Goal: Transaction & Acquisition: Purchase product/service

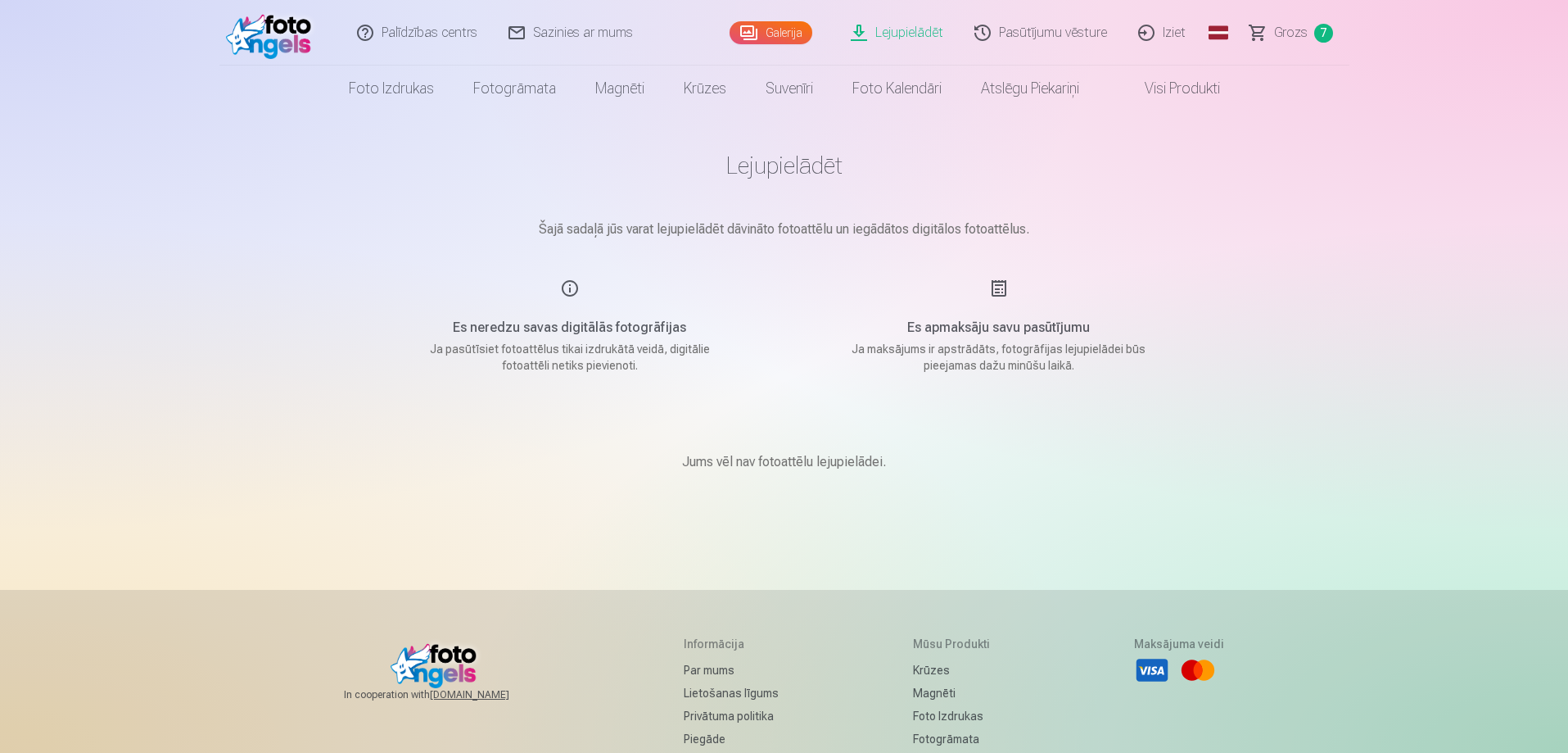
click at [1296, 40] on span "Grozs" at bounding box center [1291, 32] width 34 height 20
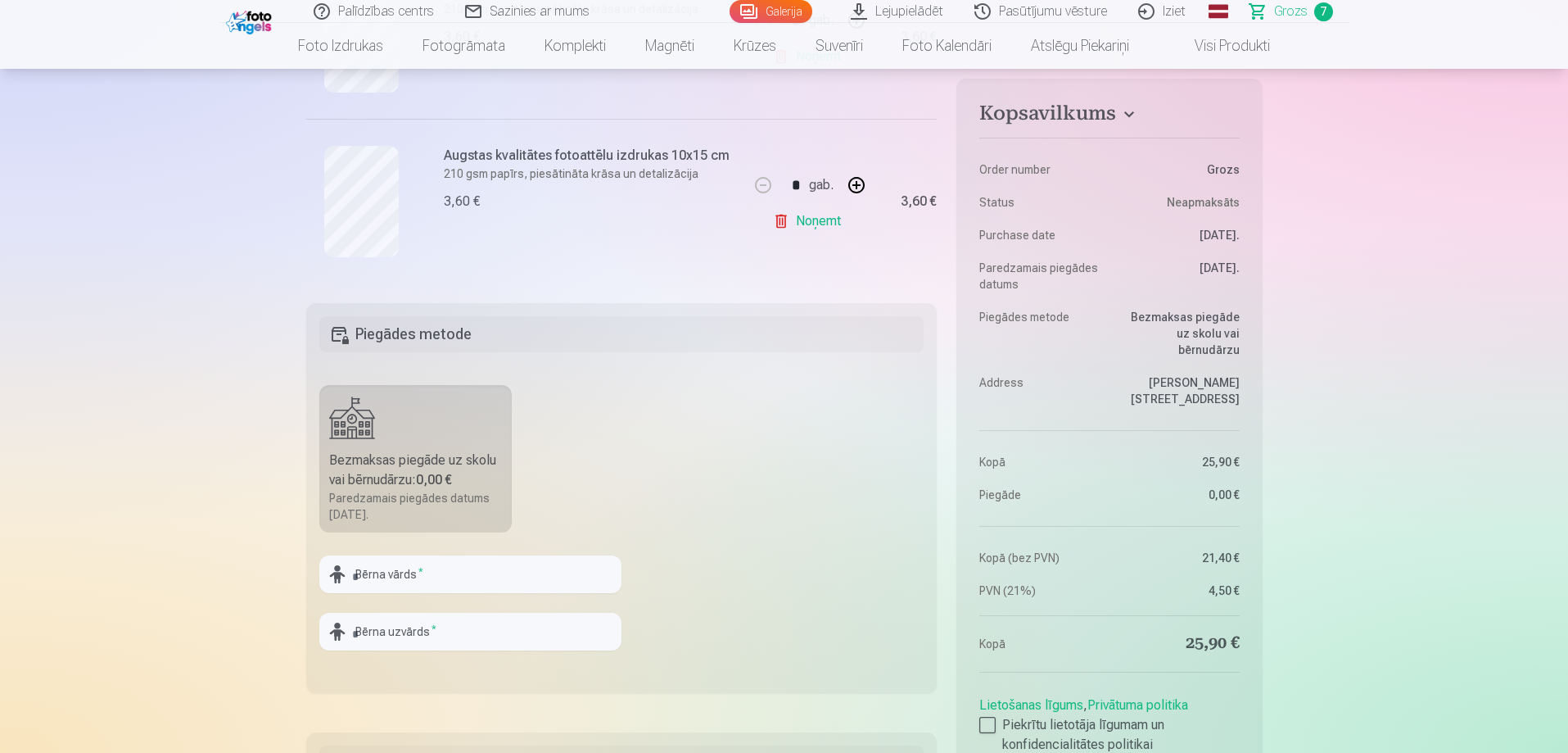
scroll to position [1392, 0]
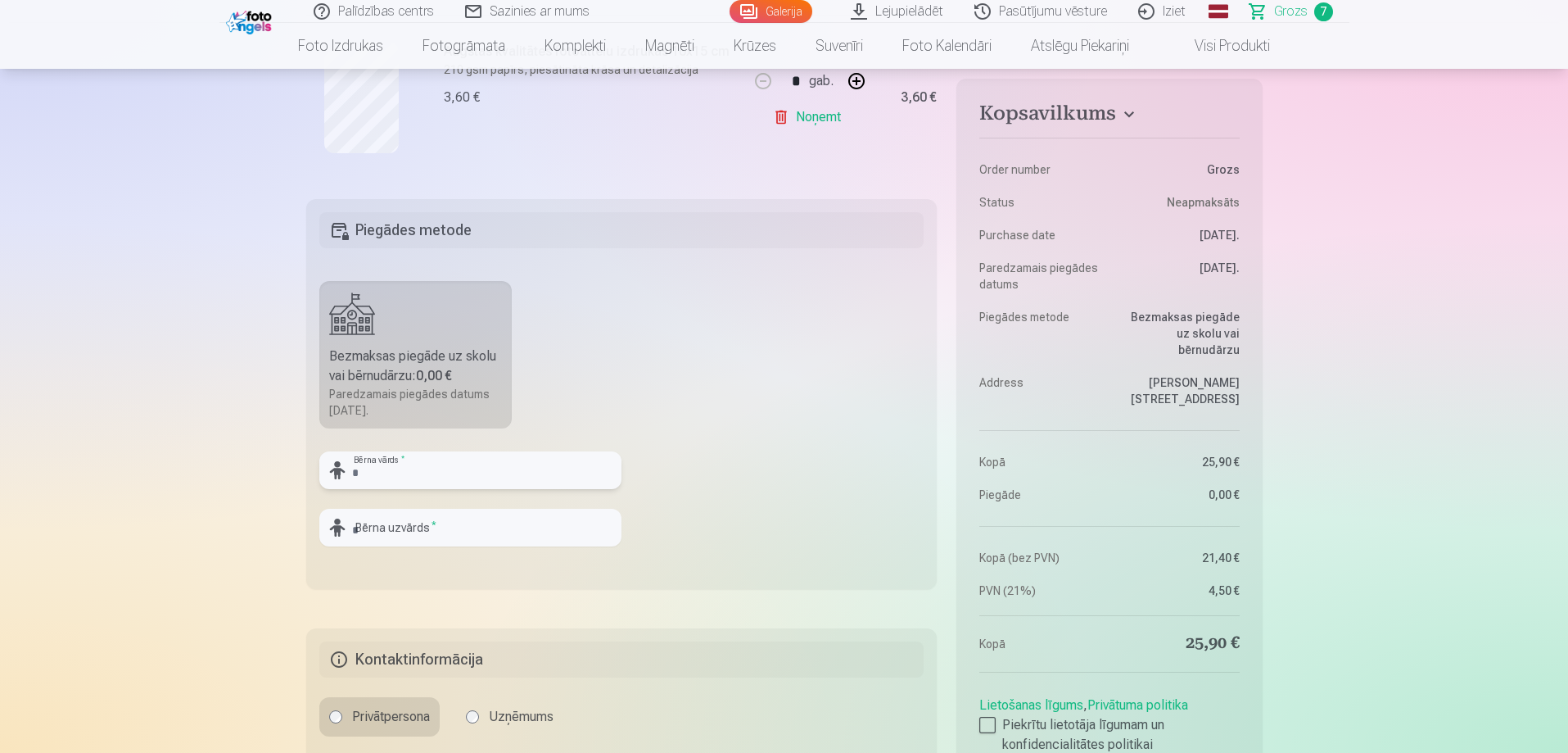
click at [357, 465] on input "text" at bounding box center [471, 470] width 303 height 37
type input "*****"
click at [395, 527] on input "text" at bounding box center [471, 527] width 303 height 37
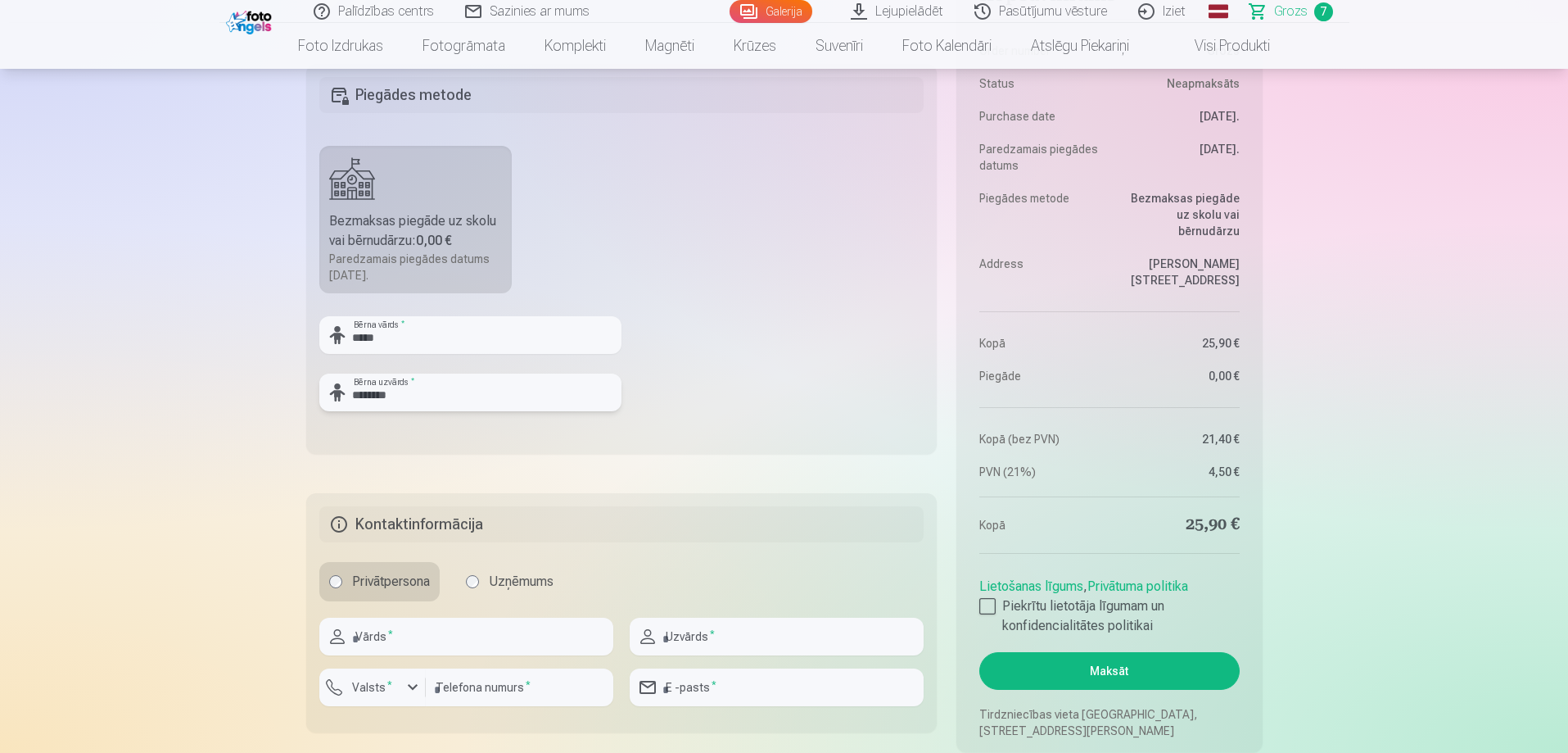
scroll to position [1556, 0]
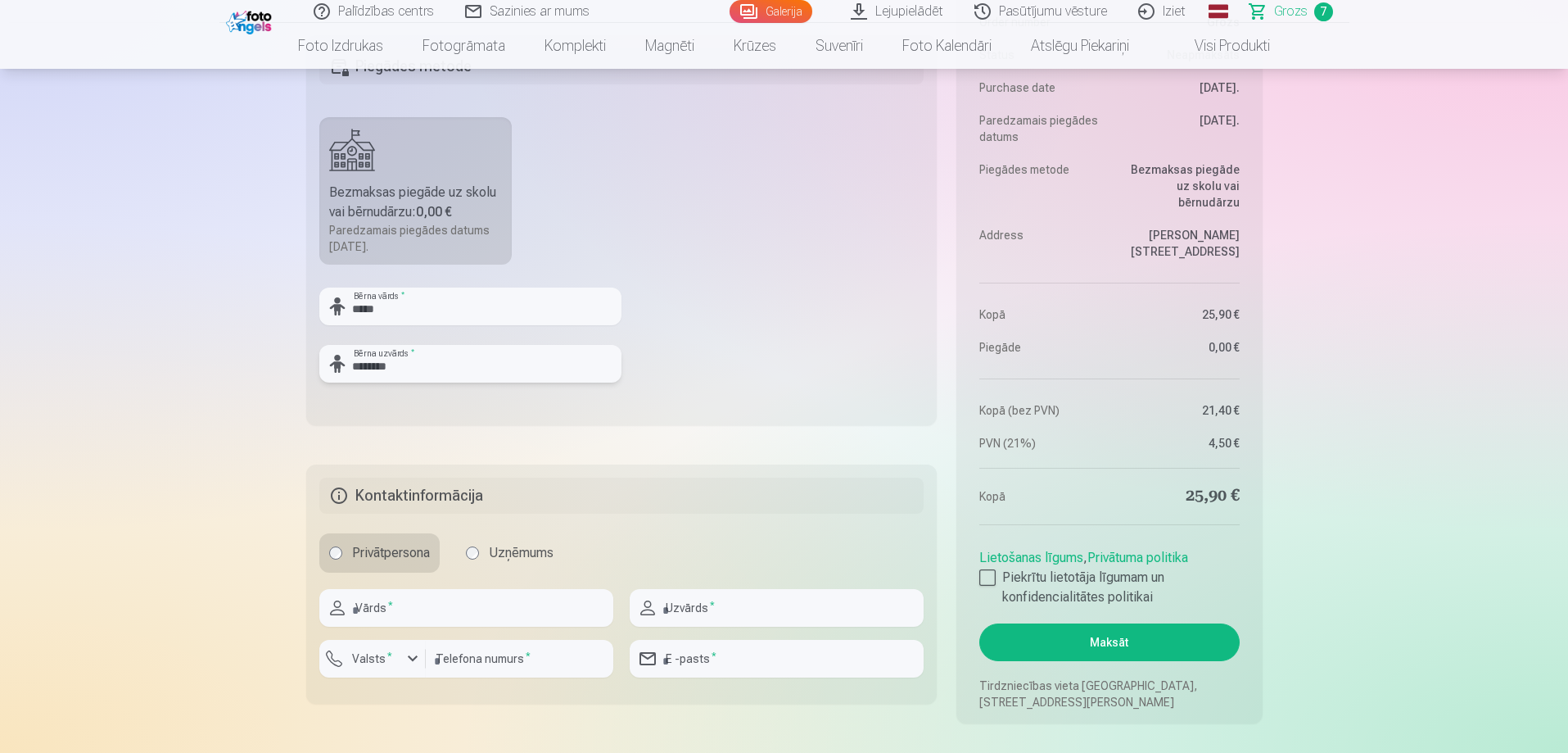
type input "********"
click at [427, 611] on input "text" at bounding box center [467, 608] width 294 height 37
type input "******"
click at [710, 609] on input "text" at bounding box center [777, 608] width 294 height 37
type input "*********"
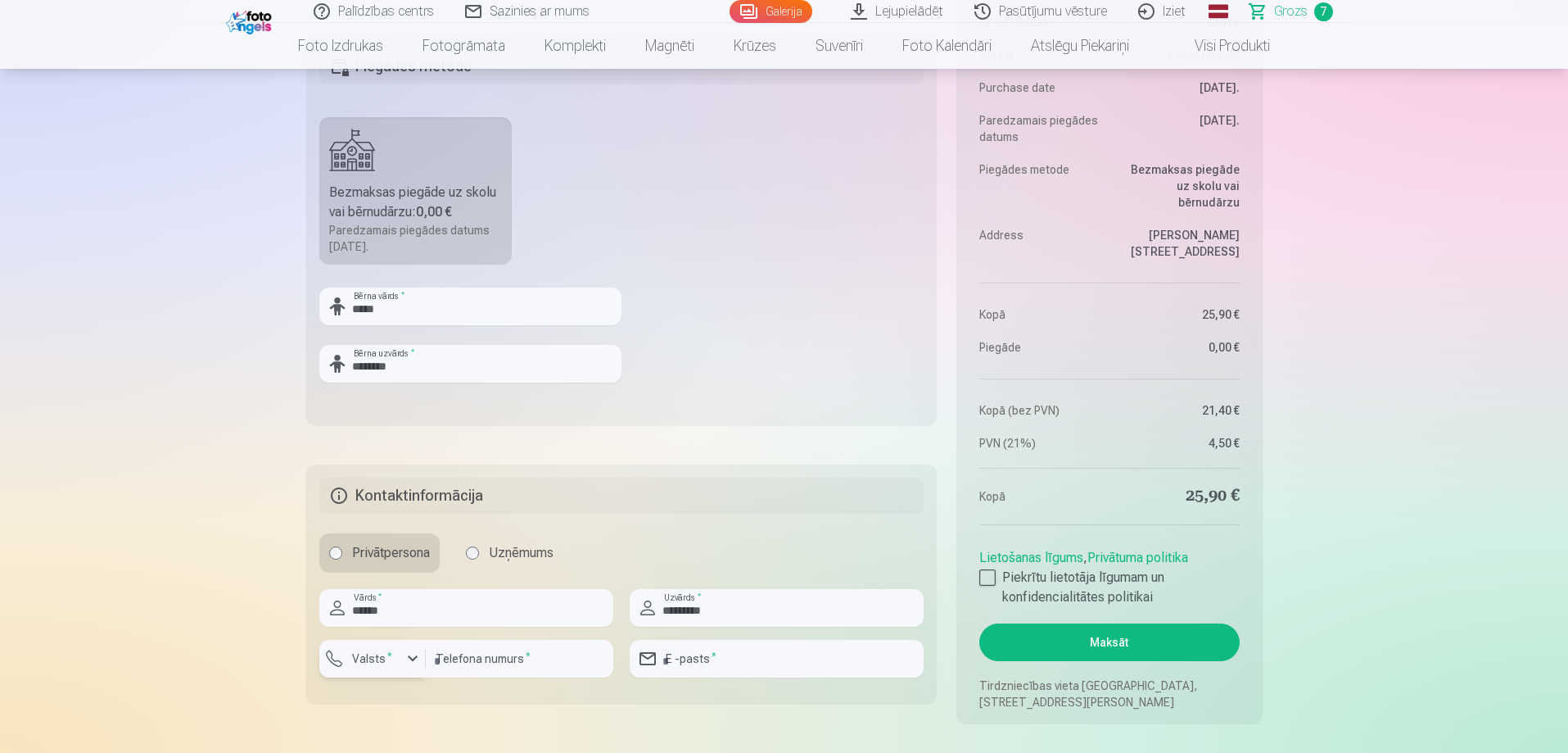
click at [377, 664] on label "Valsts *" at bounding box center [372, 658] width 54 height 16
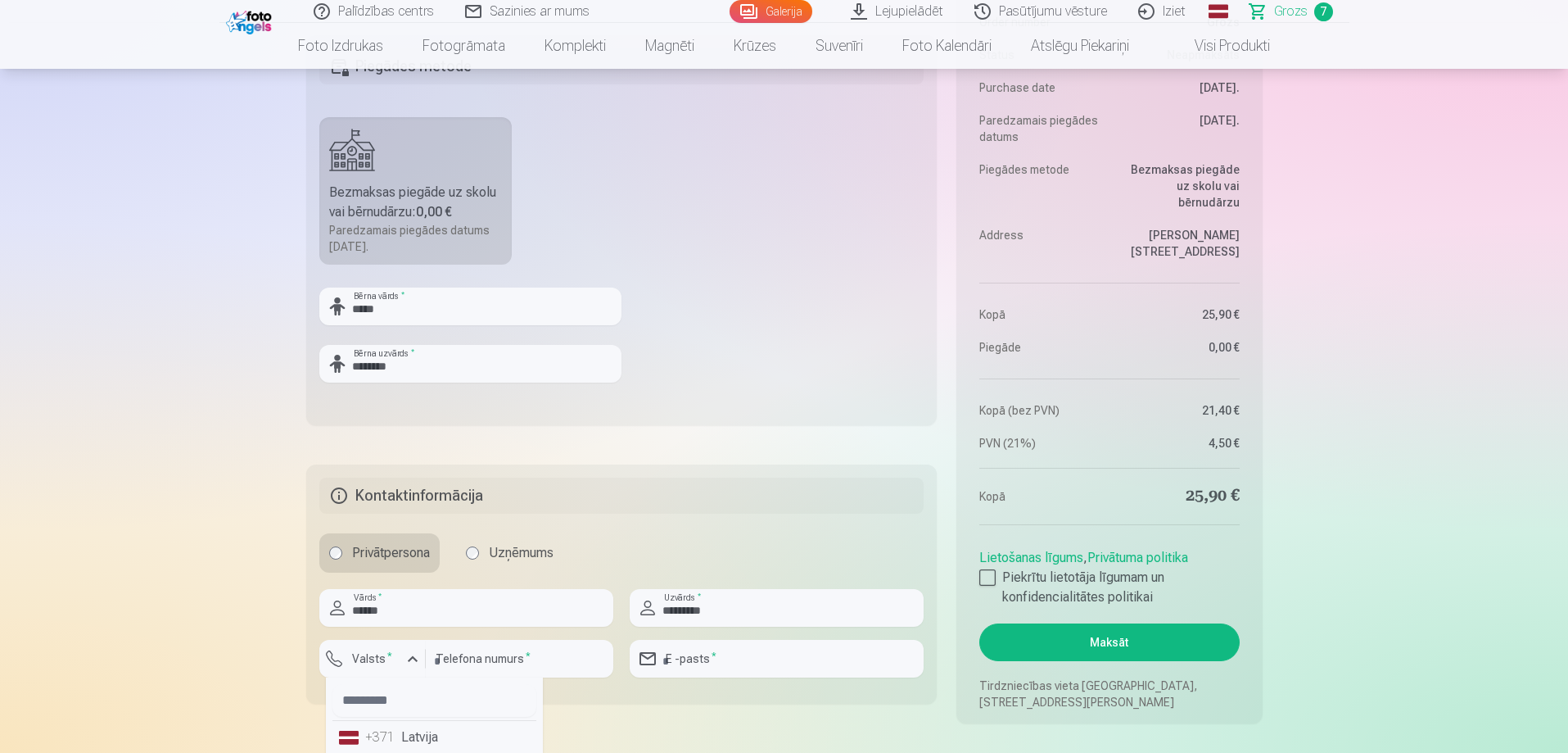
click at [413, 733] on li "+371 Latvija" at bounding box center [434, 737] width 204 height 33
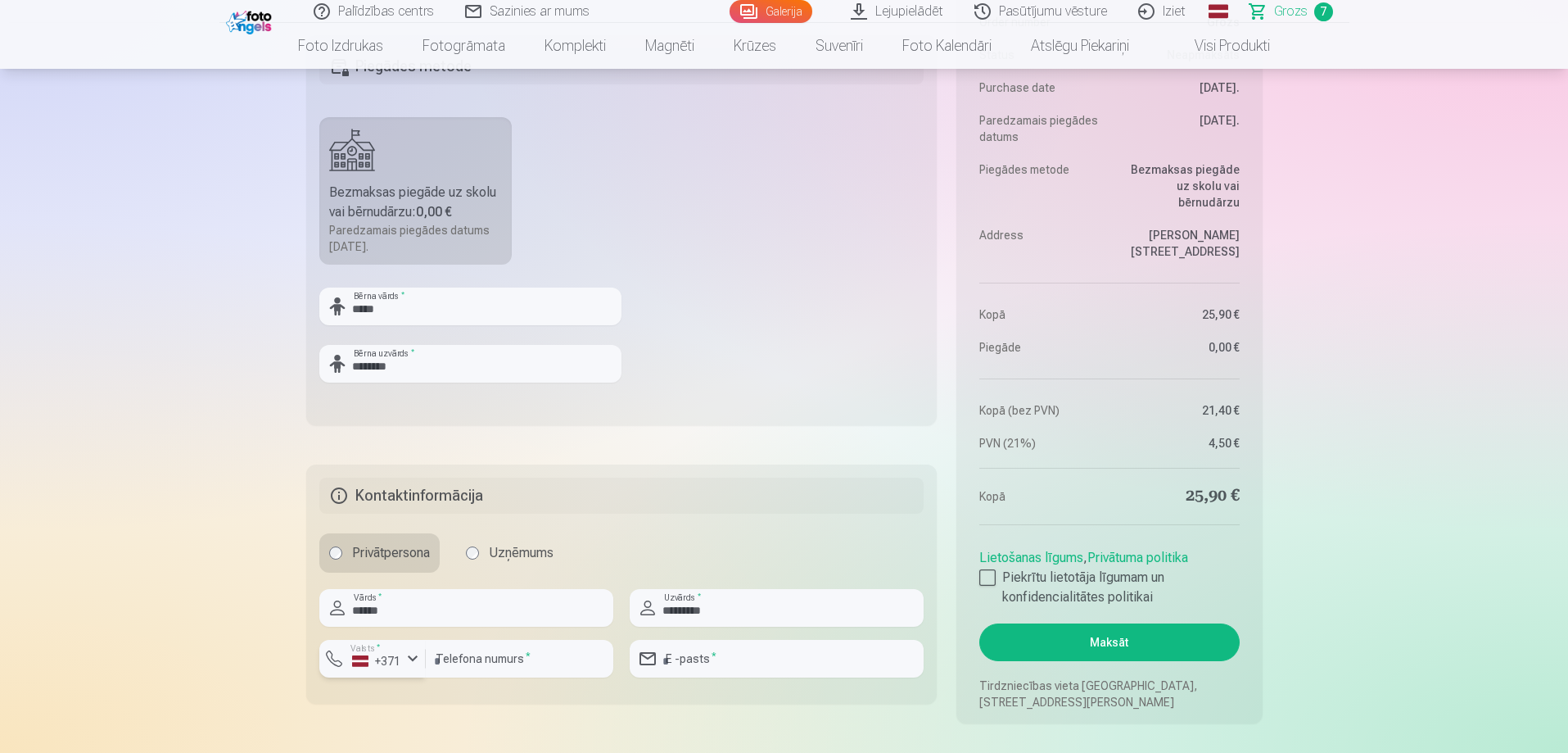
scroll to position [1558, 0]
click at [478, 657] on input "number" at bounding box center [519, 657] width 188 height 37
type input "********"
click at [695, 654] on input "email" at bounding box center [777, 657] width 294 height 37
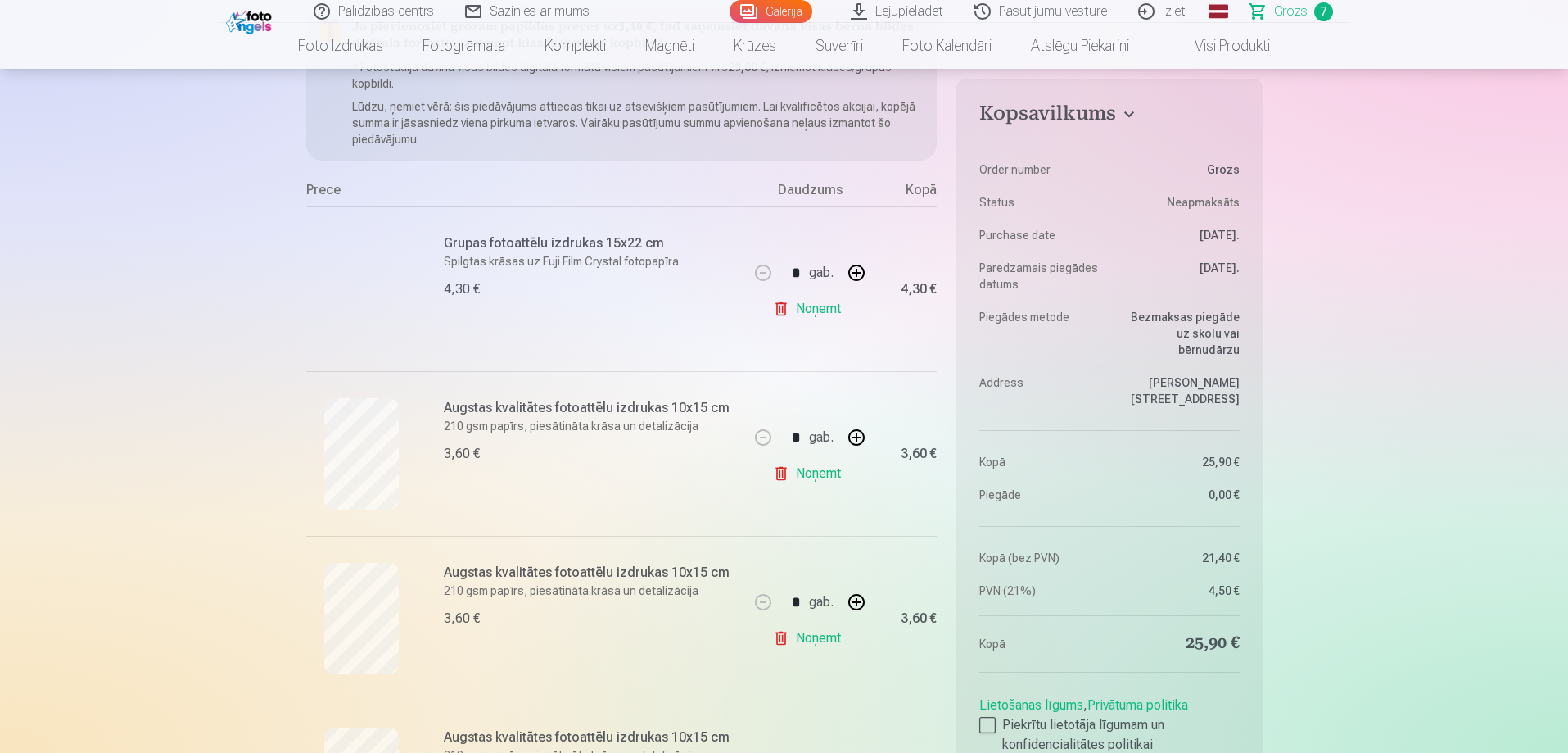
scroll to position [2, 0]
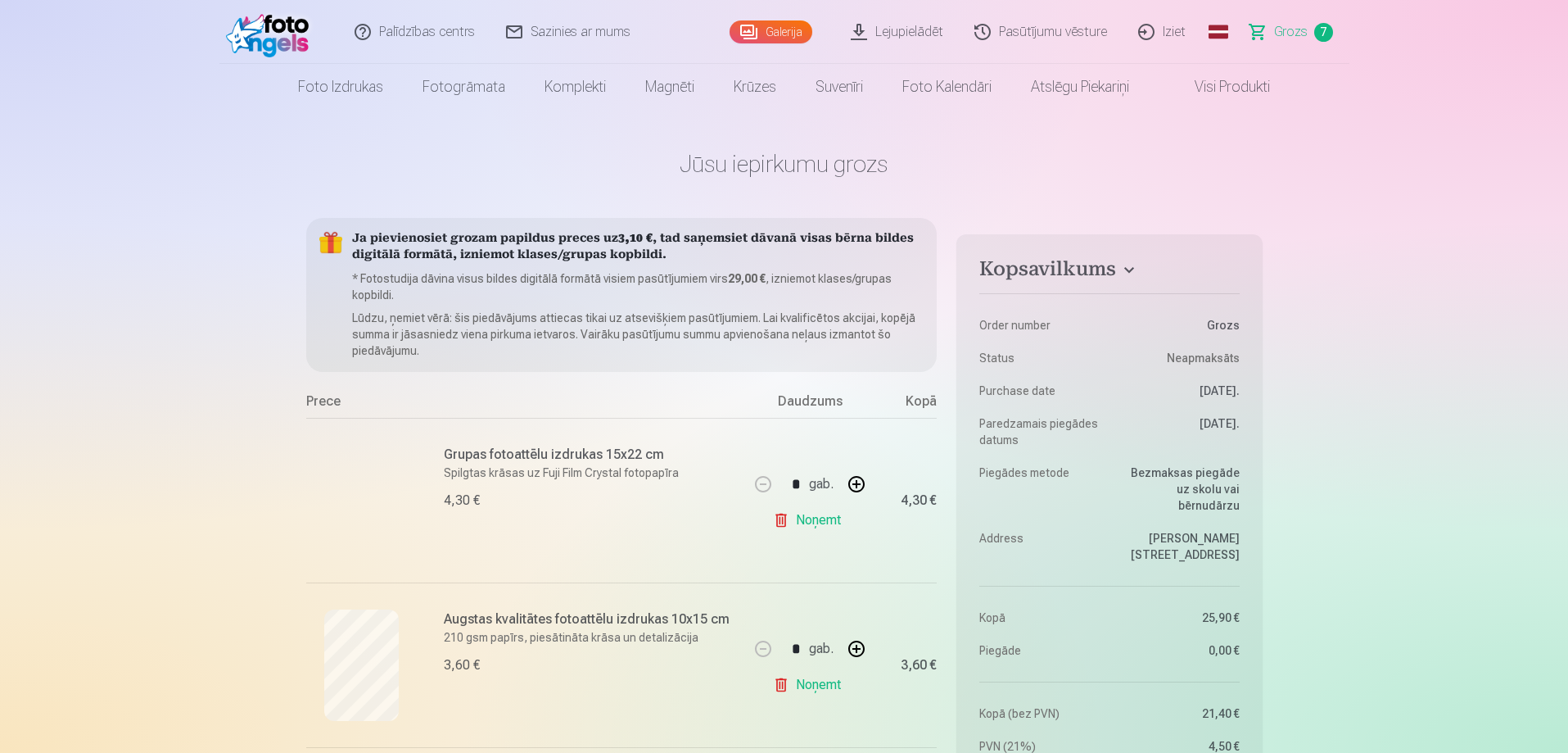
type input "**********"
click at [780, 29] on link "Galerija" at bounding box center [771, 31] width 82 height 23
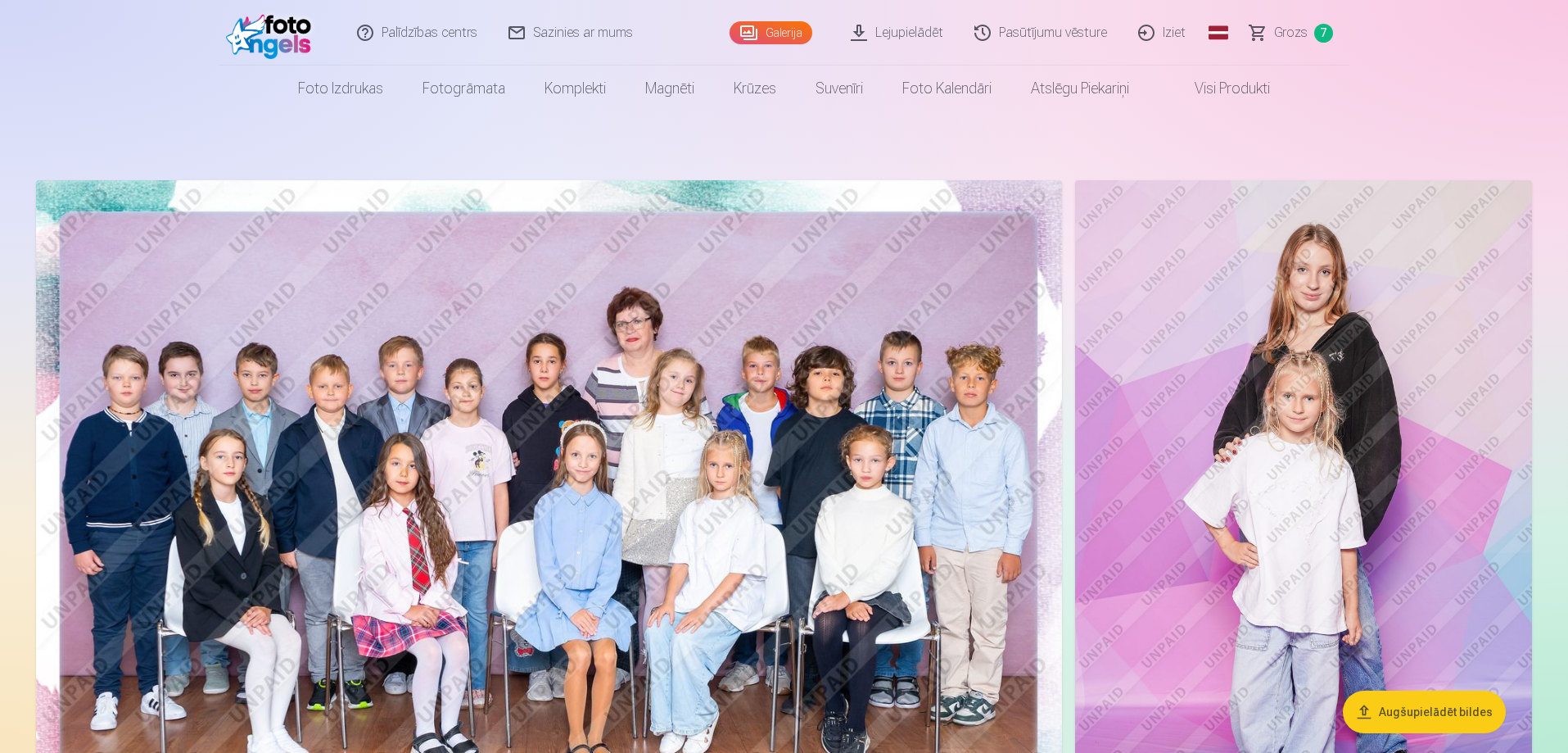
click at [1296, 31] on span "Grozs" at bounding box center [1291, 32] width 34 height 20
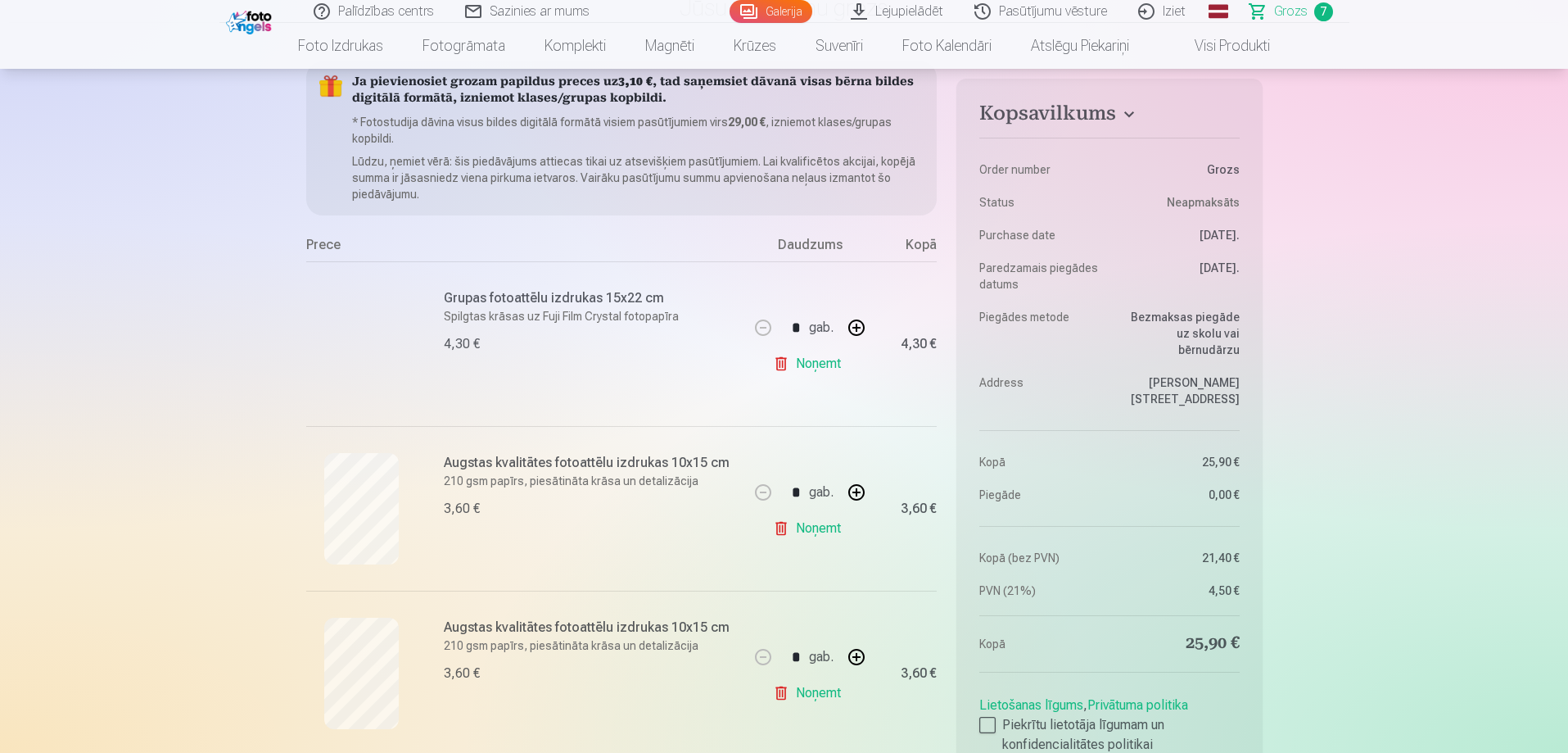
scroll to position [164, 0]
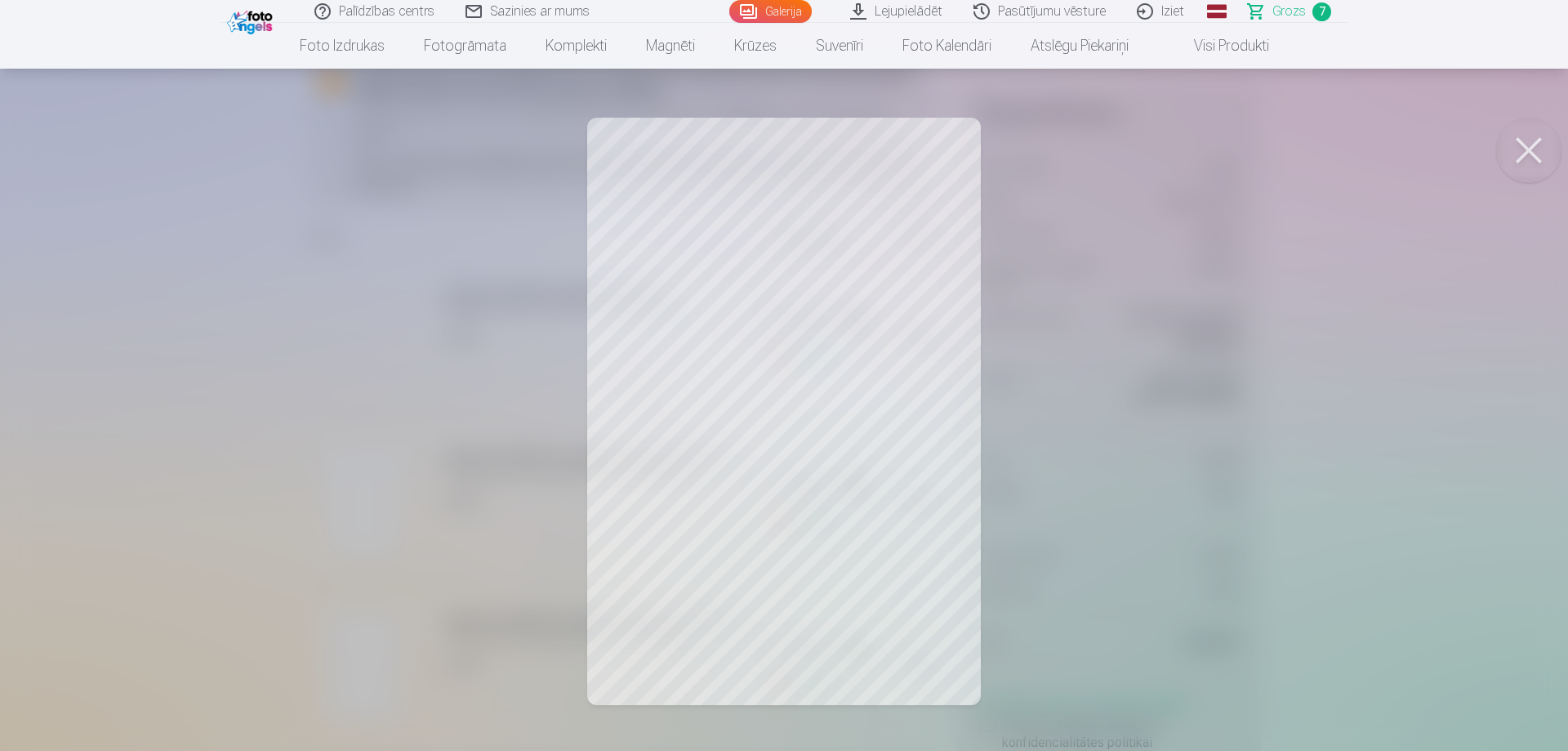
click at [1525, 138] on button at bounding box center [1528, 150] width 65 height 65
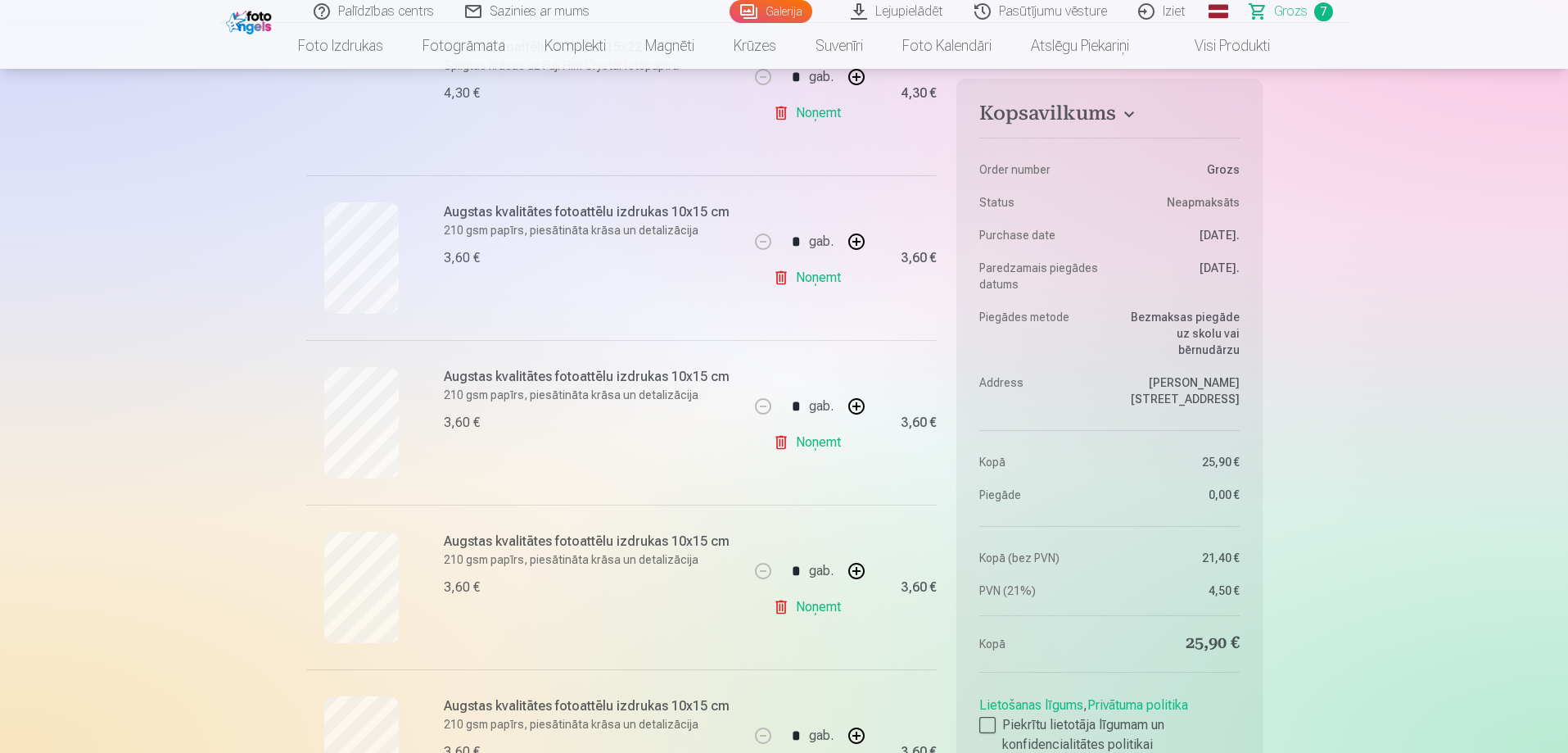
scroll to position [410, 0]
click at [396, 452] on div at bounding box center [361, 422] width 111 height 111
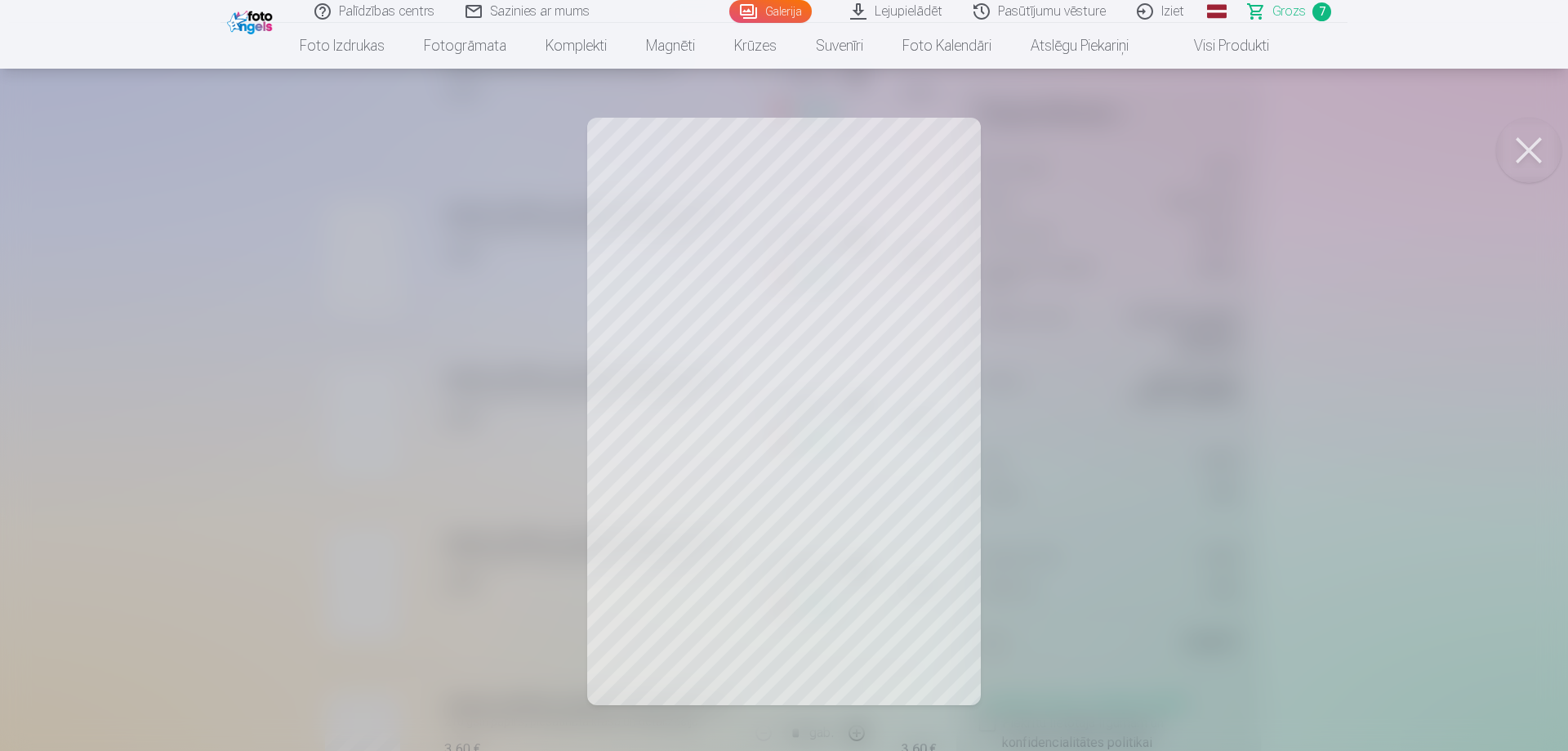
click at [1535, 153] on button at bounding box center [1528, 150] width 65 height 65
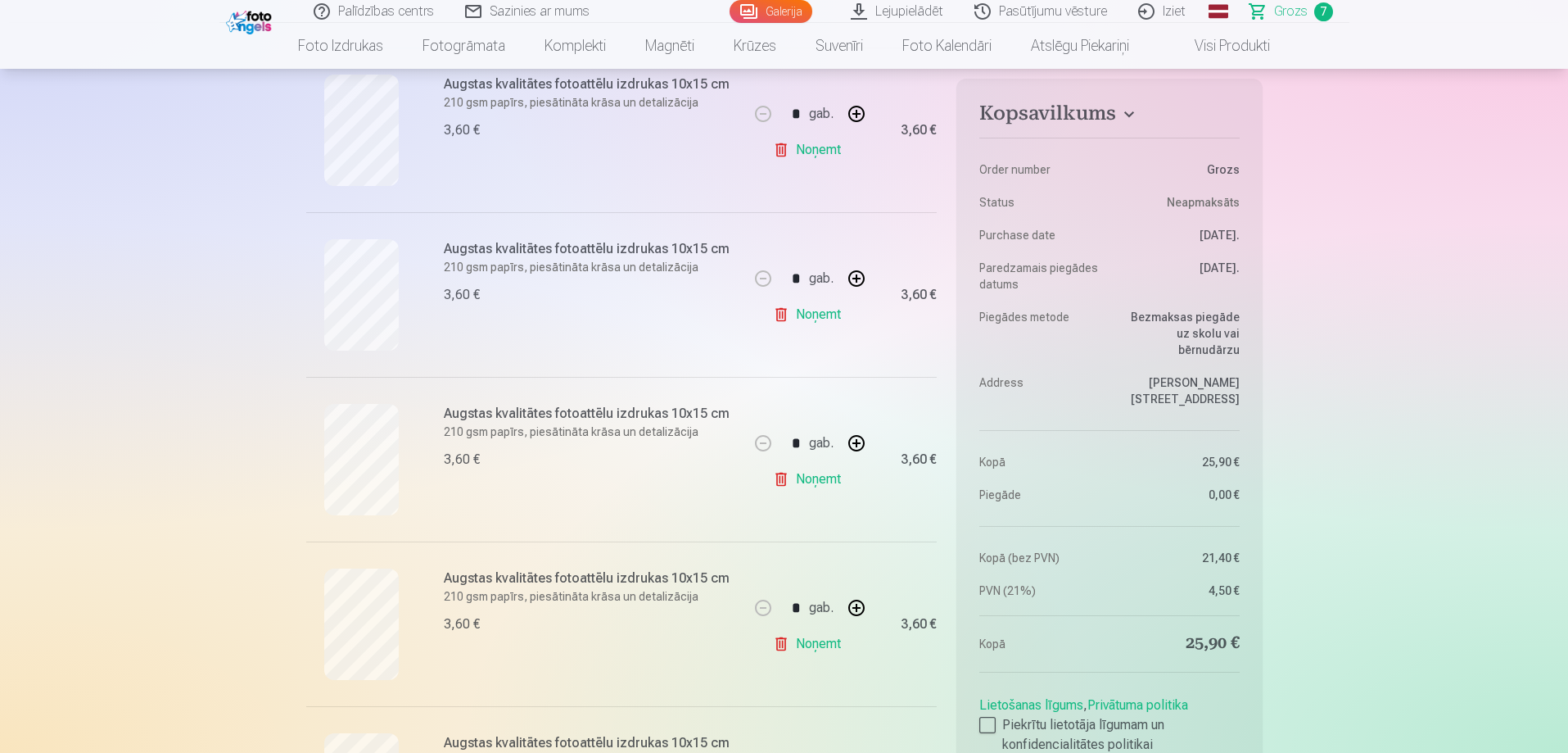
scroll to position [655, 0]
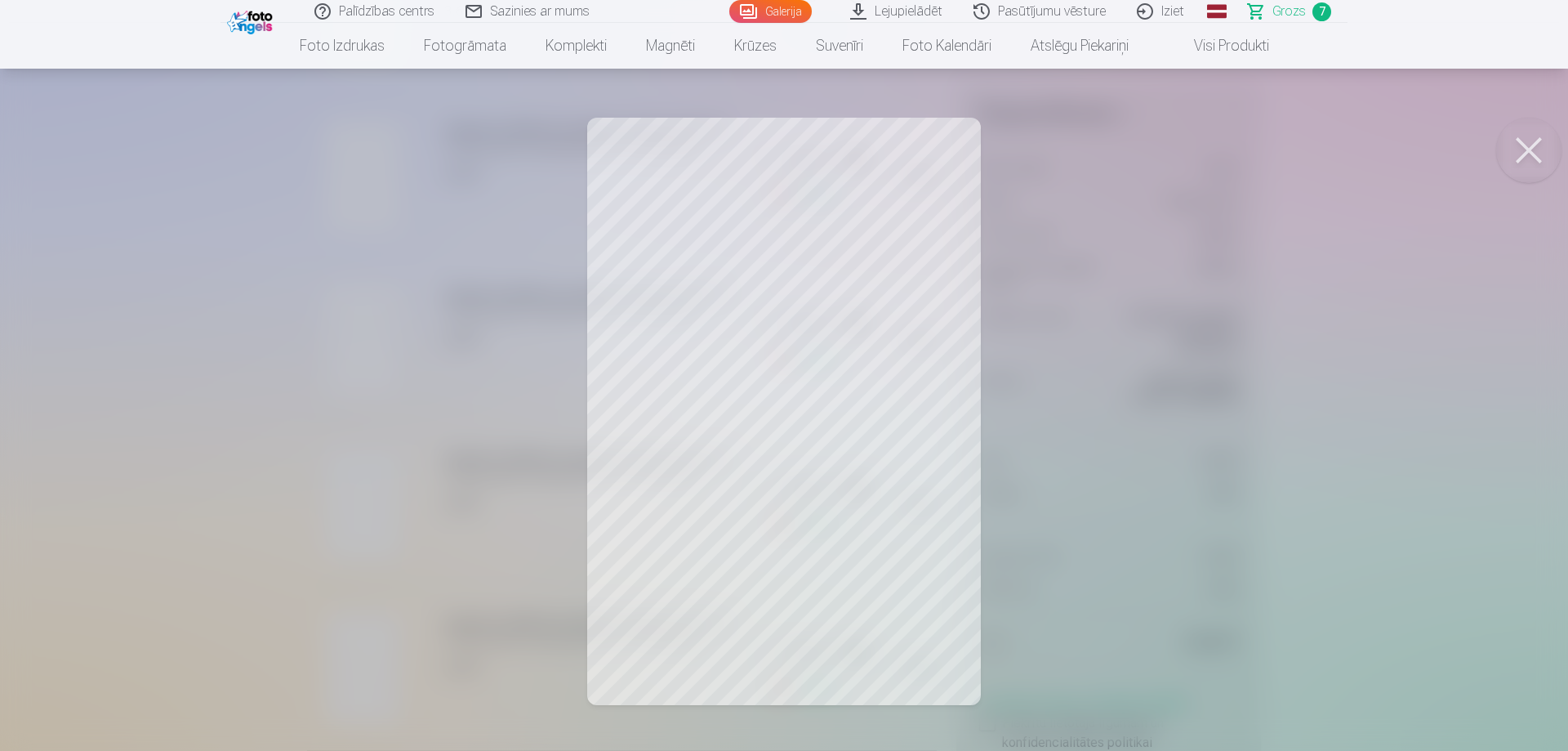
click at [1530, 147] on button at bounding box center [1528, 150] width 65 height 65
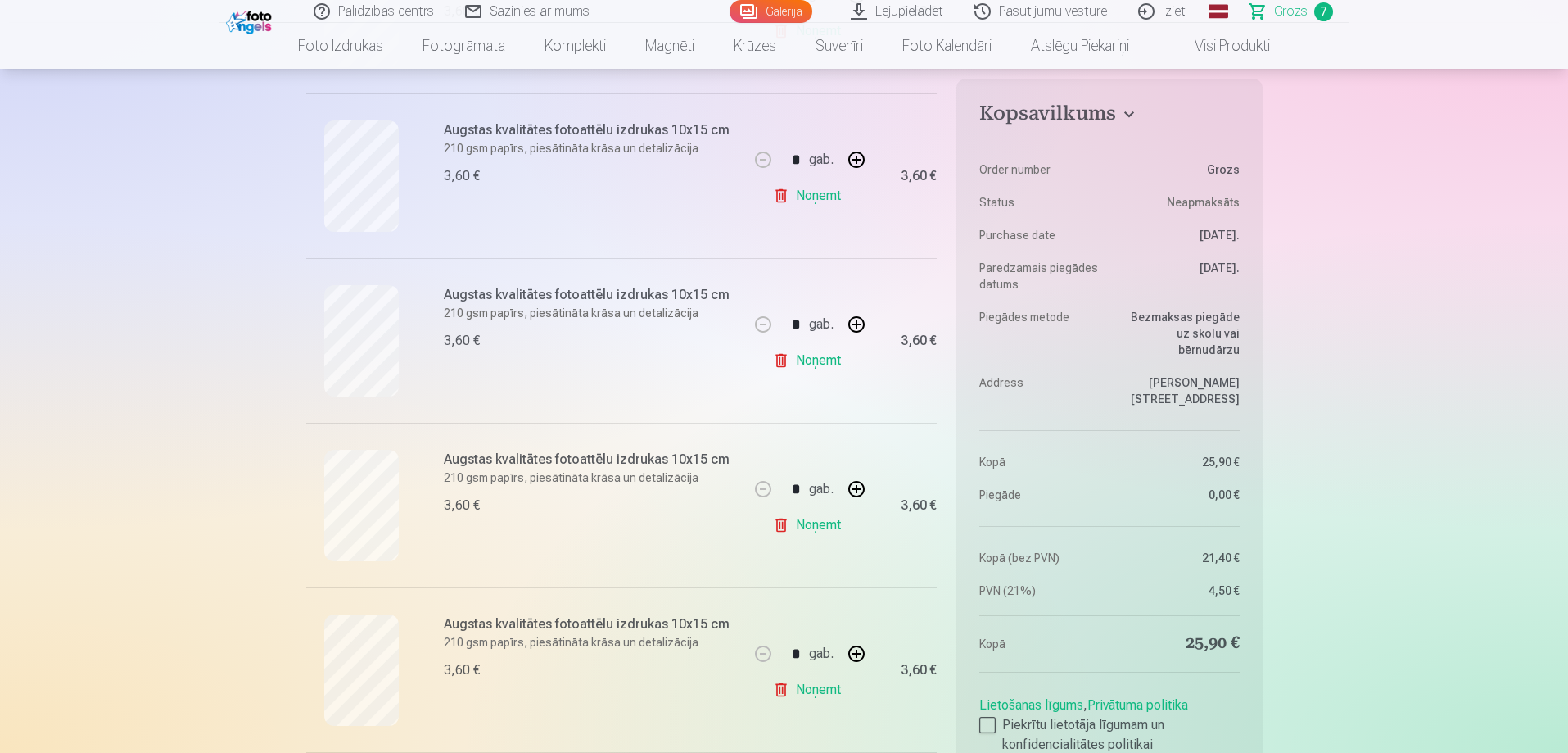
click at [796, 362] on link "Noņemt" at bounding box center [811, 360] width 75 height 33
click at [797, 366] on link "Noņemt" at bounding box center [811, 360] width 75 height 33
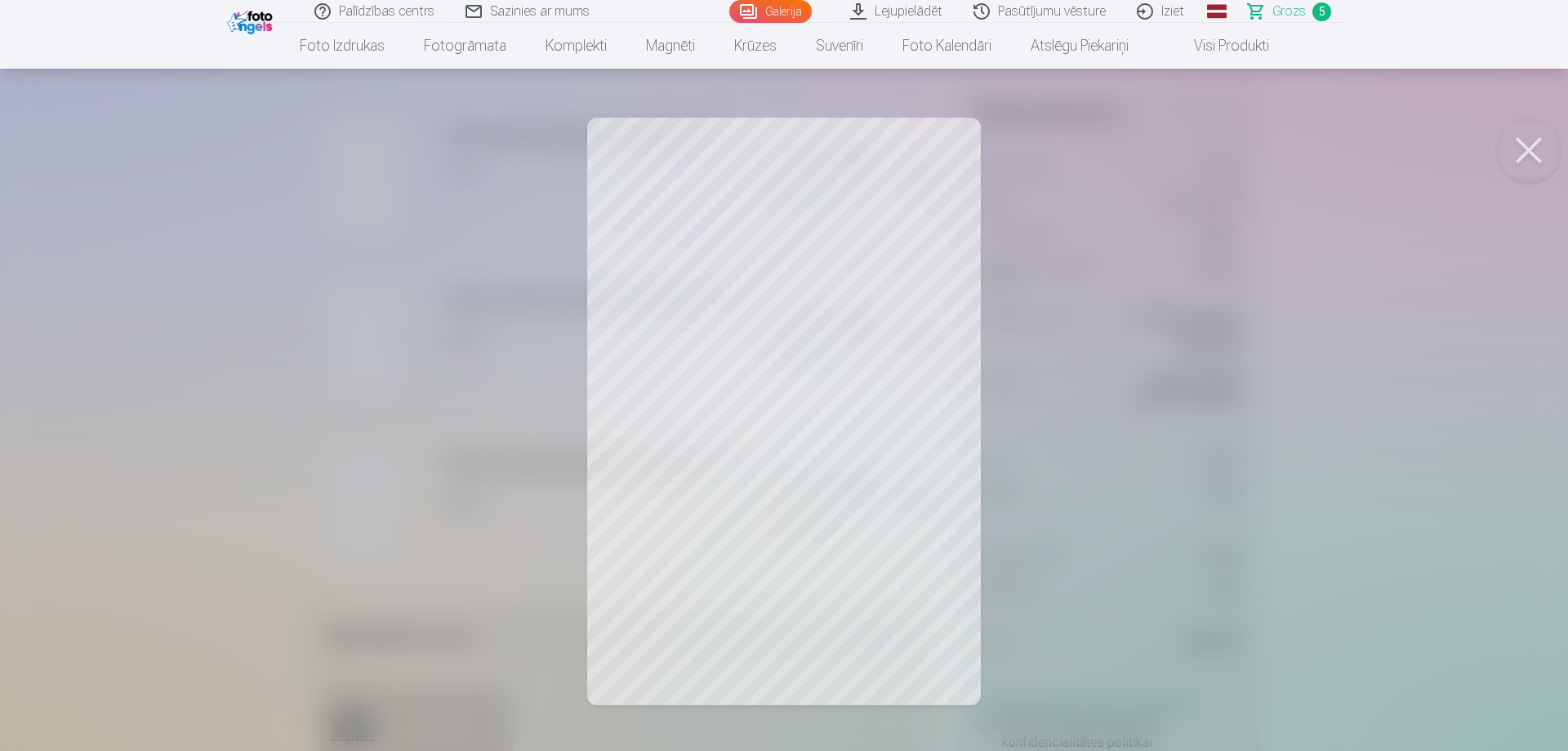
click at [1537, 142] on button at bounding box center [1528, 150] width 65 height 65
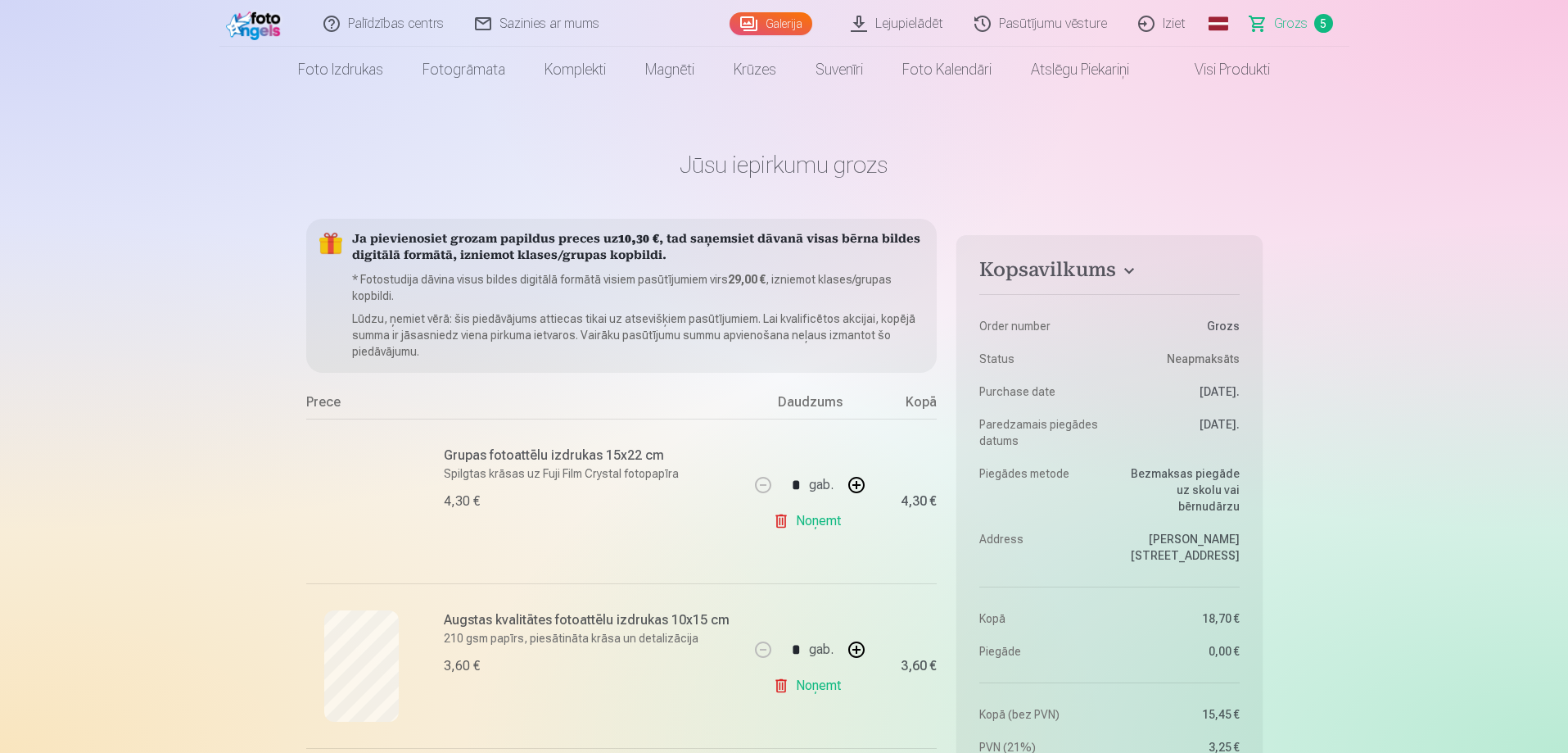
scroll to position [0, 0]
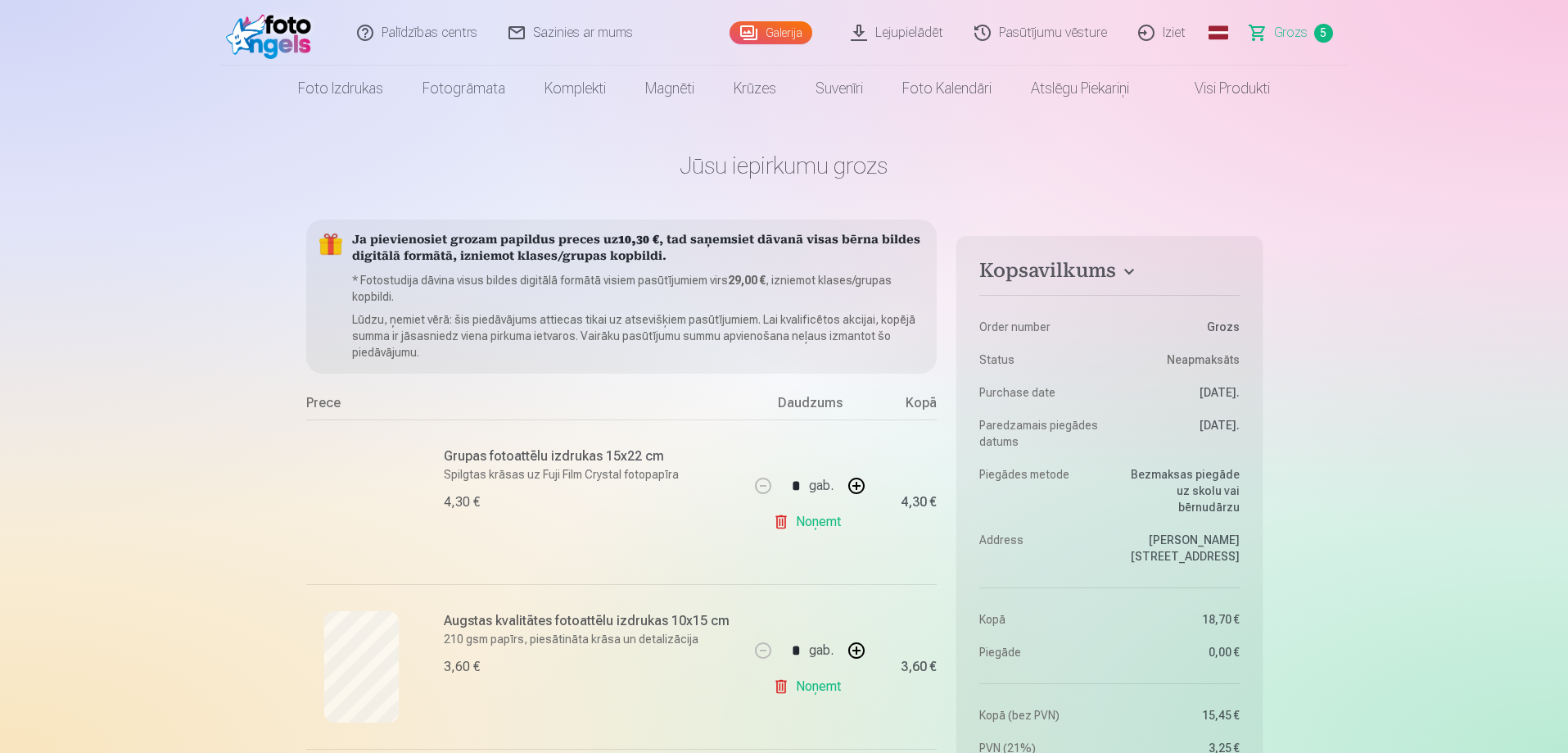
click at [777, 34] on link "Galerija" at bounding box center [771, 32] width 82 height 23
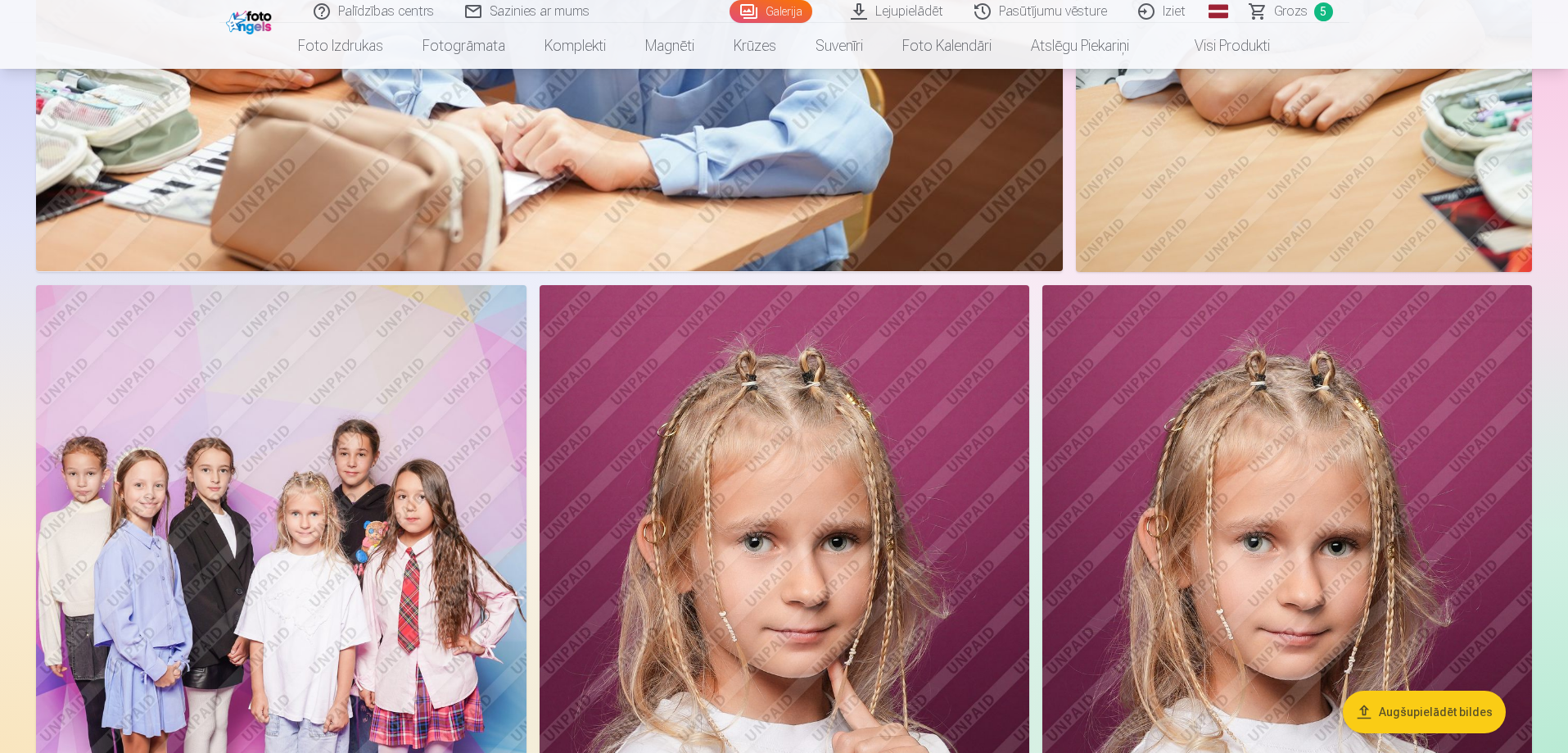
scroll to position [5732, 0]
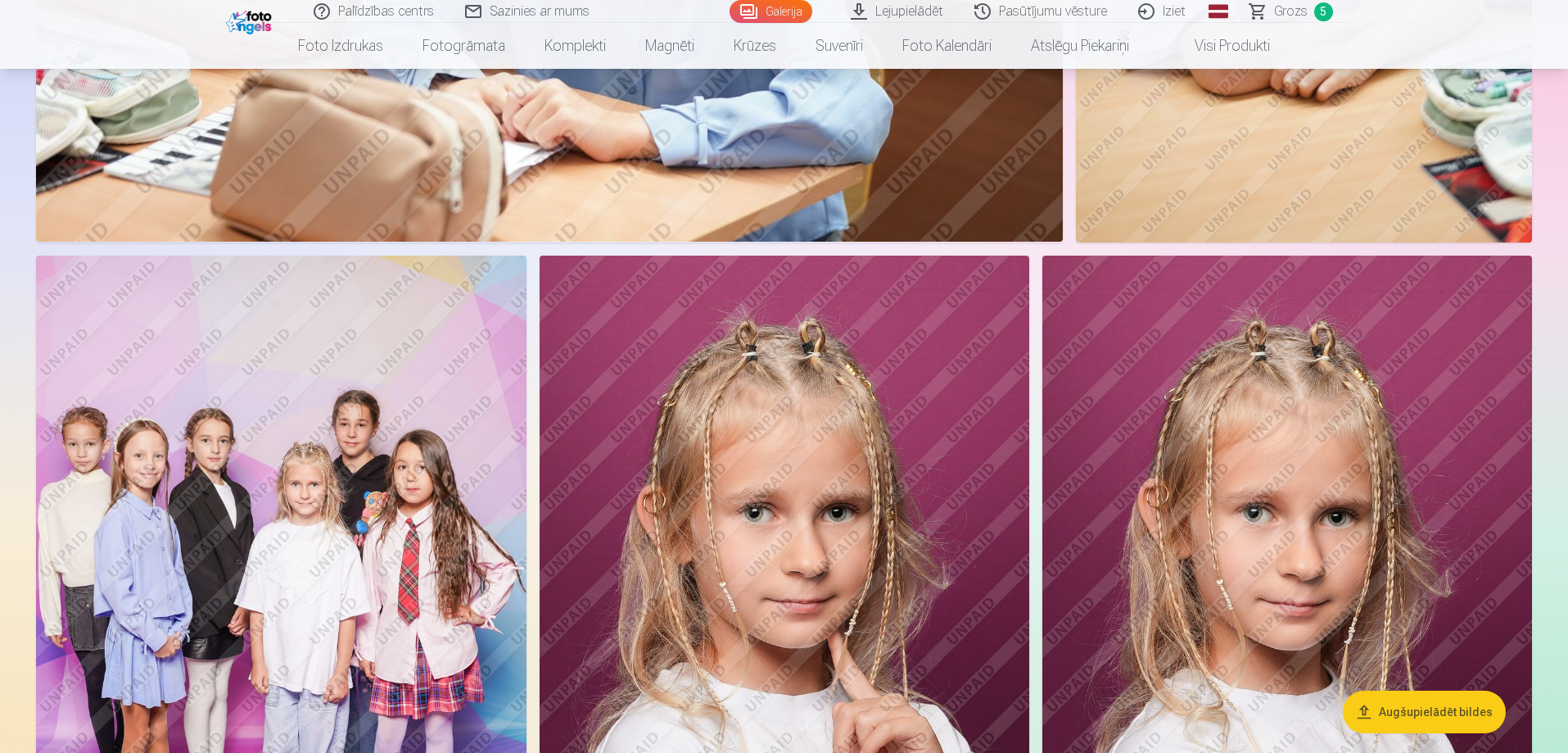
click at [290, 507] on img at bounding box center [280, 623] width 490 height 735
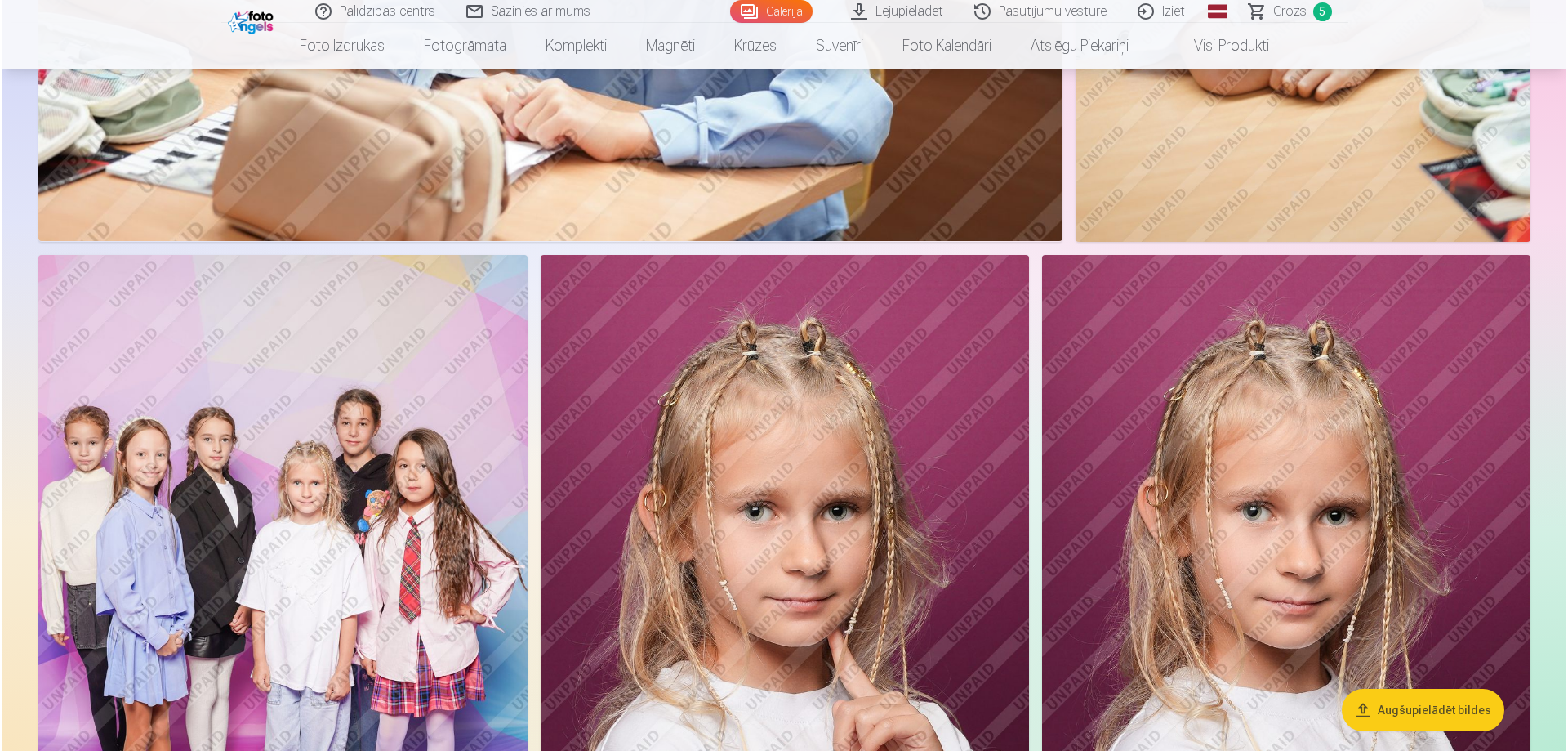
scroll to position [5732, 0]
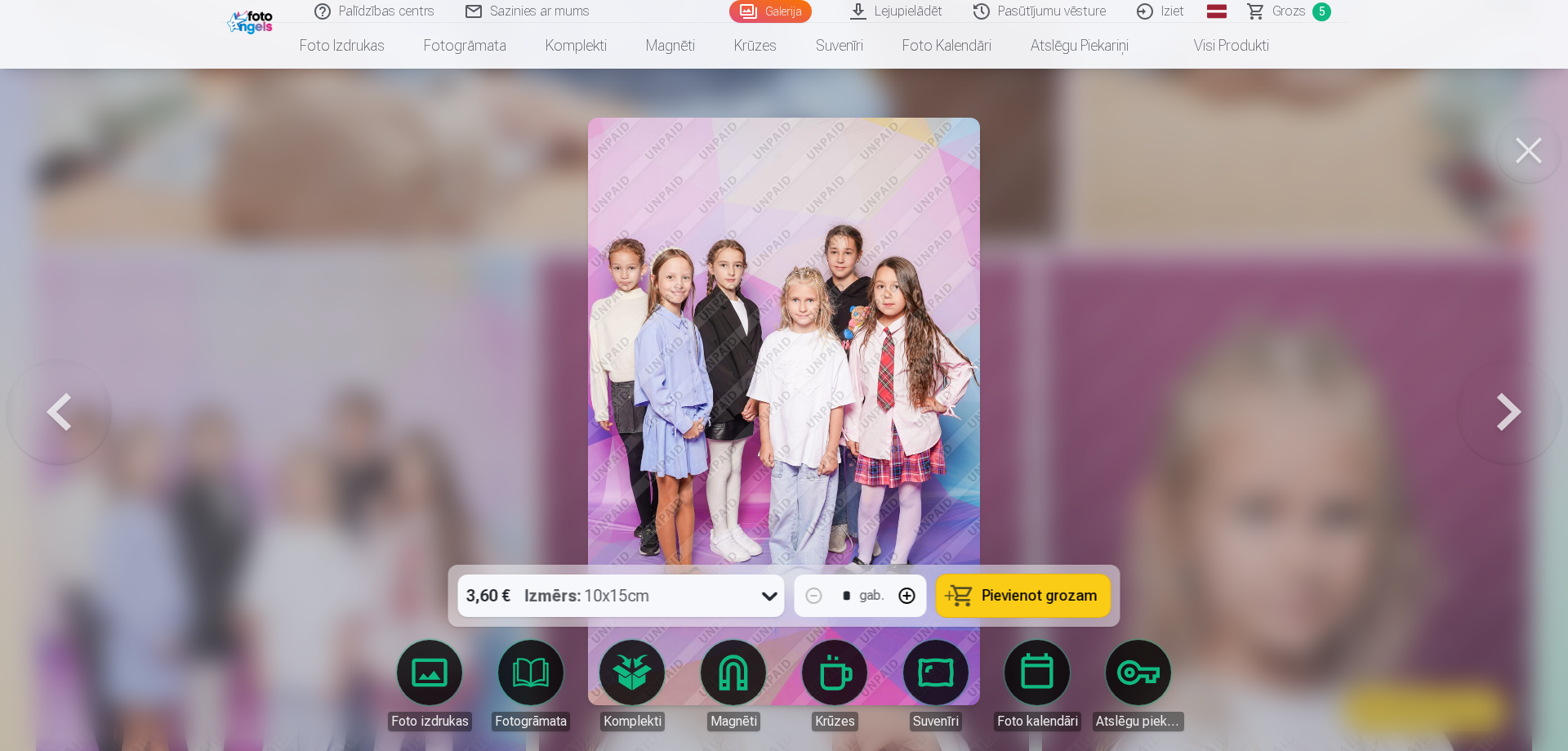
click at [1048, 595] on span "Pievienot grozam" at bounding box center [1040, 595] width 115 height 14
drag, startPoint x: 1527, startPoint y: 146, endPoint x: 1270, endPoint y: 397, distance: 359.2
click at [1526, 147] on button at bounding box center [1528, 150] width 65 height 65
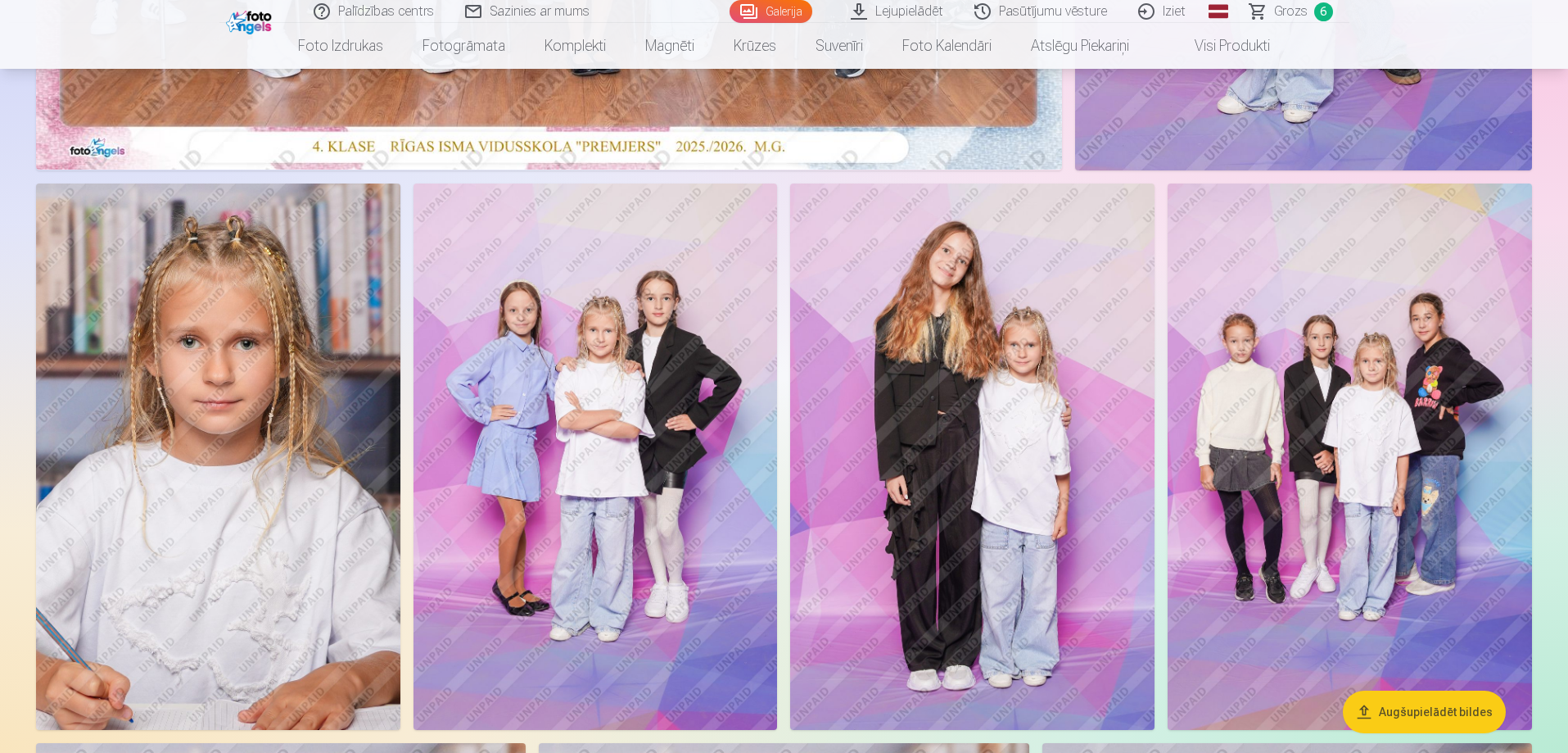
scroll to position [737, 0]
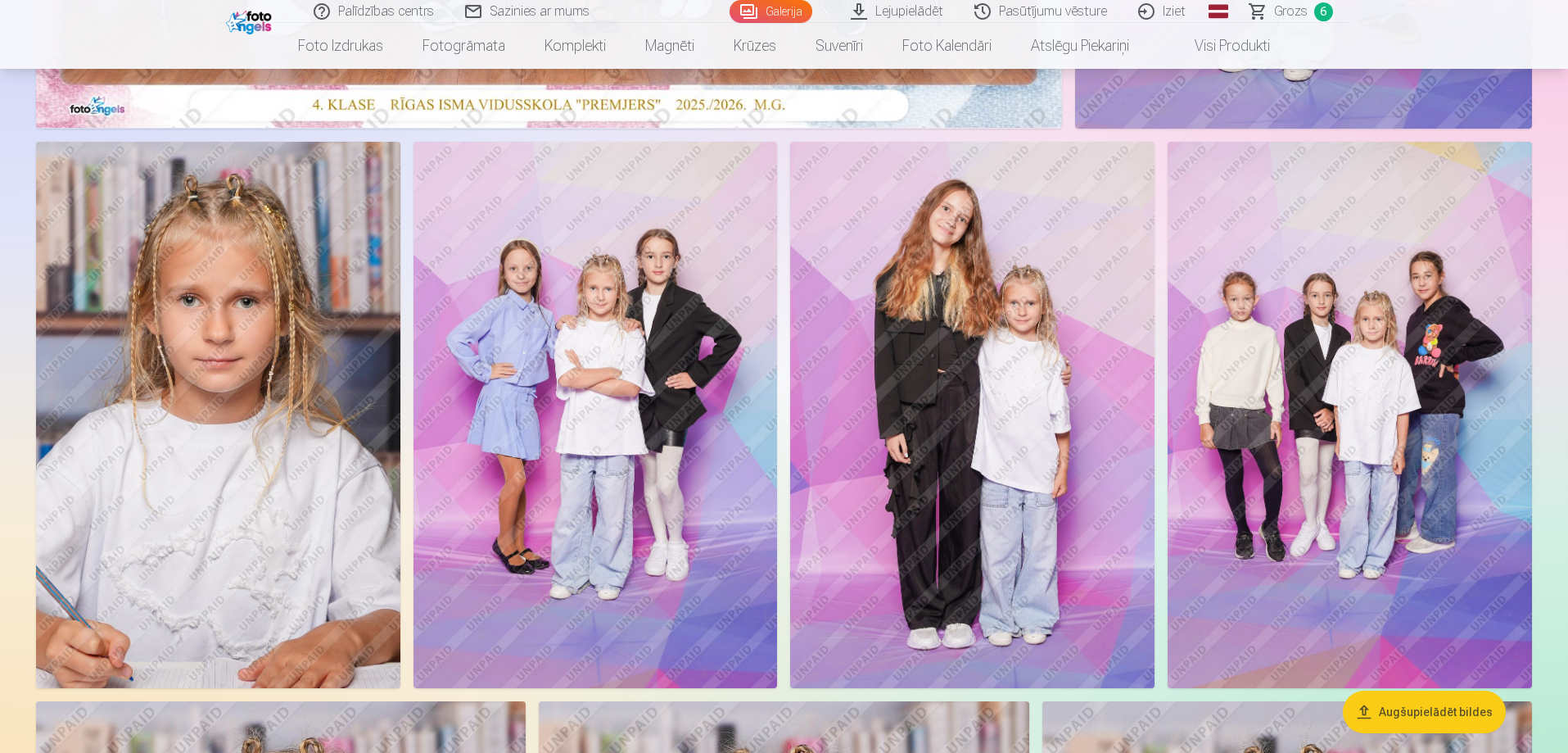
click at [613, 457] on img at bounding box center [596, 415] width 365 height 546
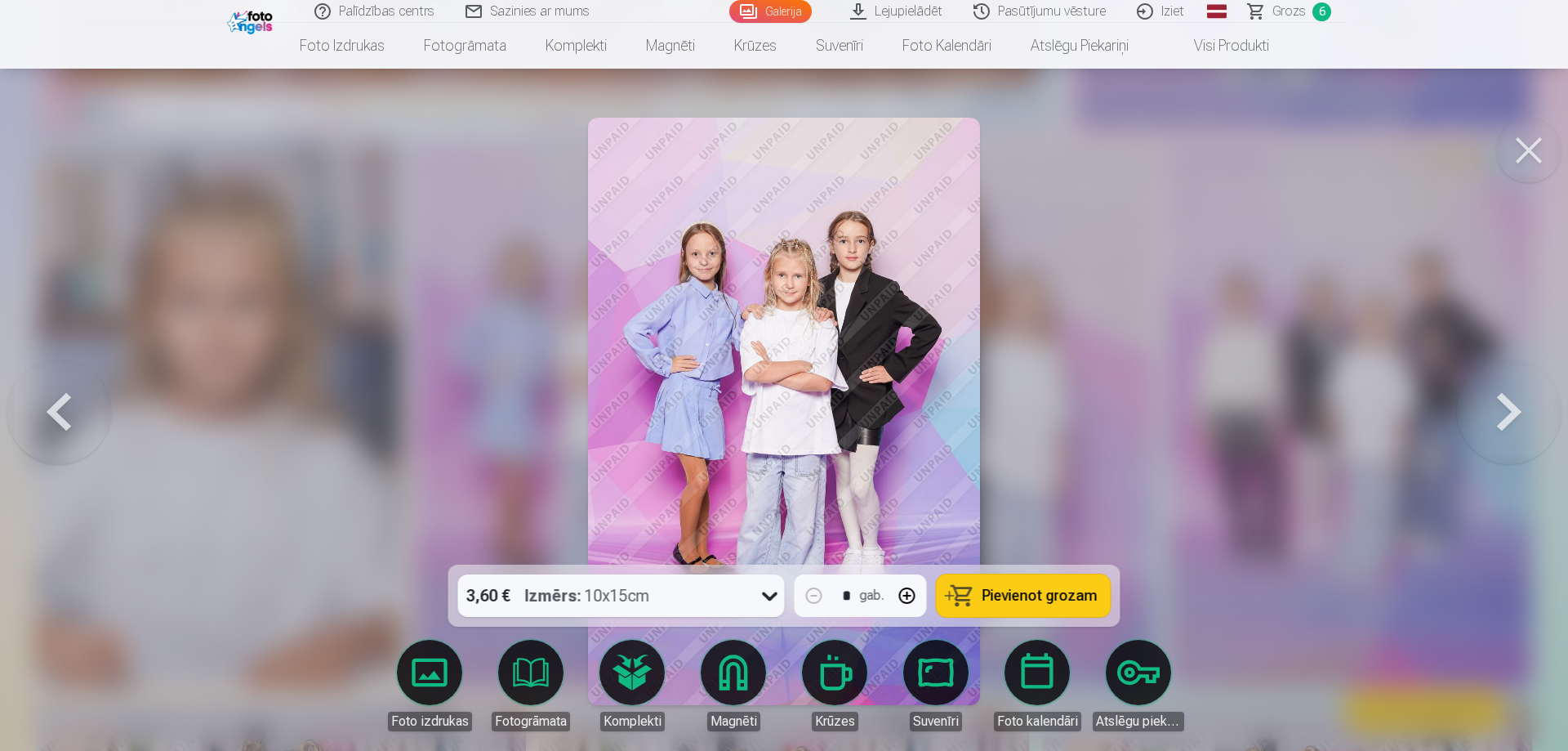
click at [1026, 595] on span "Pievienot grozam" at bounding box center [1040, 595] width 115 height 14
click at [1530, 143] on button at bounding box center [1528, 150] width 65 height 65
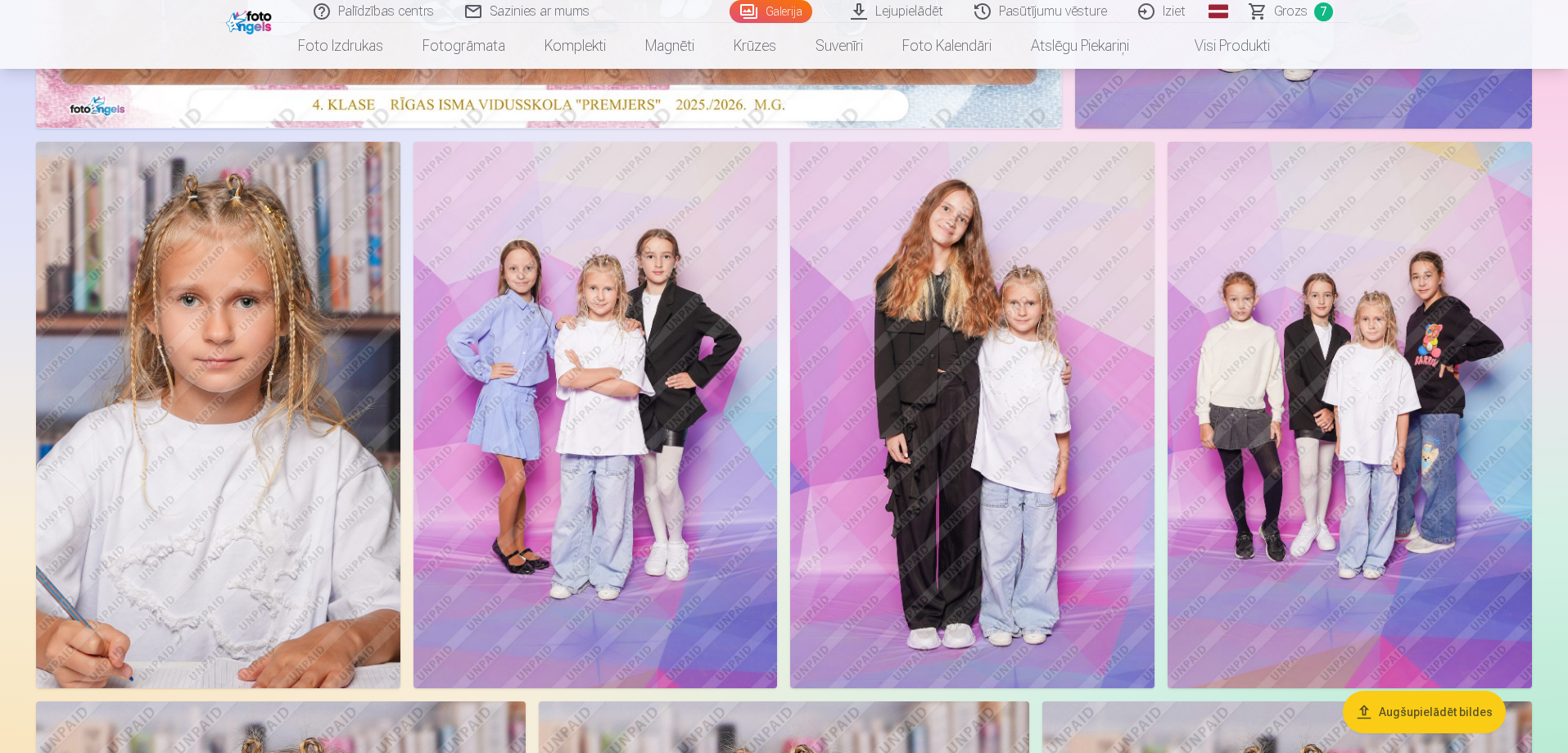
click at [1292, 10] on span "Grozs" at bounding box center [1291, 11] width 34 height 20
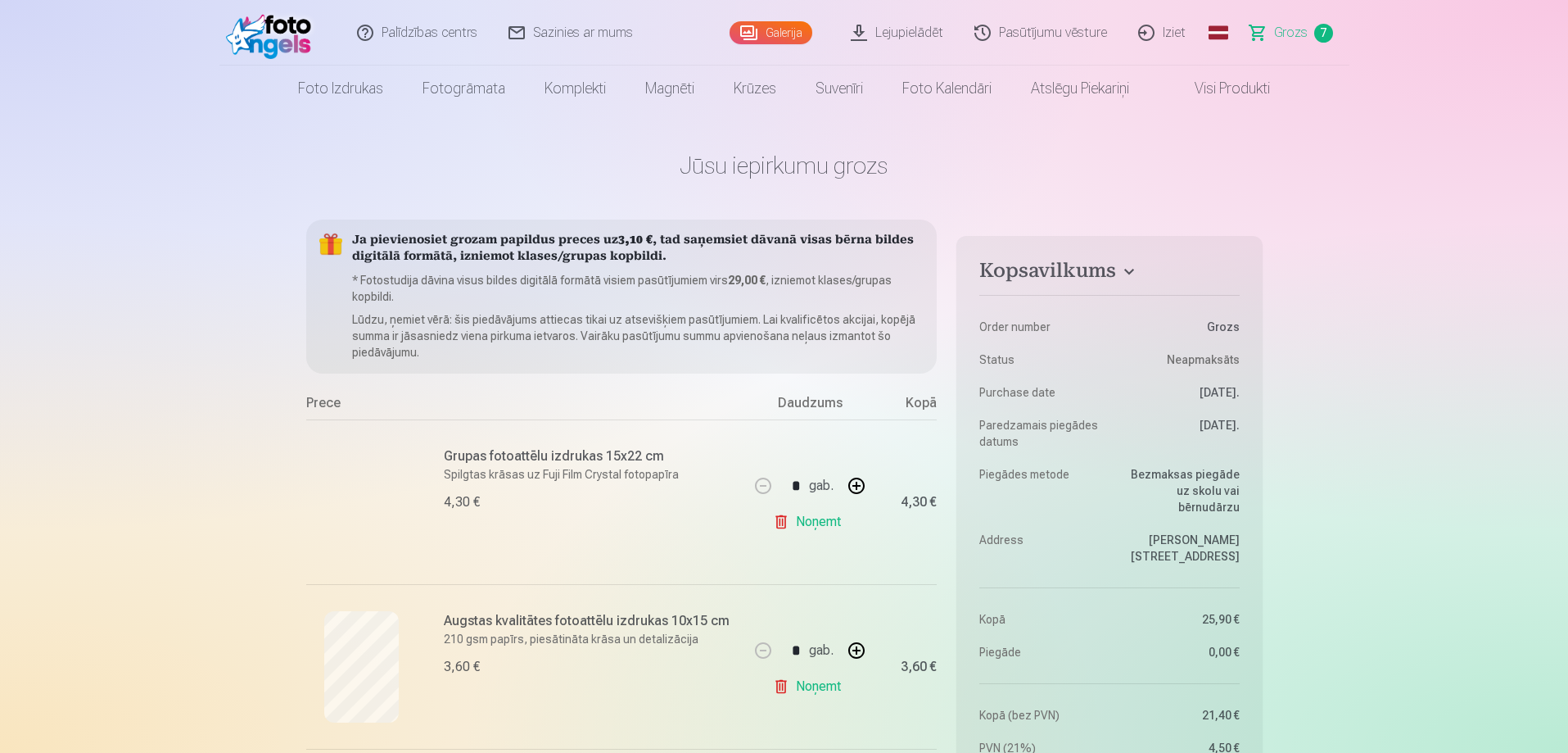
click at [776, 23] on link "Galerija" at bounding box center [771, 32] width 82 height 23
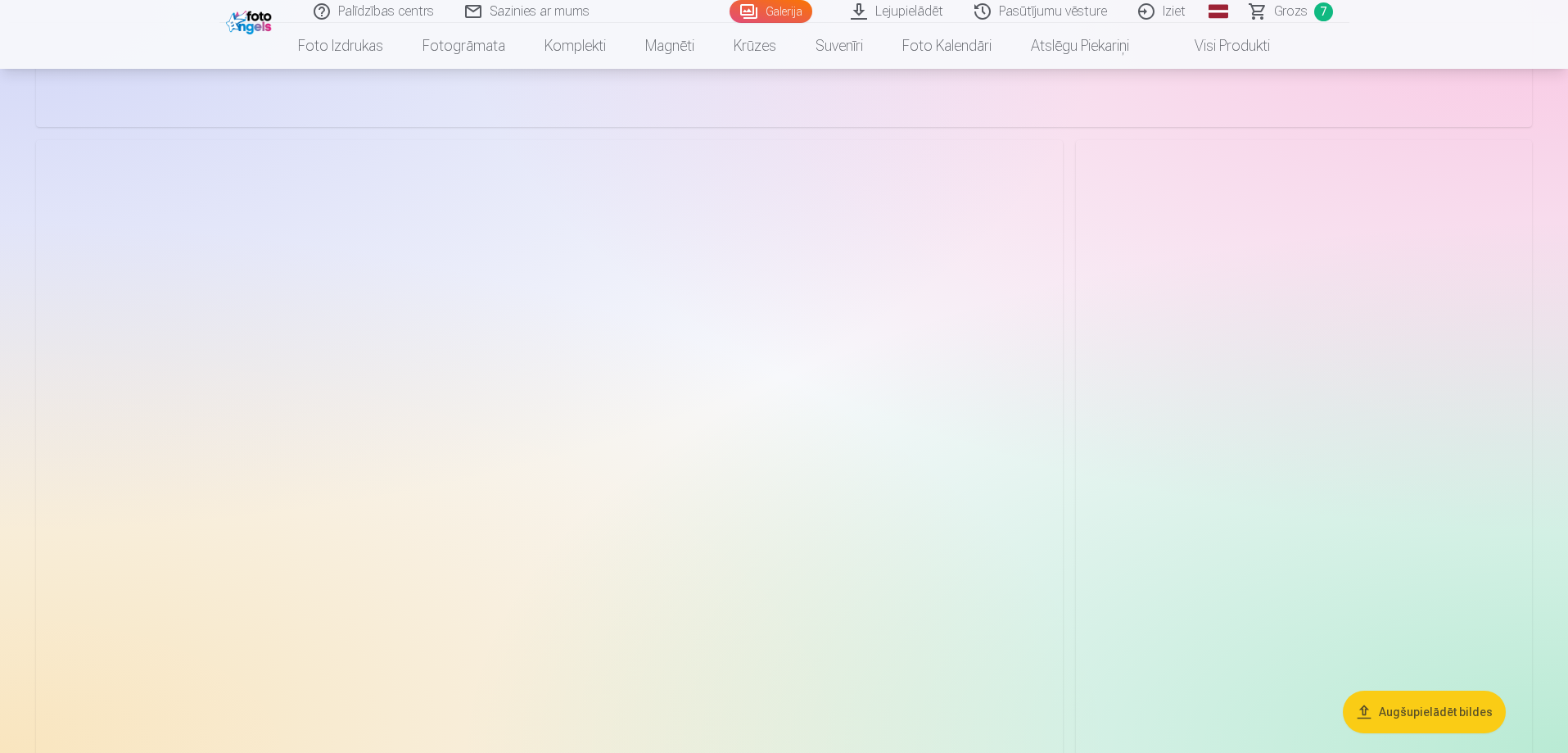
scroll to position [8763, 0]
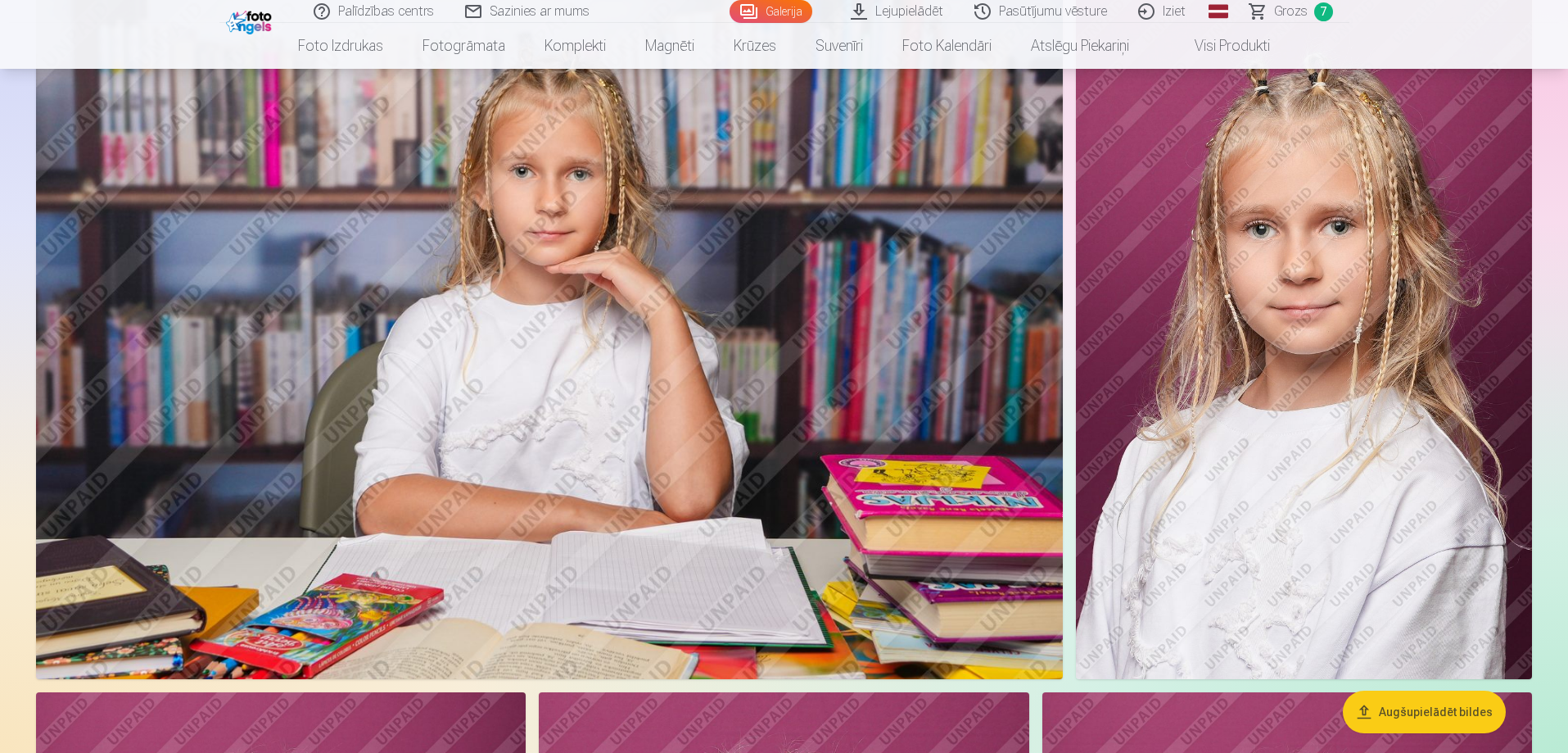
click at [1286, 376] on img at bounding box center [1304, 337] width 456 height 685
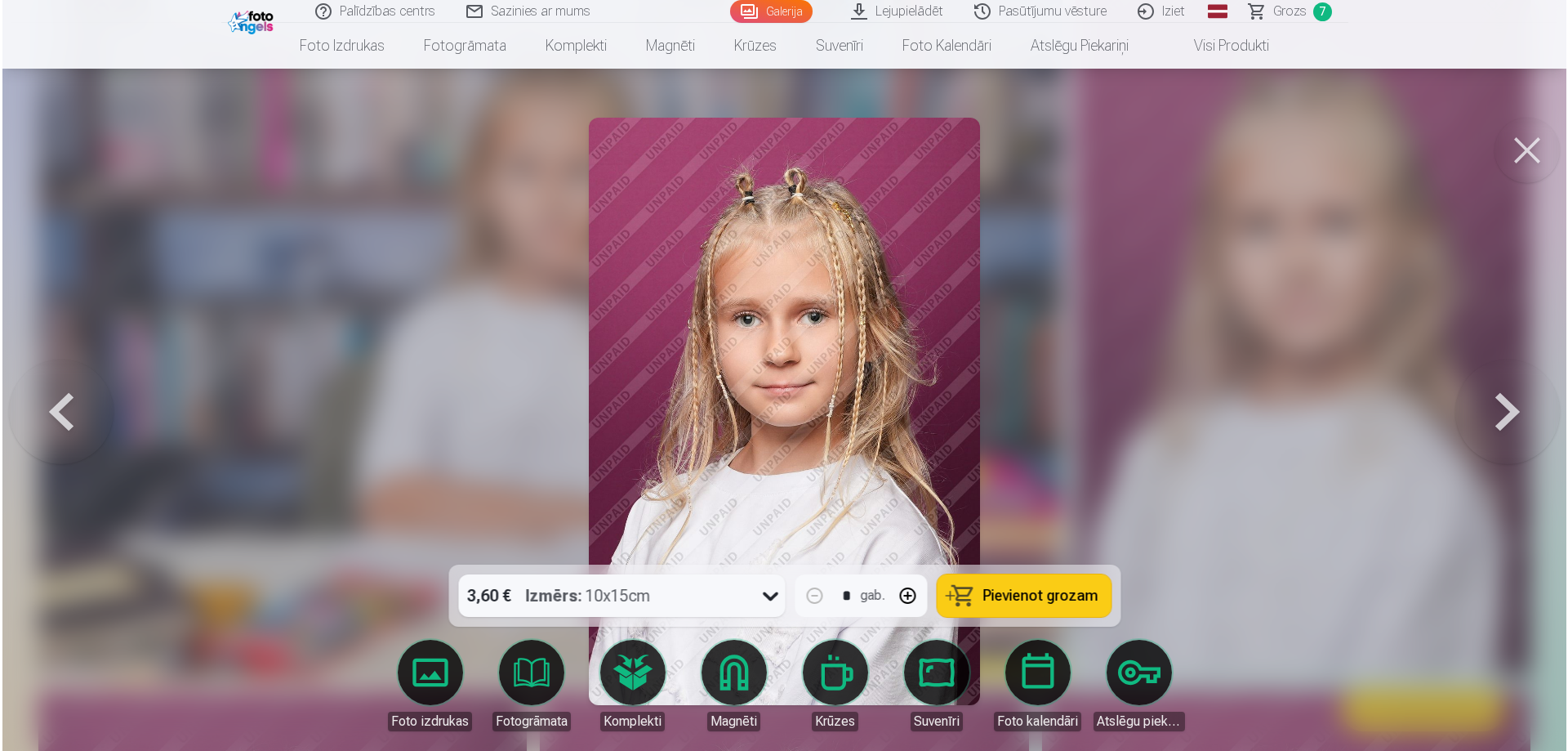
scroll to position [8764, 0]
click at [772, 597] on icon at bounding box center [770, 595] width 26 height 26
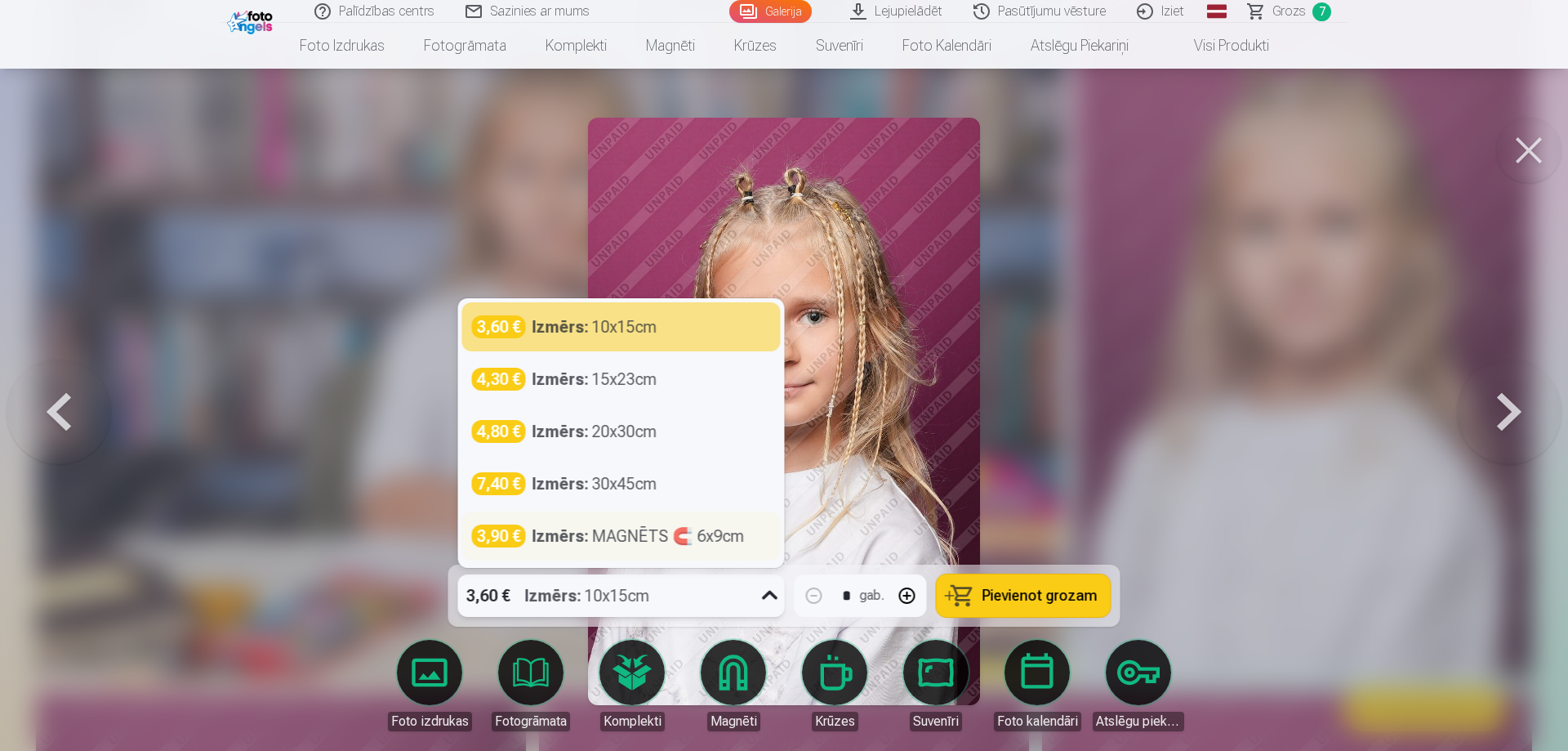
click at [731, 539] on div "Izmērs : MAGNĒTS 🧲 6x9cm" at bounding box center [638, 536] width 213 height 23
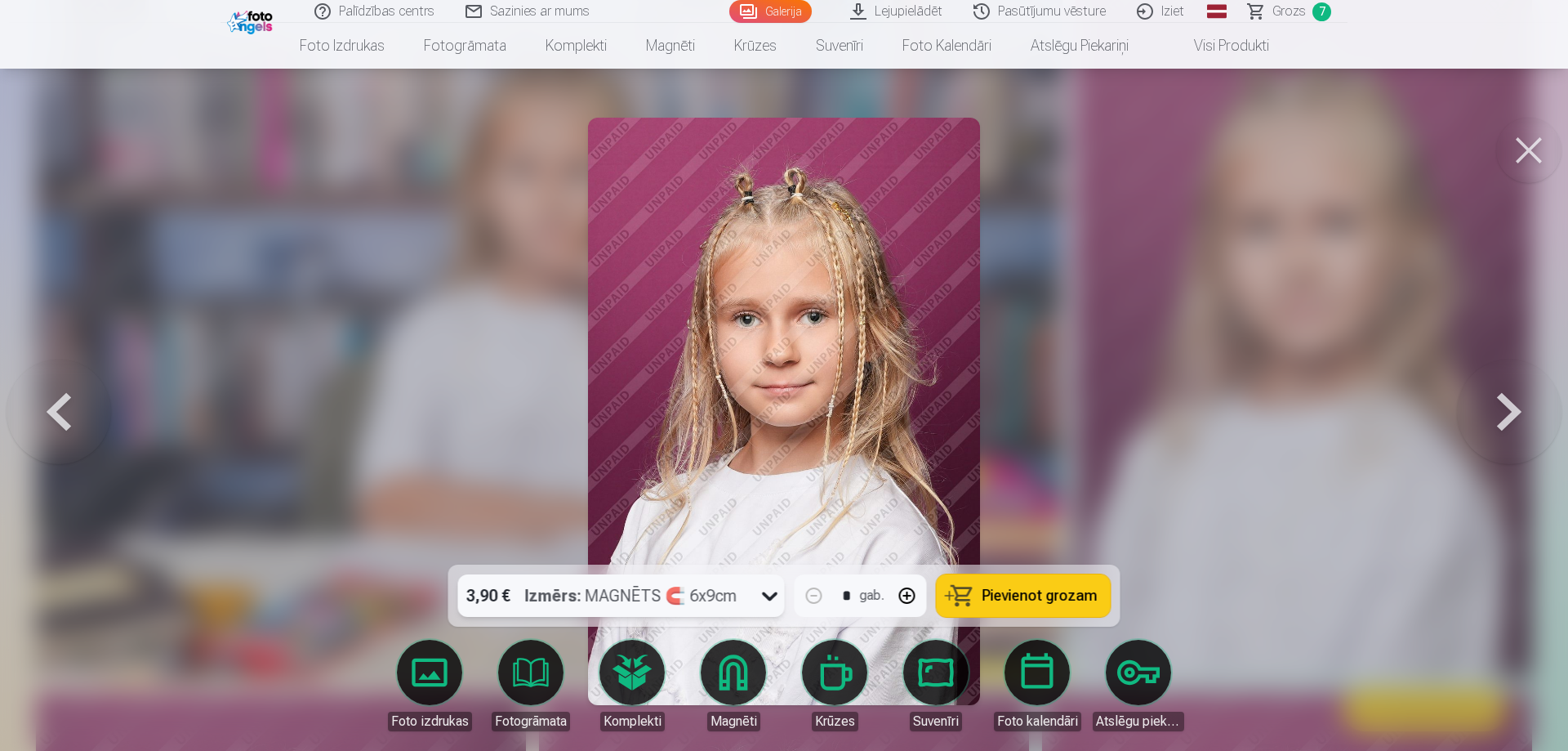
click at [1080, 598] on span "Pievienot grozam" at bounding box center [1040, 595] width 115 height 14
click at [768, 592] on icon at bounding box center [770, 595] width 26 height 26
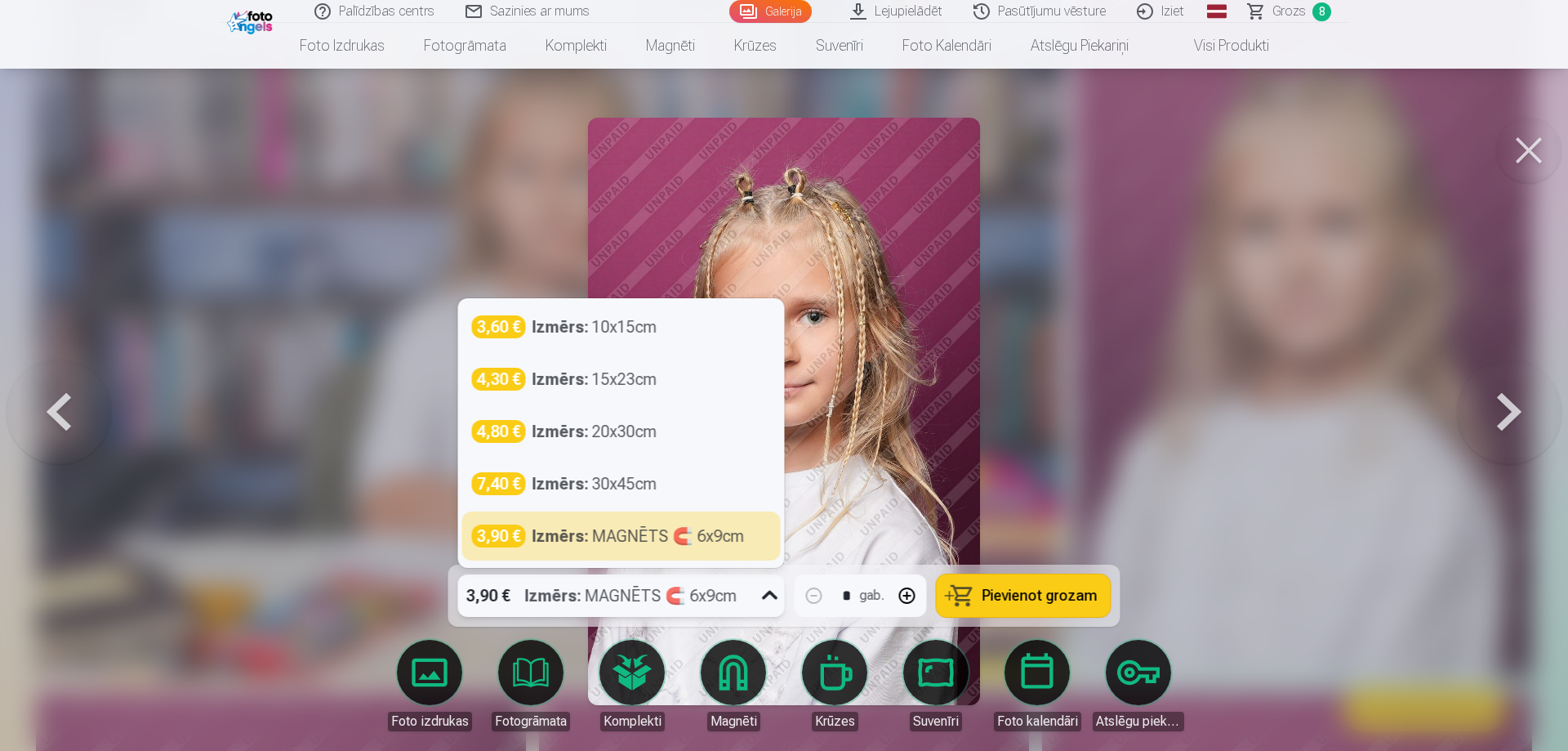
click at [768, 592] on icon at bounding box center [770, 595] width 26 height 26
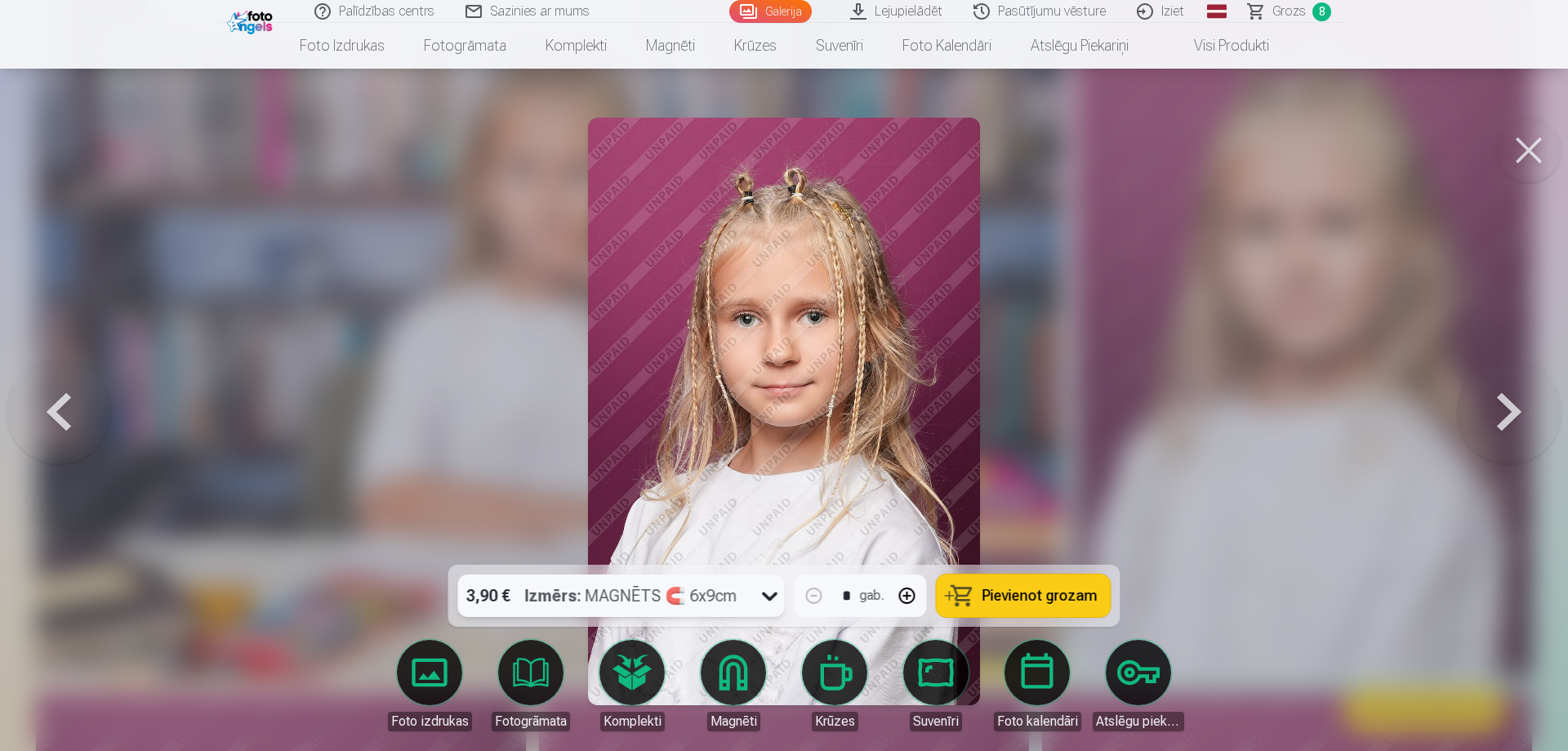
click at [1302, 8] on span "Grozs" at bounding box center [1289, 11] width 34 height 19
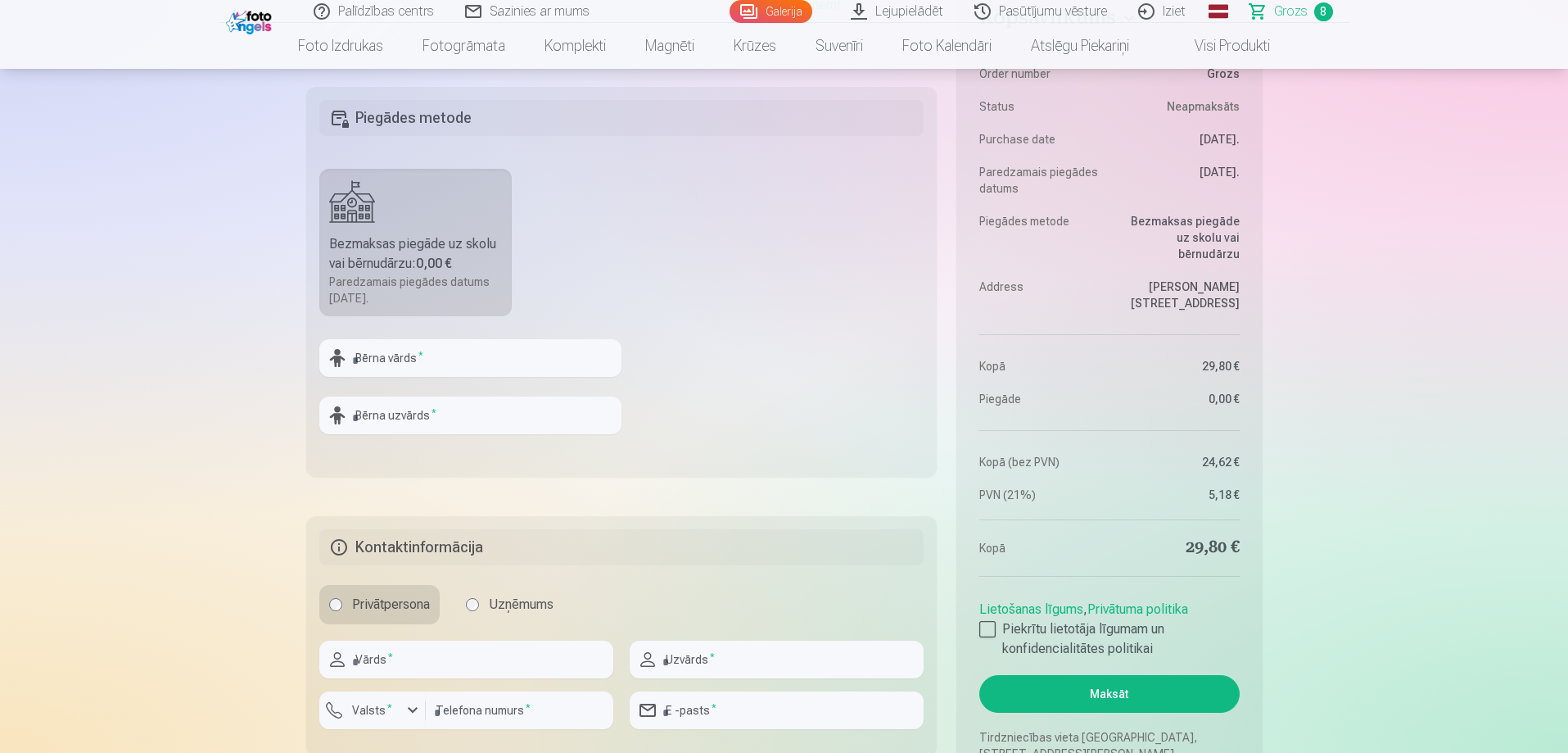
scroll to position [1802, 0]
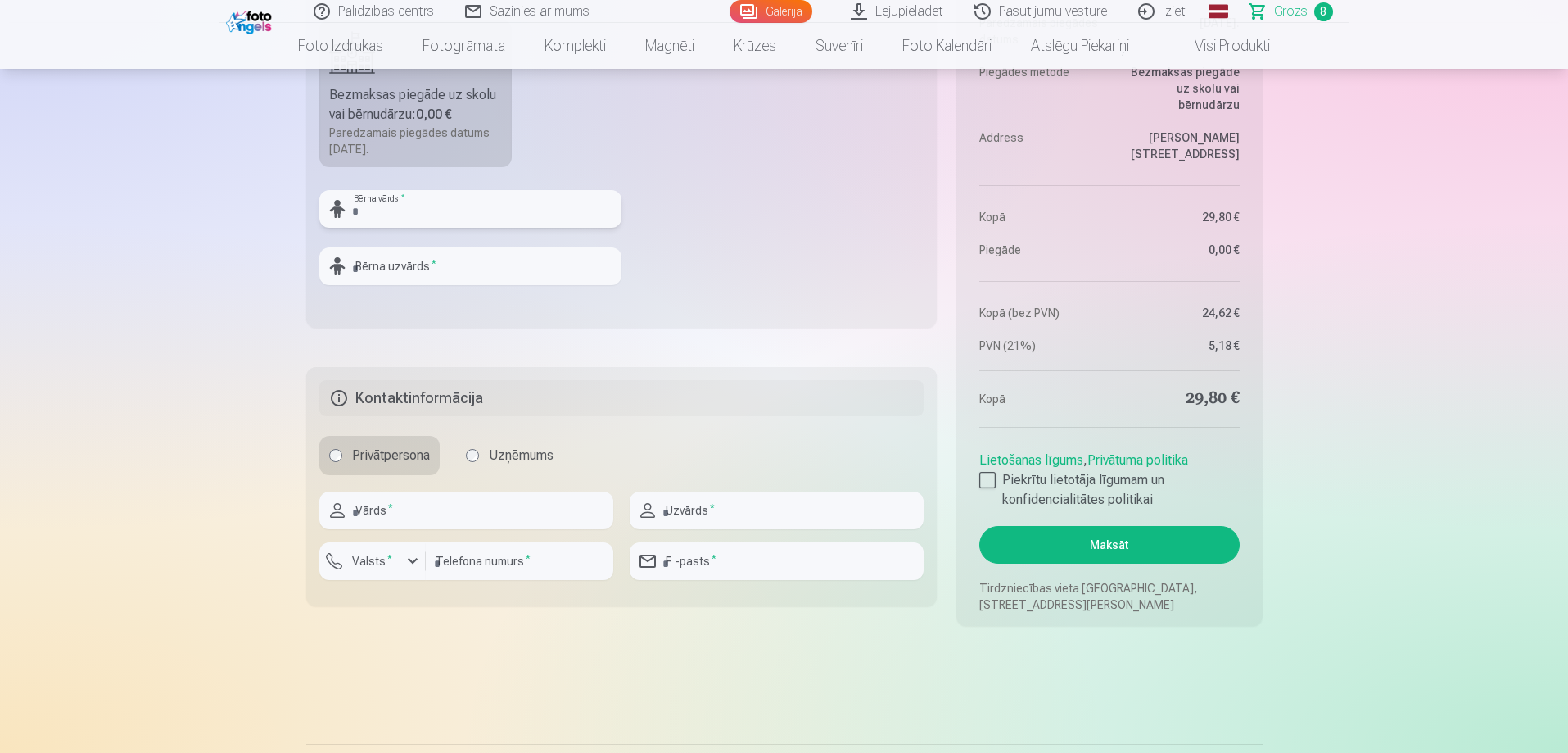
click at [440, 215] on input "text" at bounding box center [471, 209] width 303 height 37
type input "*****"
click at [433, 266] on input "text" at bounding box center [471, 266] width 303 height 37
type input "********"
click at [377, 502] on input "text" at bounding box center [467, 510] width 294 height 37
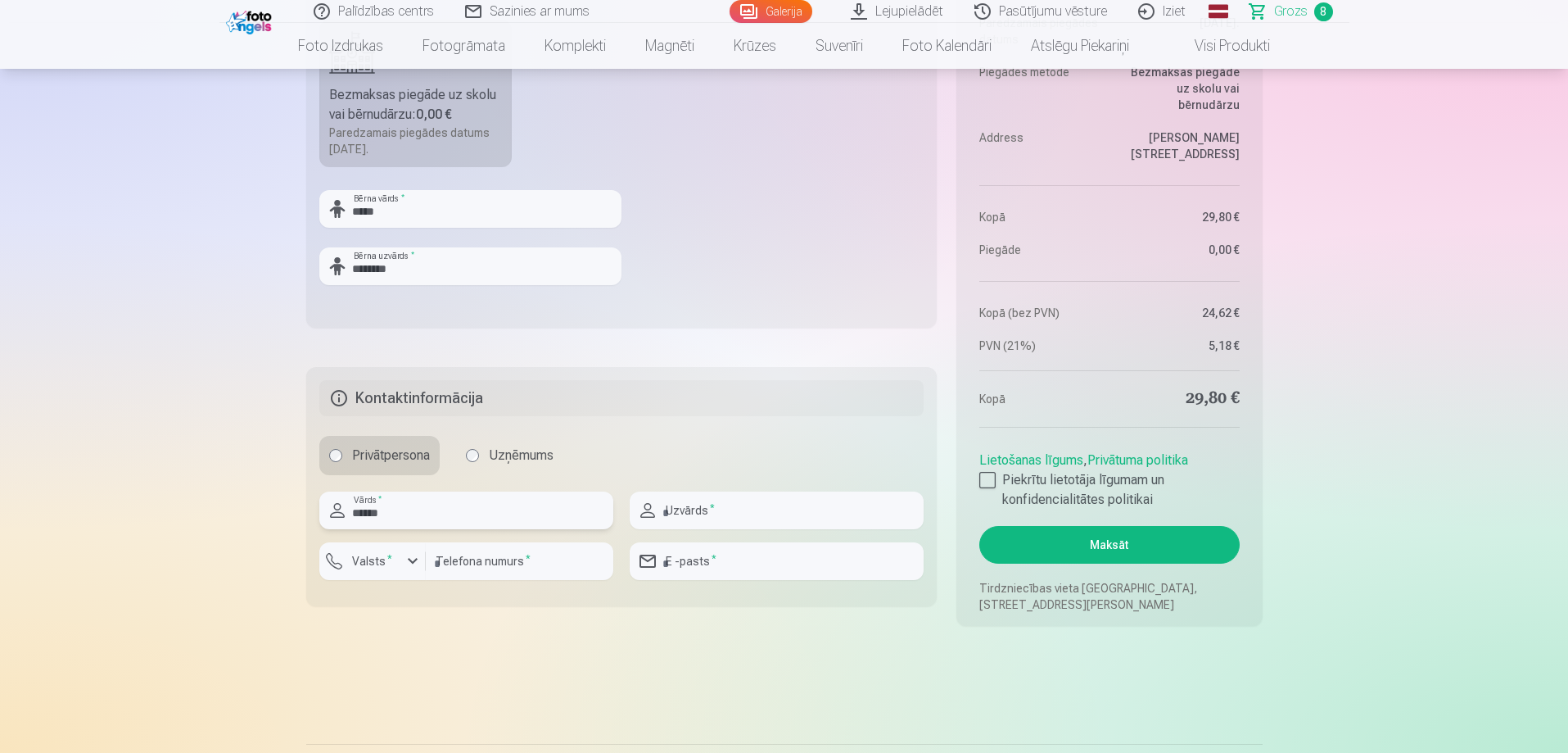
type input "******"
click at [690, 512] on input "text" at bounding box center [777, 510] width 294 height 37
type input "*********"
click at [398, 553] on button "Valsts *" at bounding box center [372, 561] width 106 height 37
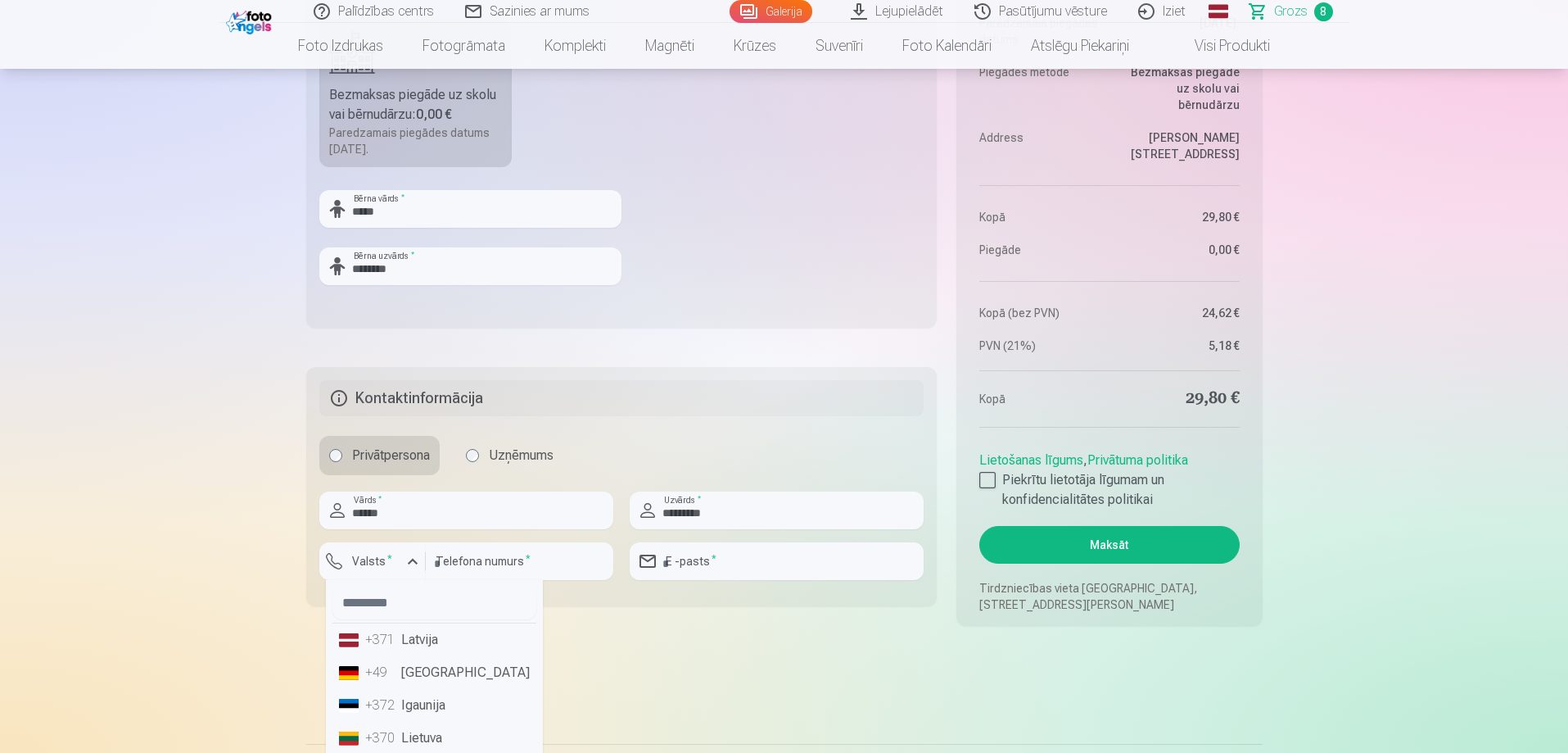
click at [403, 633] on li "+371 Latvija" at bounding box center [434, 639] width 204 height 33
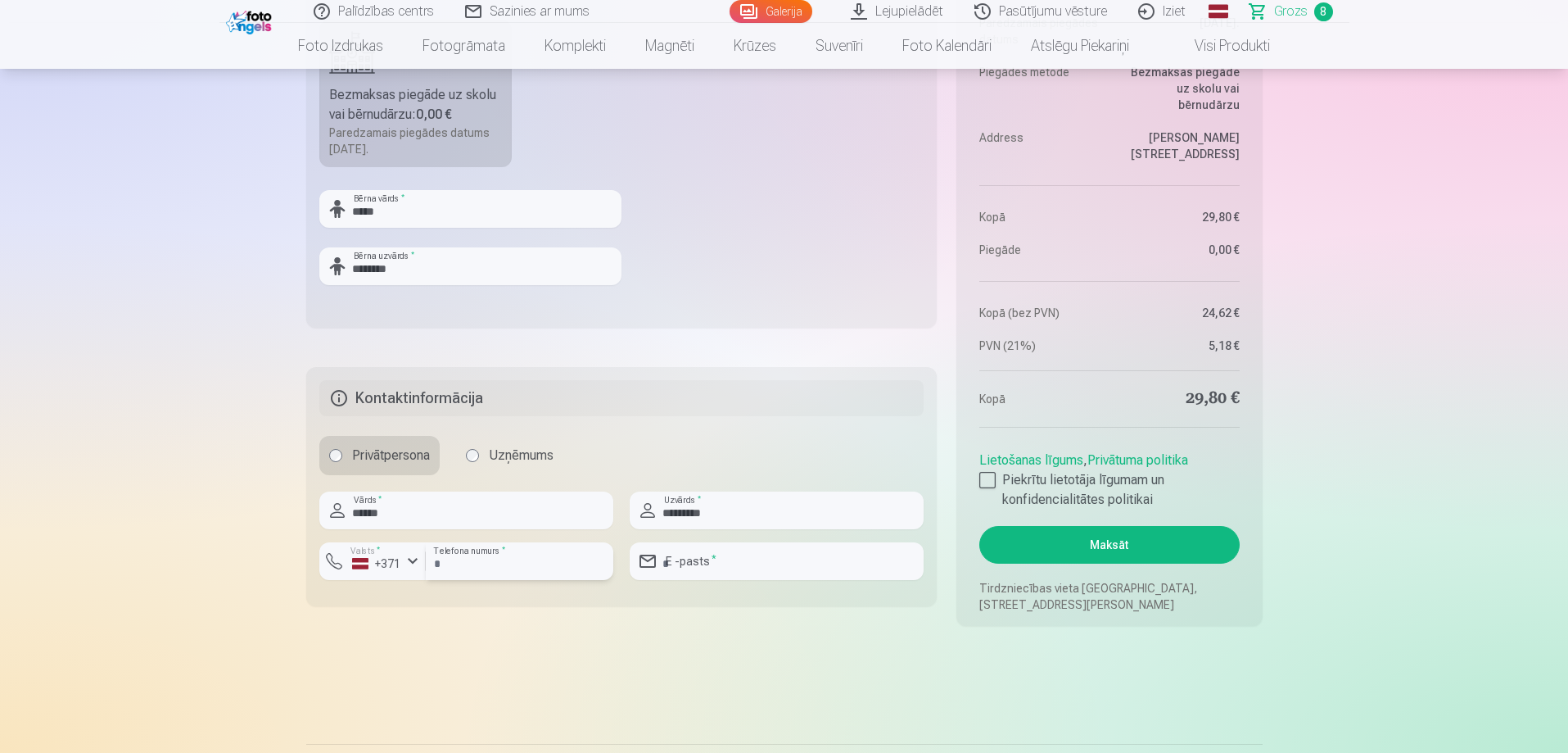
click at [459, 556] on input "number" at bounding box center [519, 561] width 188 height 37
type input "********"
click at [682, 557] on input "email" at bounding box center [777, 561] width 294 height 37
type input "**********"
click at [989, 484] on div at bounding box center [988, 479] width 16 height 16
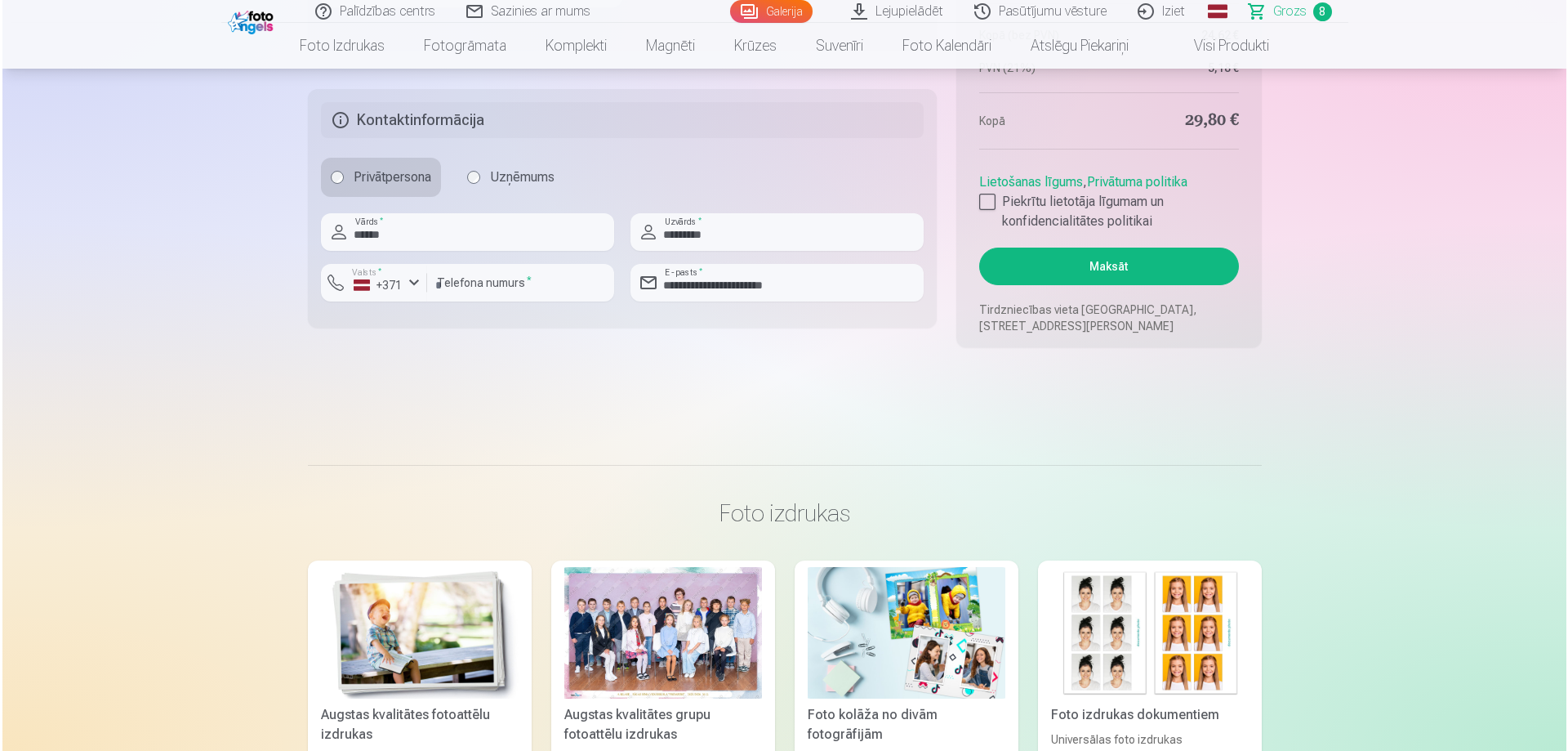
scroll to position [2042, 0]
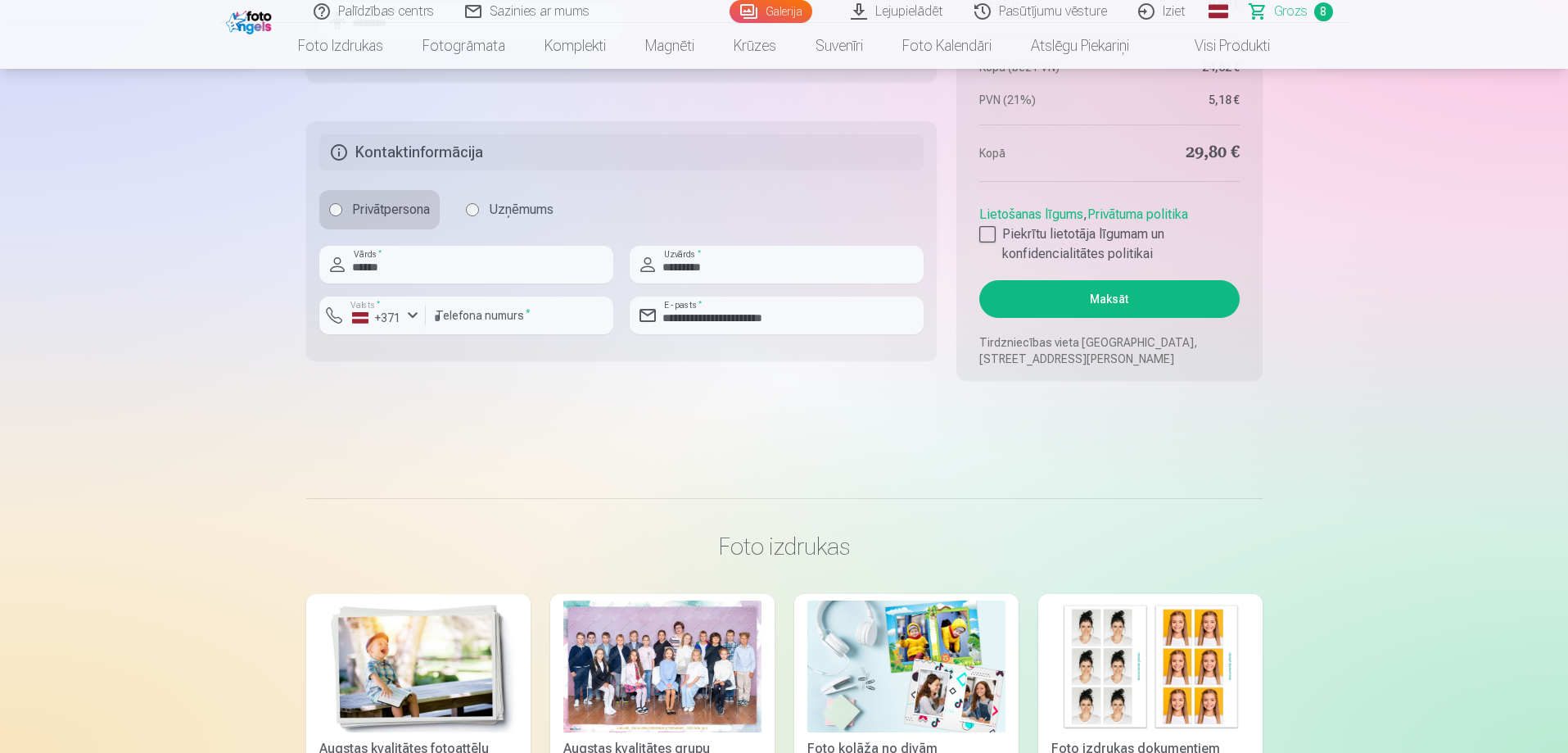
click at [1129, 297] on button "Maksāt" at bounding box center [1109, 299] width 259 height 37
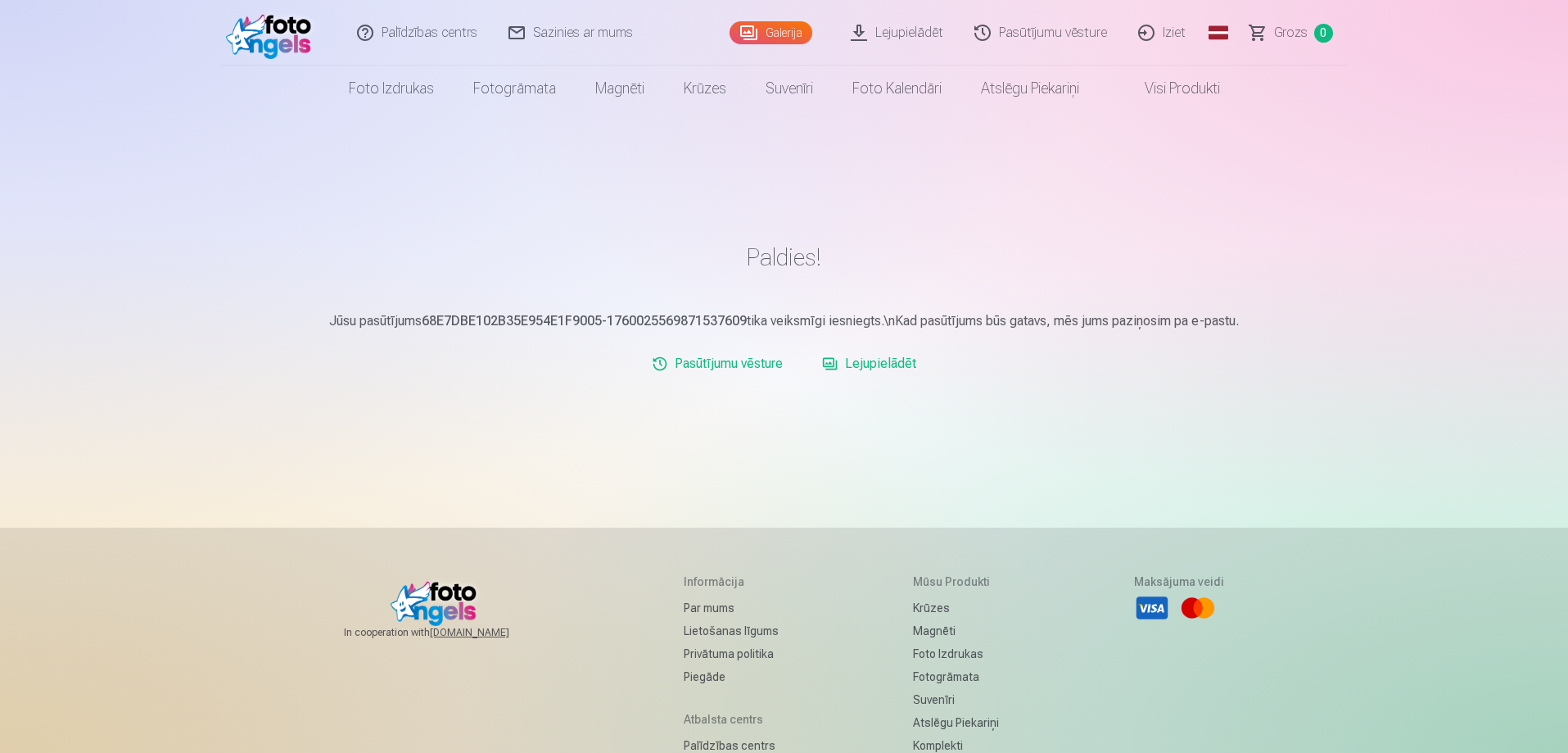
click at [869, 365] on link "Lejupielādēt" at bounding box center [869, 364] width 107 height 33
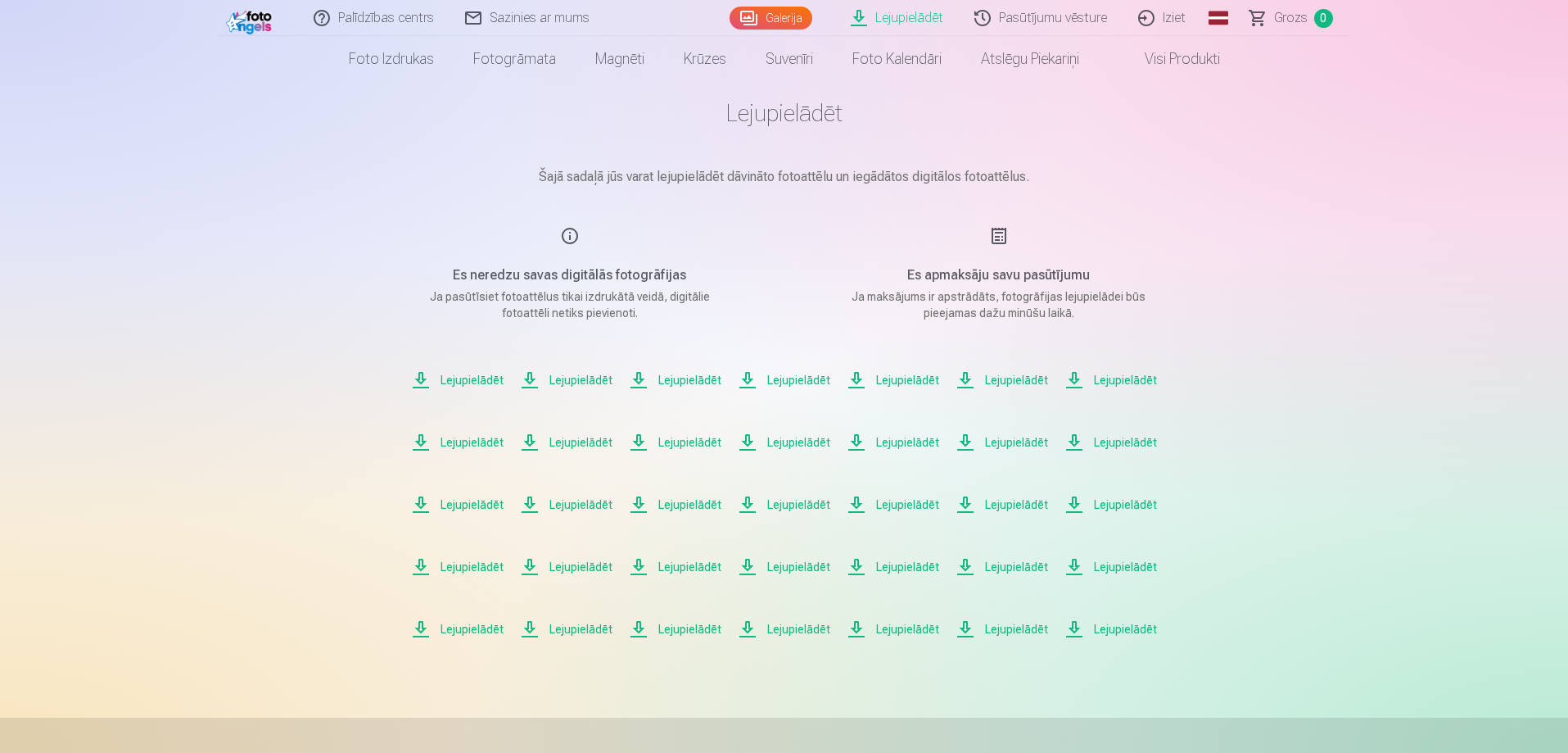
scroll to position [82, 0]
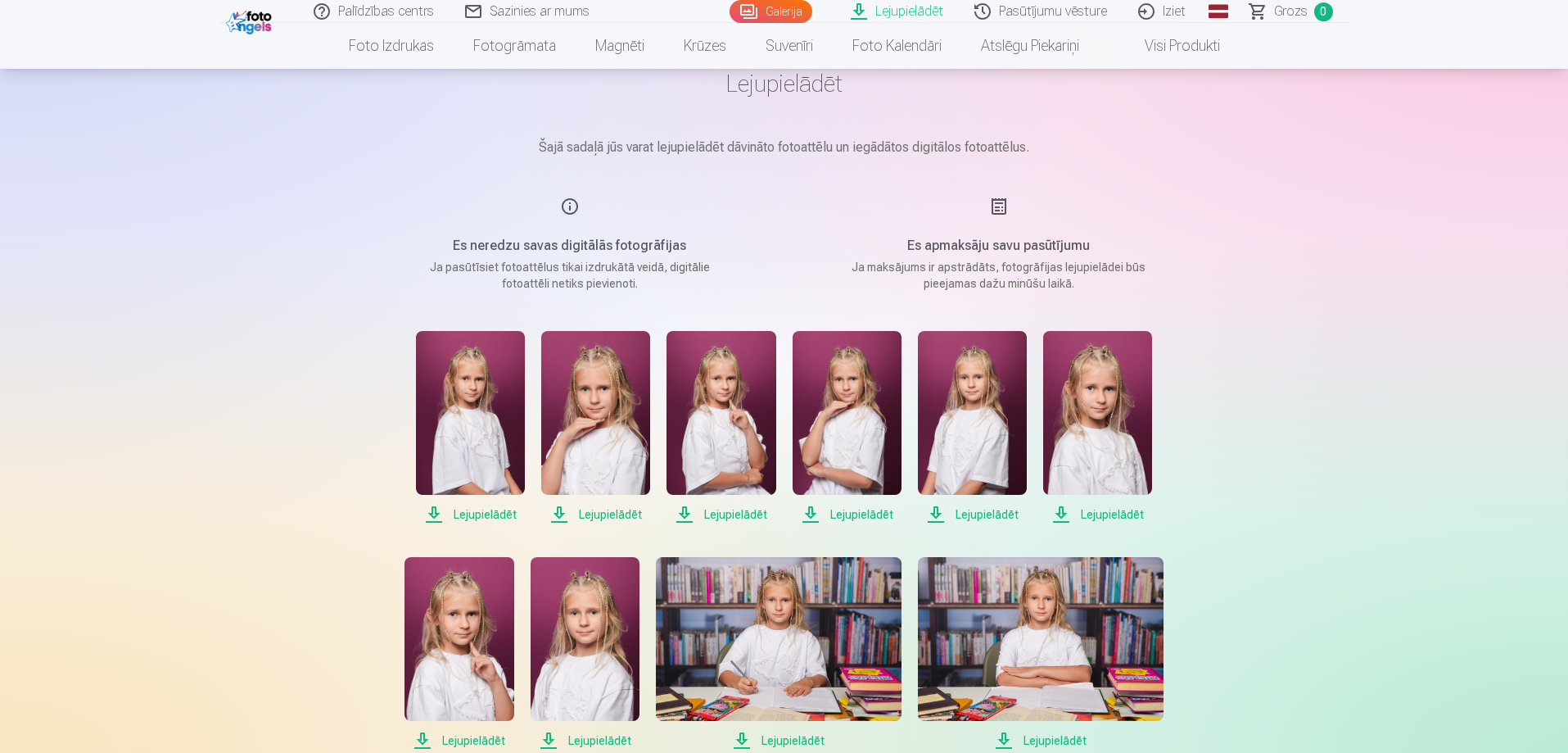
click at [471, 512] on span "Lejupielādēt" at bounding box center [471, 514] width 109 height 20
click at [609, 511] on span "Lejupielādēt" at bounding box center [596, 514] width 109 height 20
click at [720, 511] on span "Lejupielādēt" at bounding box center [721, 514] width 109 height 20
click at [856, 511] on span "Lejupielādēt" at bounding box center [847, 514] width 109 height 20
click at [998, 512] on span "Lejupielādēt" at bounding box center [972, 514] width 109 height 20
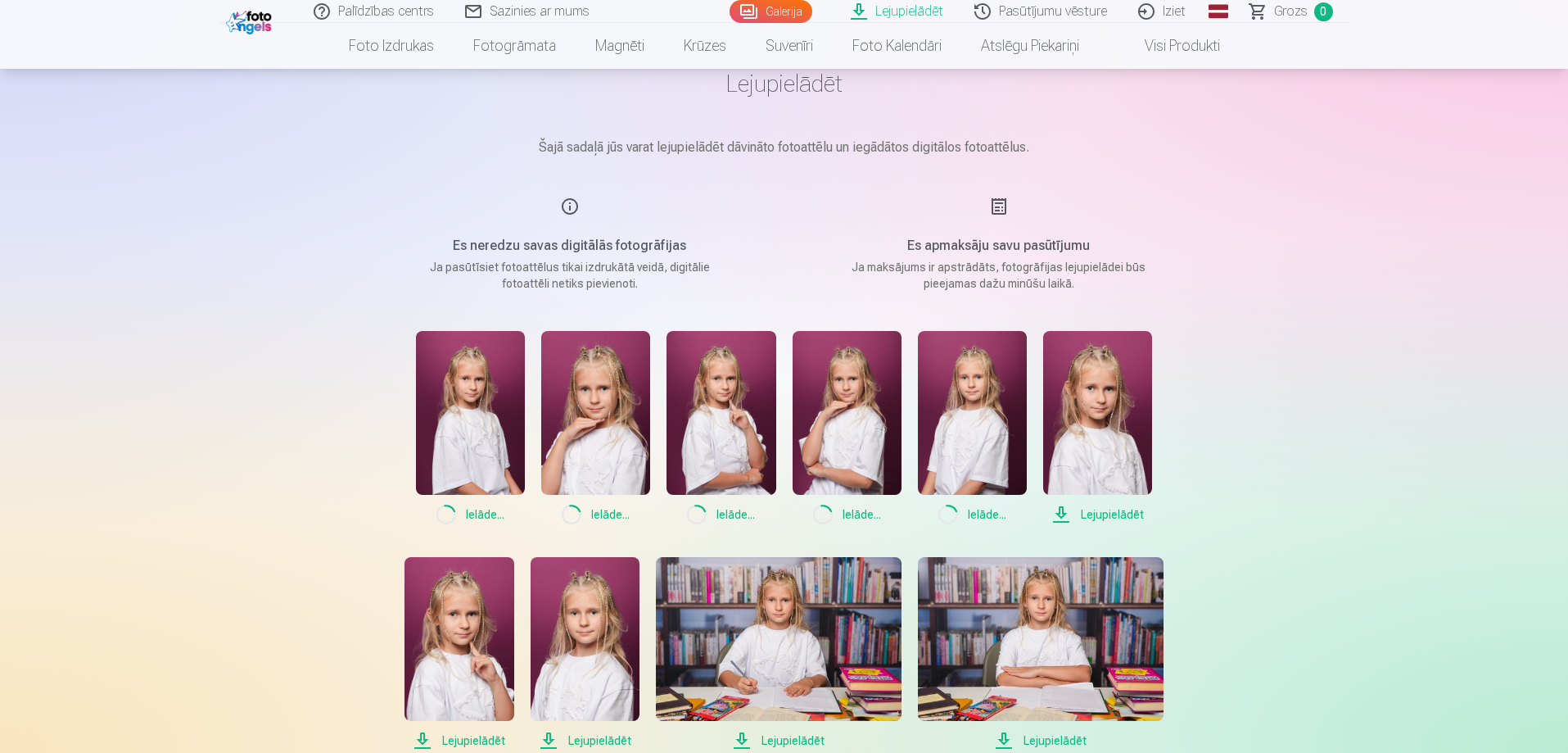
click at [1098, 516] on span "Lejupielādēt" at bounding box center [1098, 514] width 109 height 20
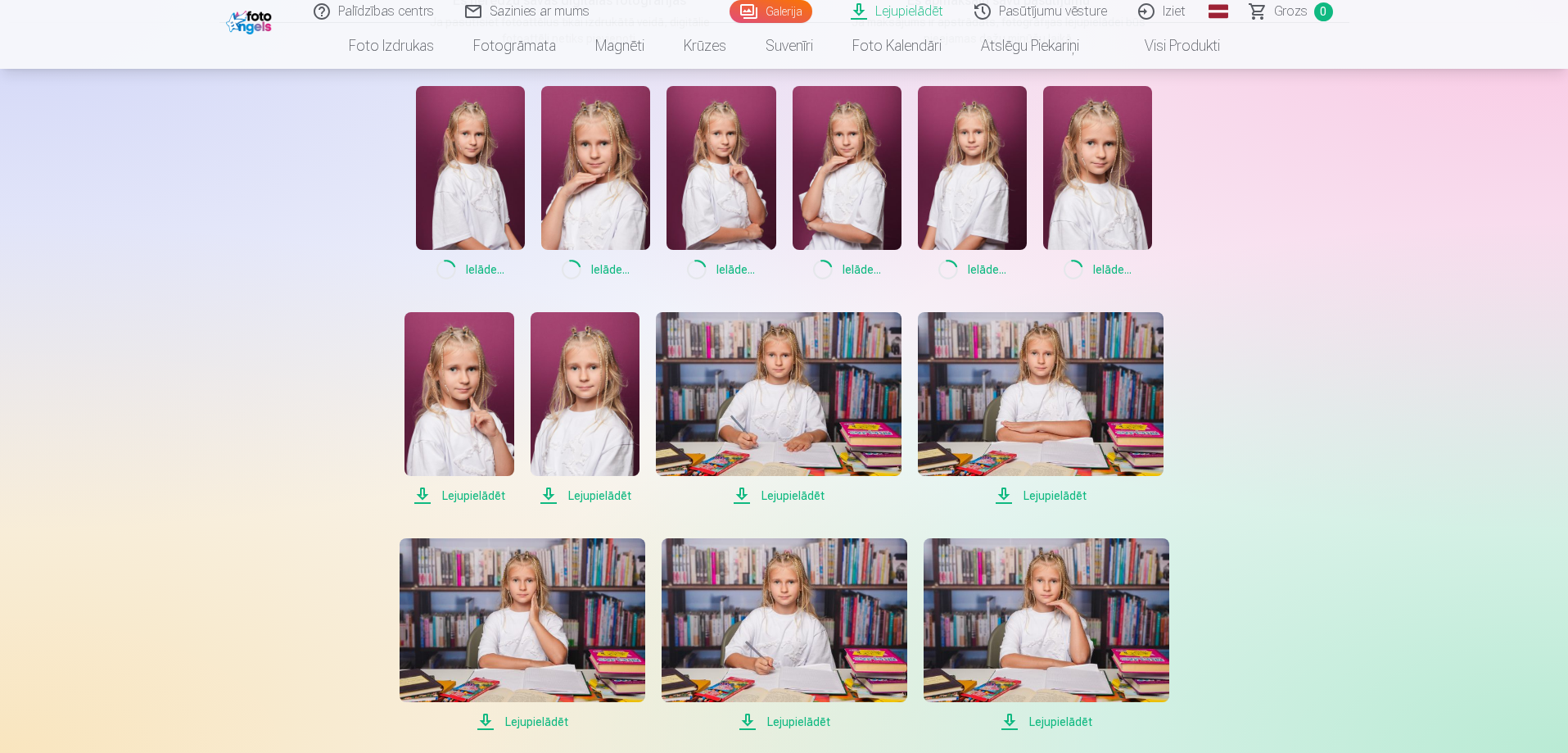
scroll to position [327, 0]
click at [468, 496] on span "Lejupielādēt" at bounding box center [459, 494] width 109 height 20
click at [594, 494] on span "Lejupielādēt" at bounding box center [585, 494] width 109 height 20
click at [789, 495] on span "Lejupielādēt" at bounding box center [778, 494] width 246 height 20
click at [1070, 493] on span "Lejupielādēt" at bounding box center [1040, 494] width 246 height 20
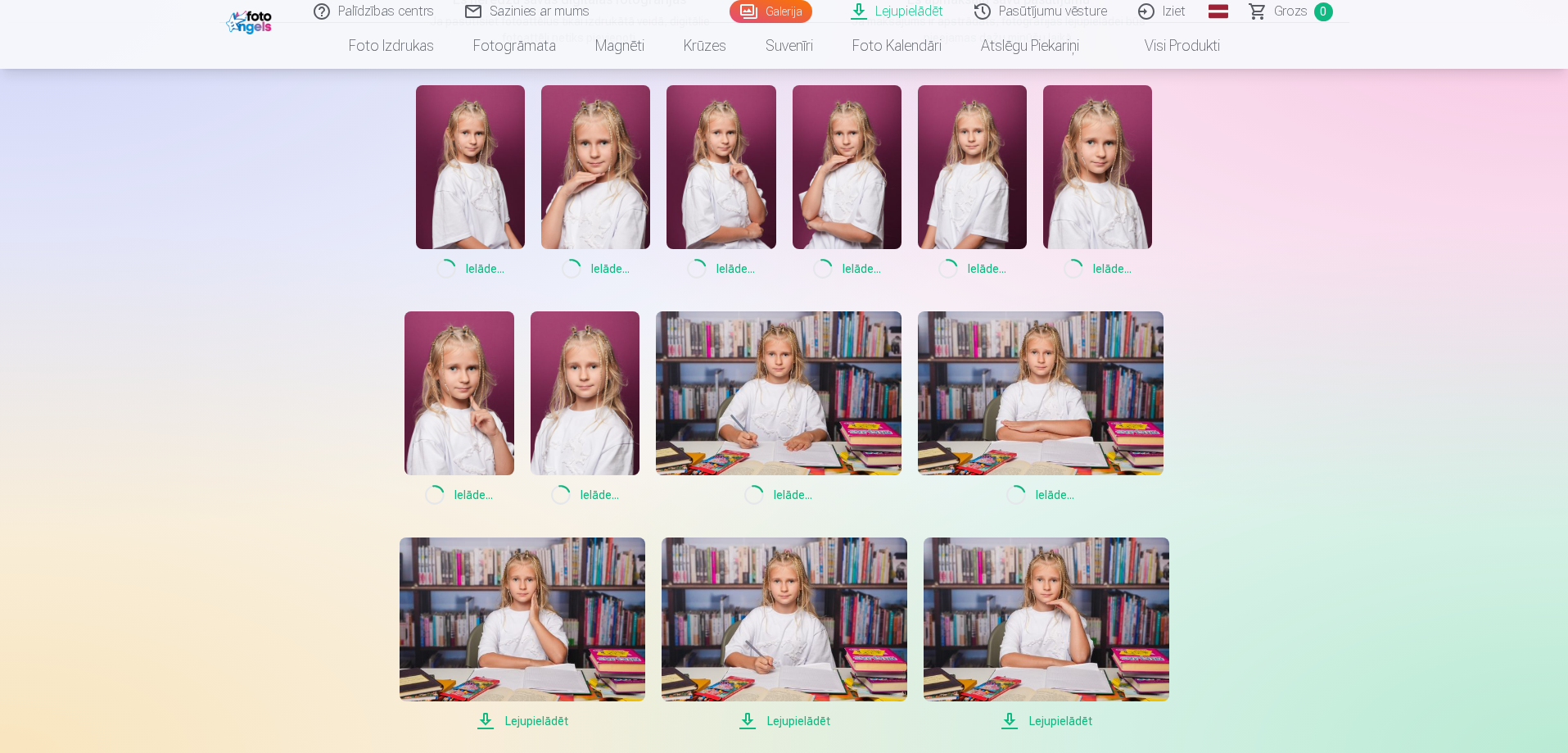
drag, startPoint x: 543, startPoint y: 716, endPoint x: 756, endPoint y: 715, distance: 213.0
click at [544, 716] on span "Lejupielādēt" at bounding box center [522, 720] width 246 height 20
drag, startPoint x: 794, startPoint y: 718, endPoint x: 808, endPoint y: 718, distance: 14.0
click at [795, 718] on span "Lejupielādēt" at bounding box center [784, 720] width 246 height 20
click at [1043, 719] on span "Lejupielādēt" at bounding box center [1046, 720] width 246 height 20
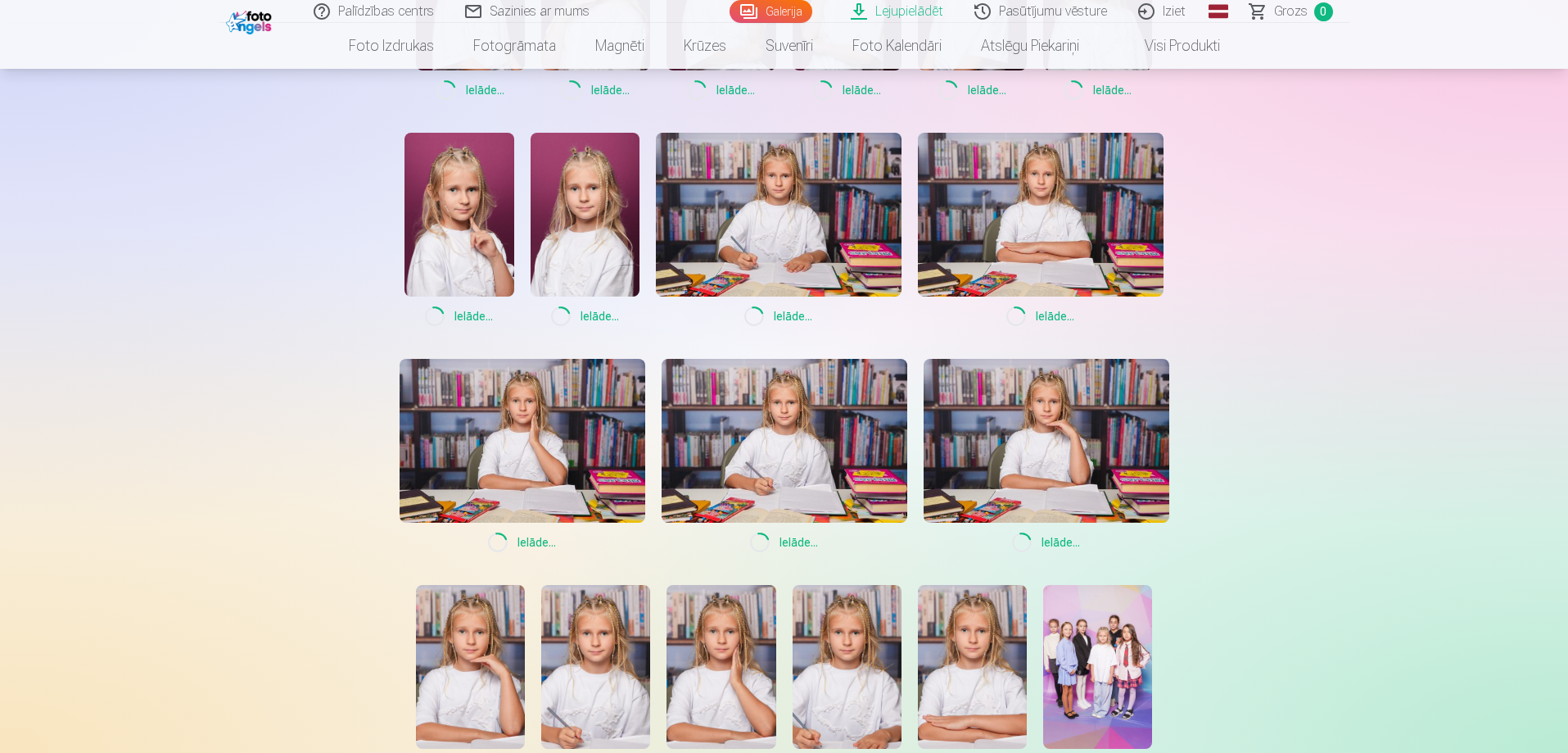
scroll to position [655, 0]
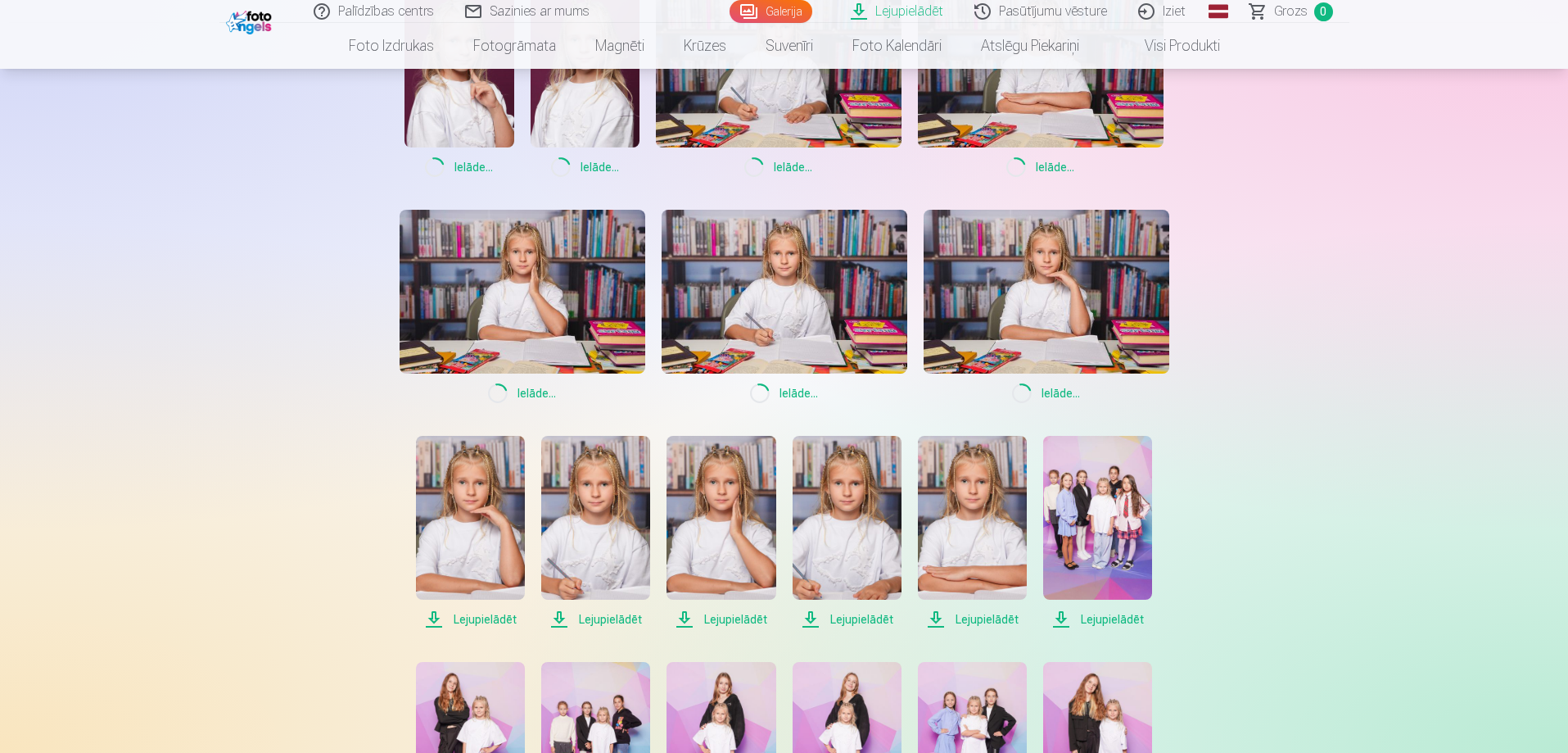
click at [468, 618] on span "Lejupielādēt" at bounding box center [471, 619] width 109 height 20
click at [590, 619] on span "Lejupielādēt" at bounding box center [596, 619] width 109 height 20
click at [728, 620] on span "Lejupielādēt" at bounding box center [721, 619] width 109 height 20
click at [863, 619] on span "Lejupielādēt" at bounding box center [847, 619] width 109 height 20
drag, startPoint x: 970, startPoint y: 619, endPoint x: 988, endPoint y: 619, distance: 18.0
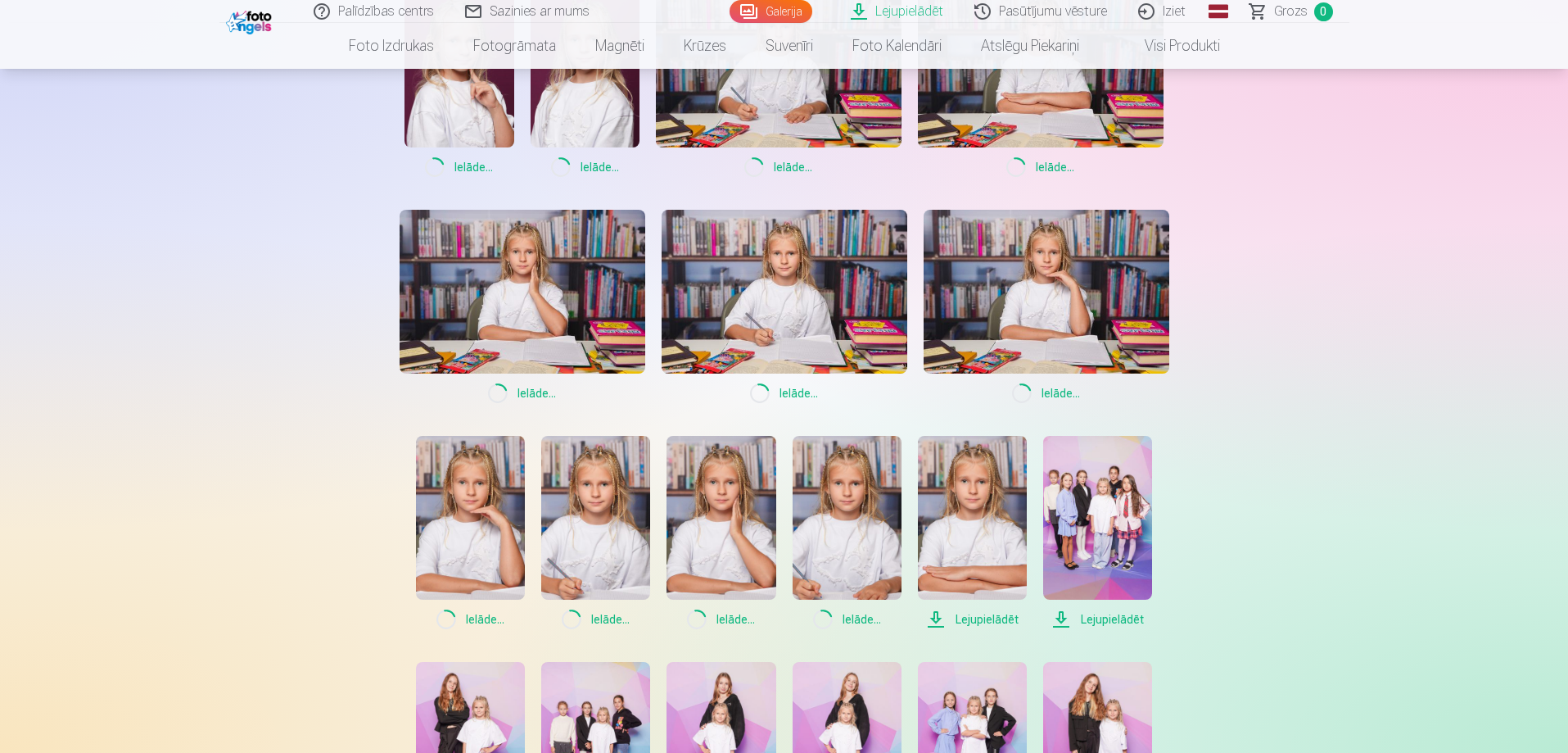
click at [971, 619] on span "Lejupielādēt" at bounding box center [972, 619] width 109 height 20
click at [1098, 617] on span "Lejupielādēt" at bounding box center [1098, 619] width 109 height 20
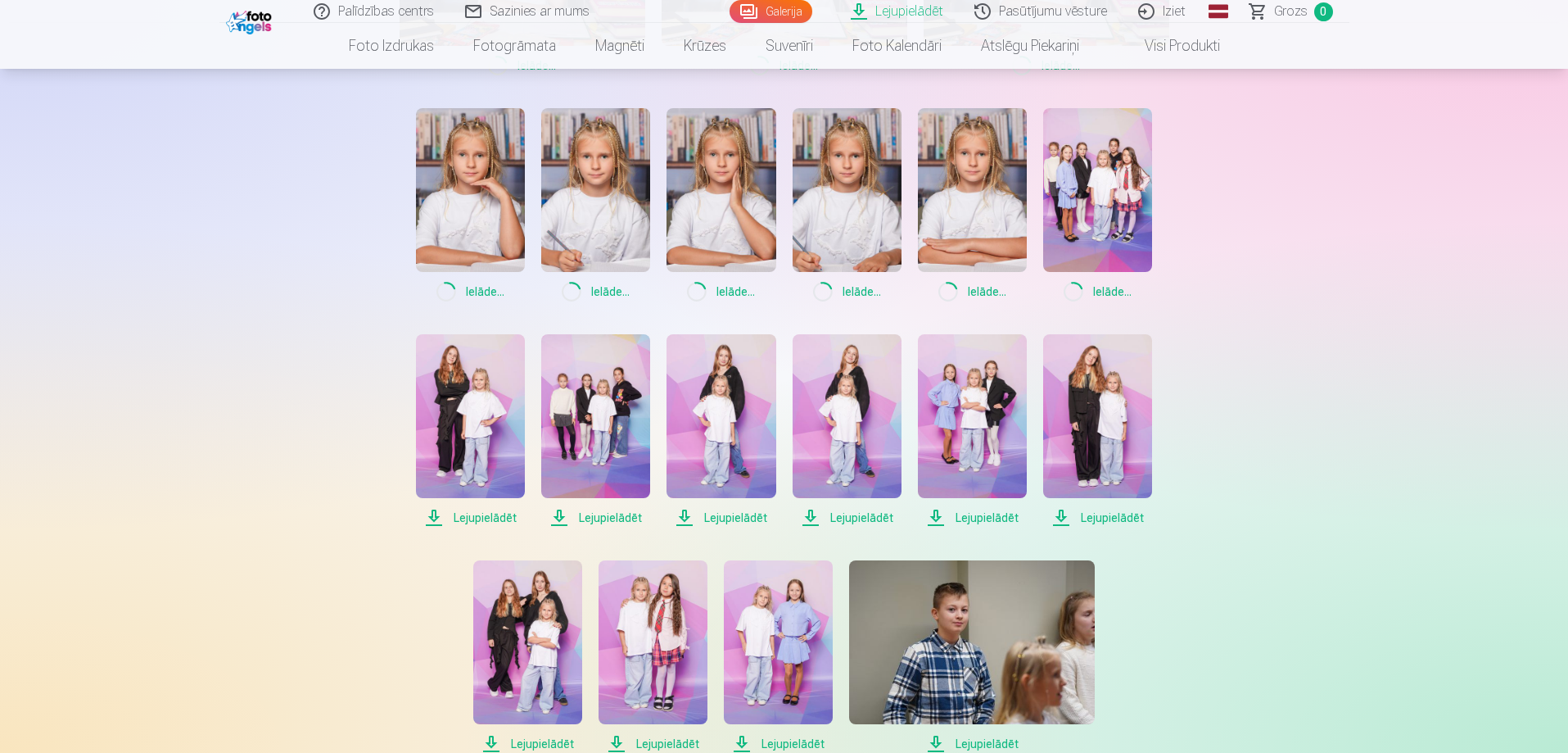
click at [461, 520] on span "Lejupielādēt" at bounding box center [471, 517] width 109 height 20
click at [603, 519] on span "Lejupielādēt" at bounding box center [596, 517] width 109 height 20
drag, startPoint x: 727, startPoint y: 517, endPoint x: 814, endPoint y: 518, distance: 87.0
click at [727, 517] on span "Lejupielādēt" at bounding box center [721, 517] width 109 height 20
click at [846, 517] on span "Lejupielādēt" at bounding box center [847, 517] width 109 height 20
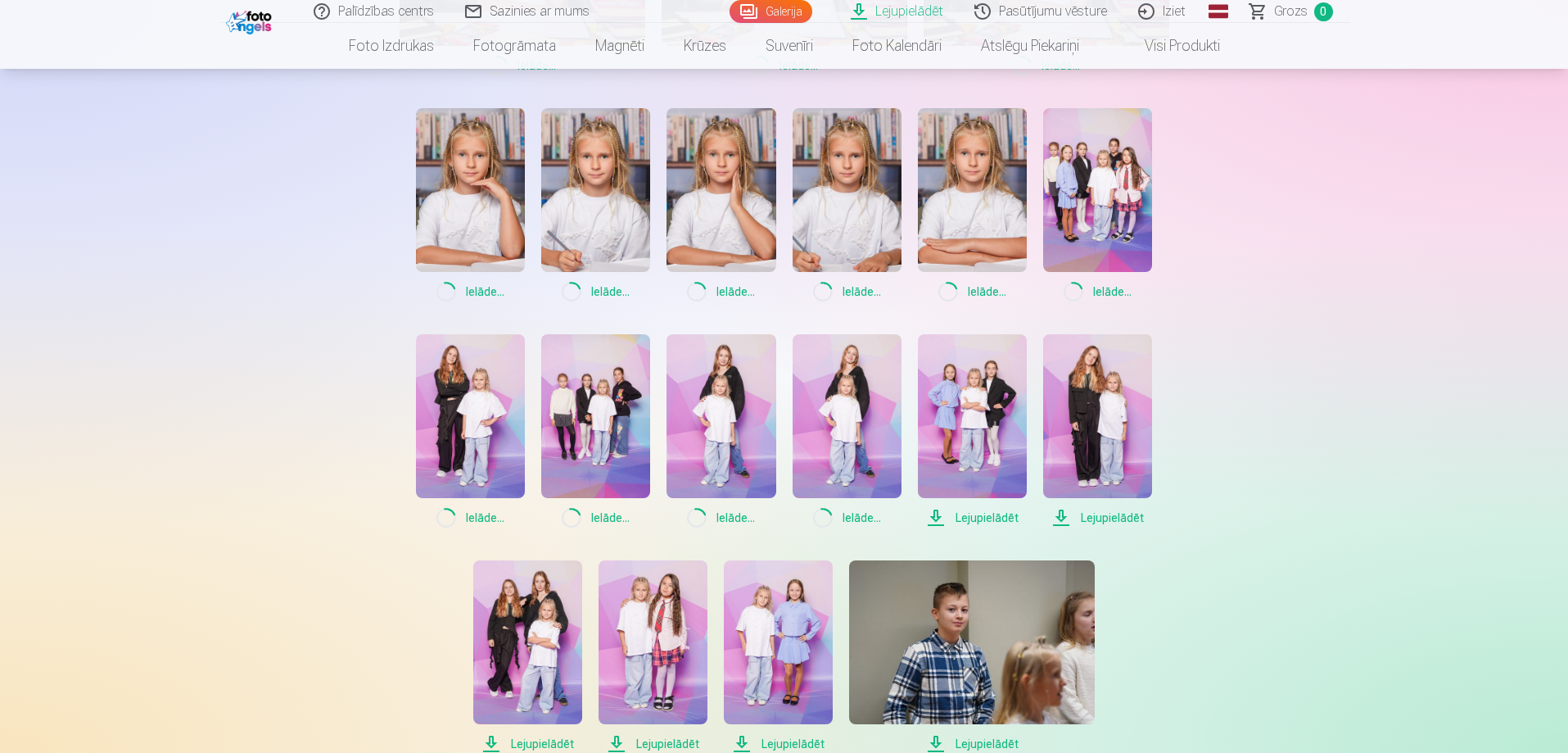
click at [975, 512] on span "Lejupielādēt" at bounding box center [972, 517] width 109 height 20
click at [1102, 515] on span "Lejupielādēt" at bounding box center [1098, 517] width 109 height 20
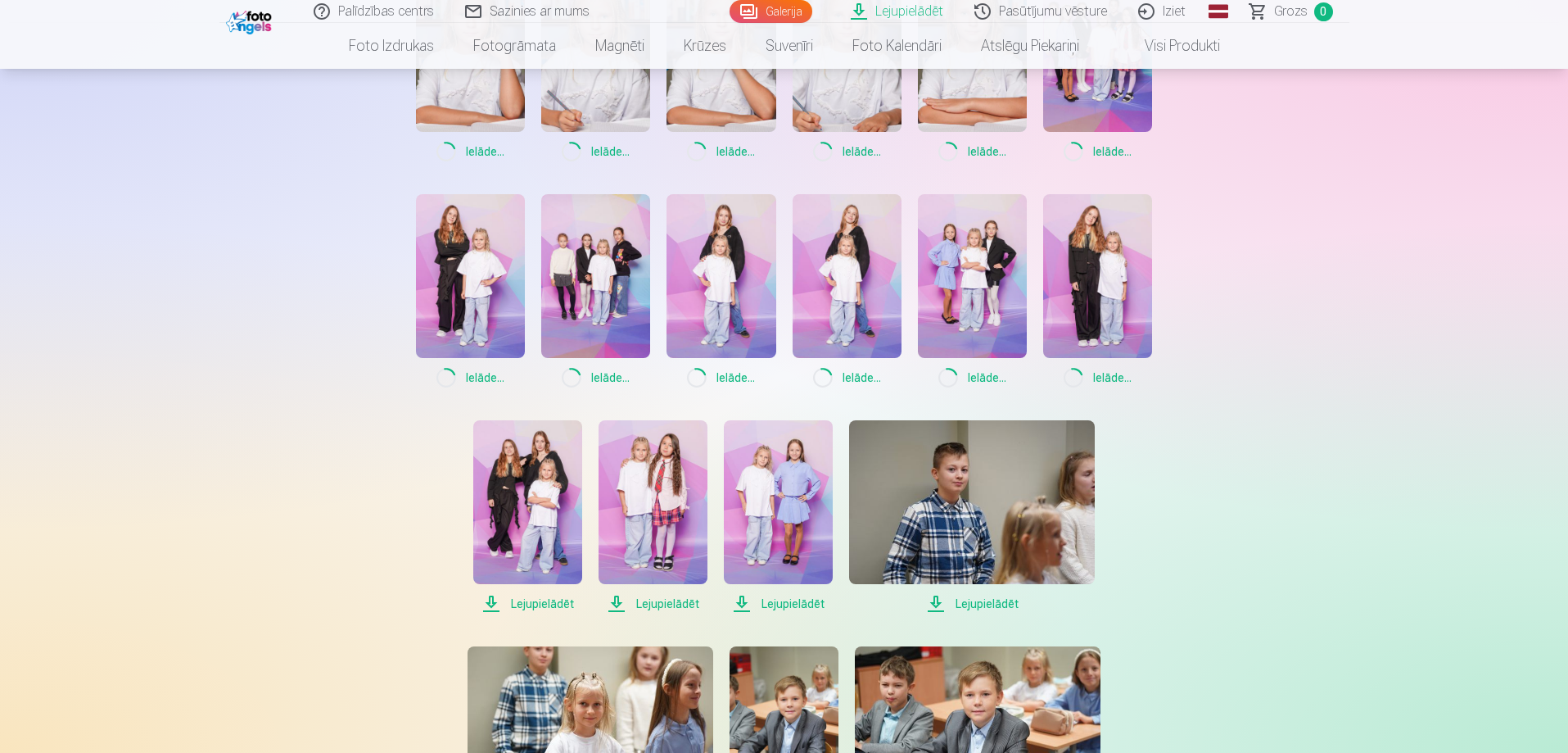
scroll to position [1146, 0]
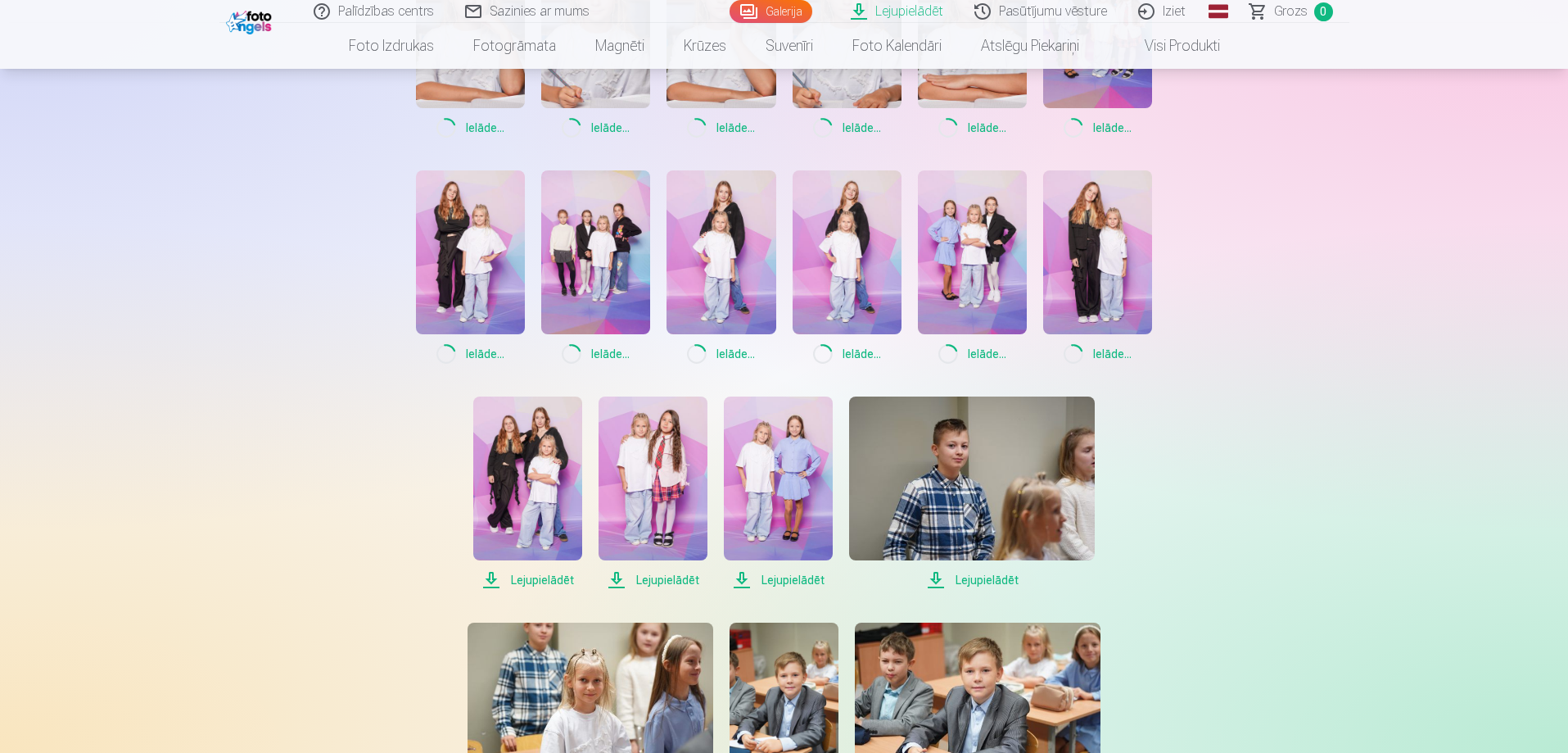
drag, startPoint x: 537, startPoint y: 578, endPoint x: 653, endPoint y: 575, distance: 116.0
click at [540, 577] on span "Lejupielādēt" at bounding box center [528, 580] width 109 height 20
click at [653, 575] on span "Lejupielādēt" at bounding box center [653, 580] width 109 height 20
click at [783, 580] on span "Lejupielādēt" at bounding box center [778, 580] width 109 height 20
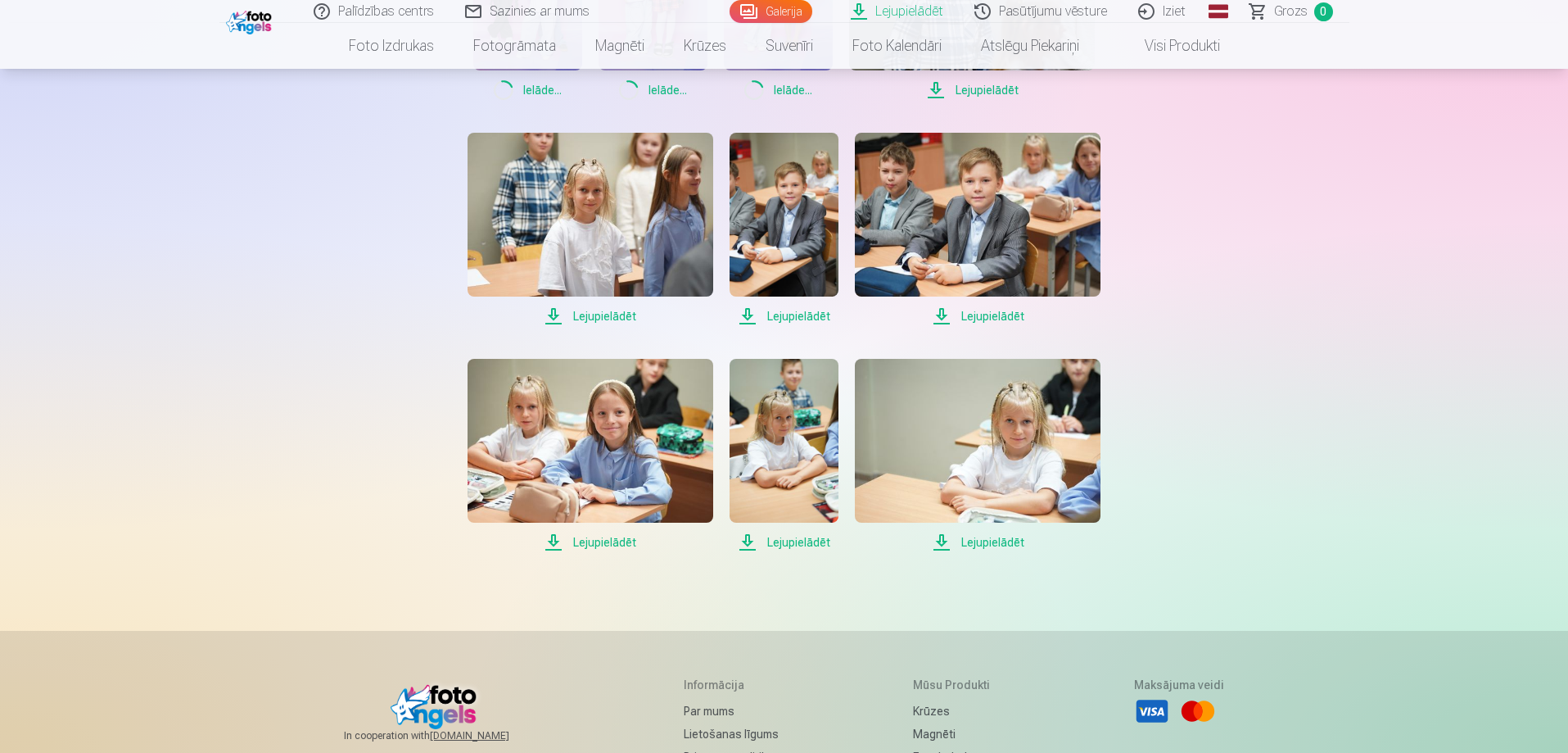
scroll to position [1638, 0]
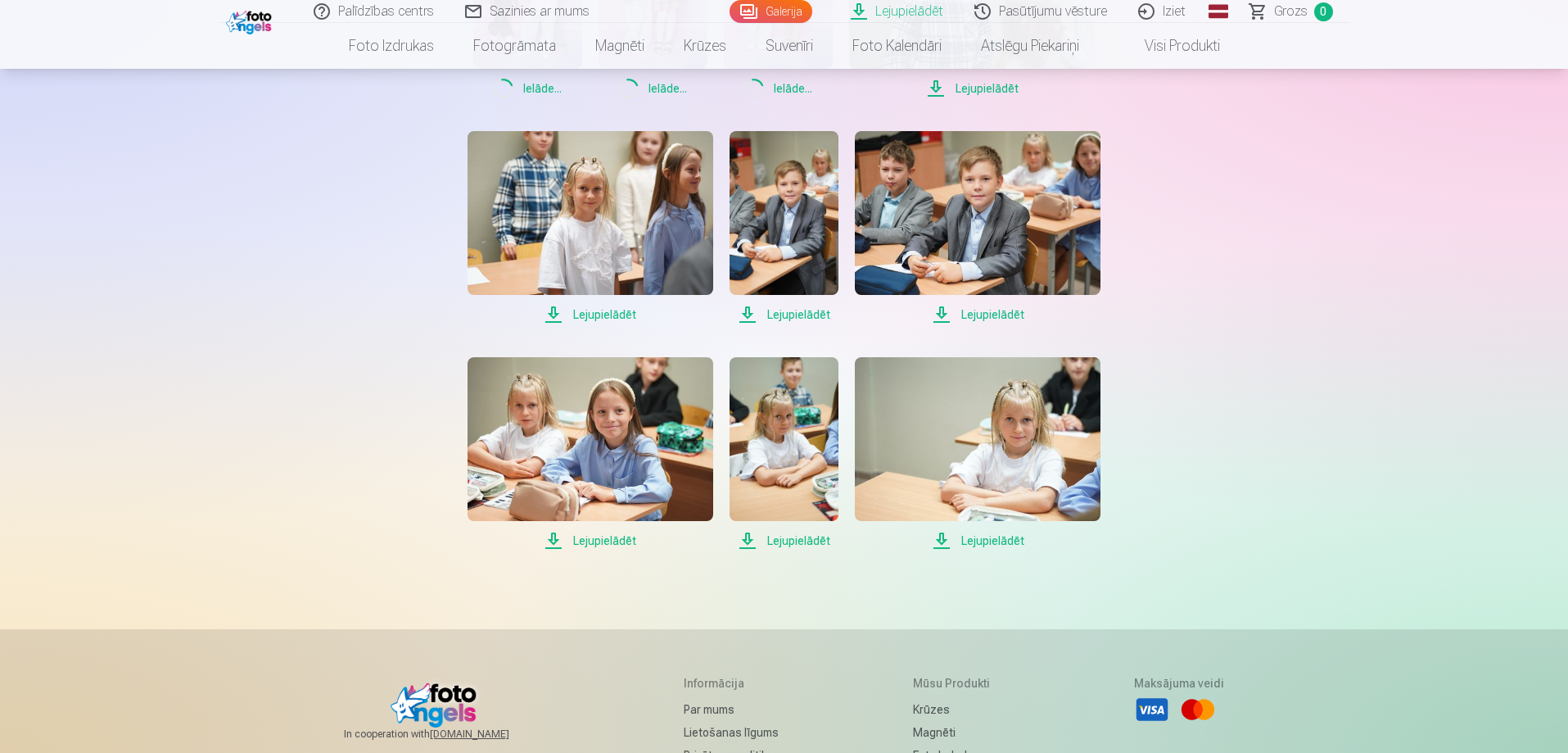
click at [790, 541] on span "Lejupielādēt" at bounding box center [784, 540] width 109 height 20
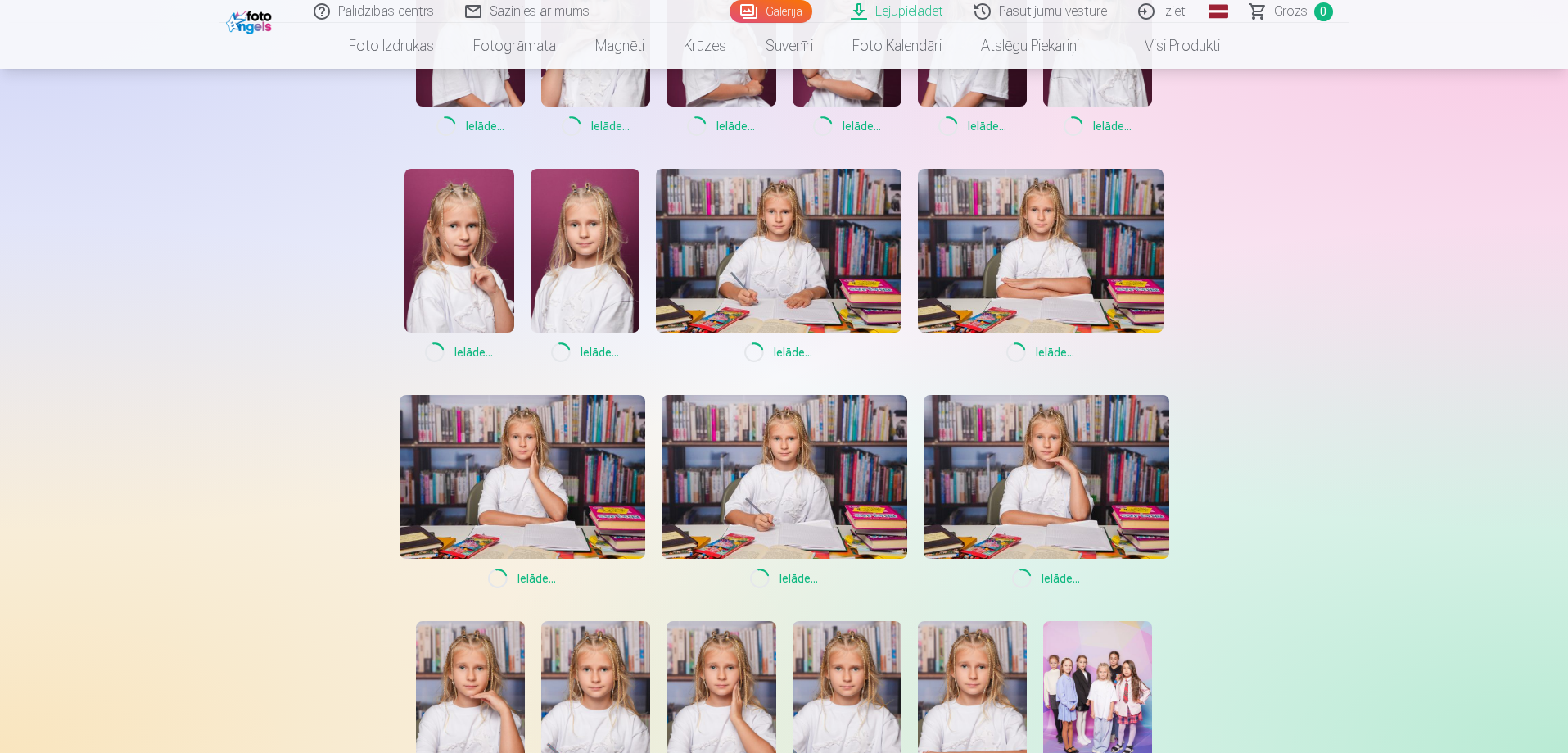
scroll to position [164, 0]
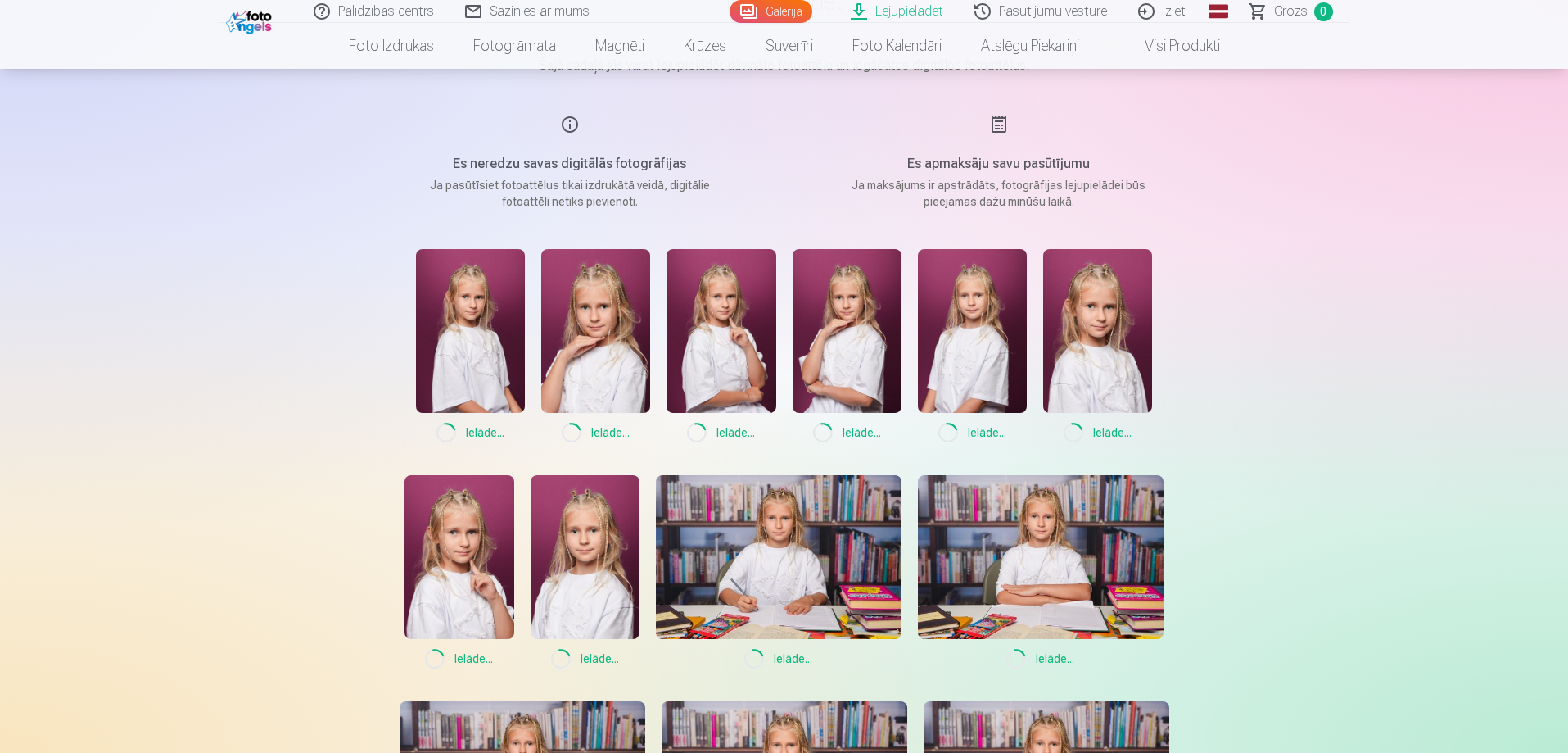
click at [865, 335] on img at bounding box center [847, 331] width 109 height 164
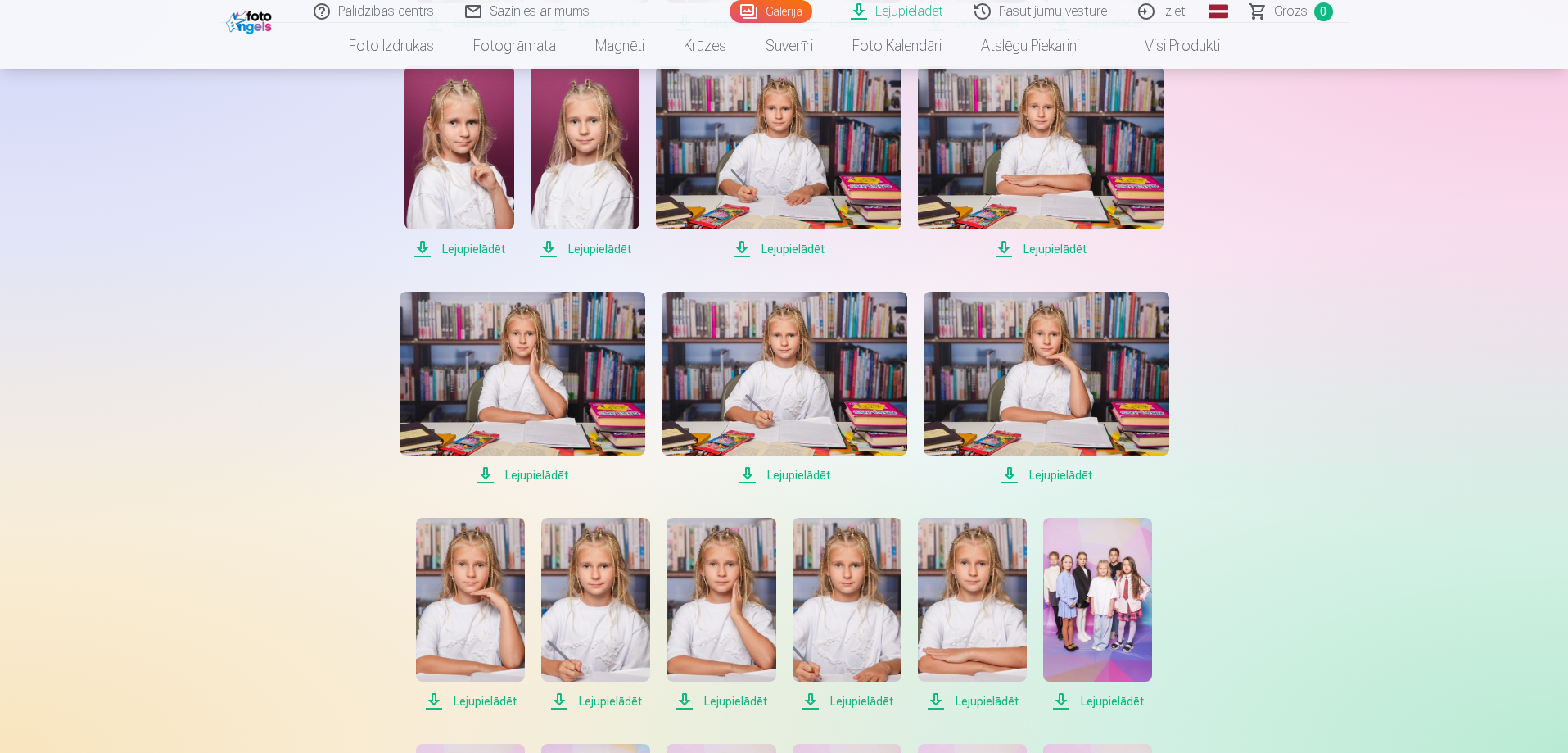
scroll to position [0, 0]
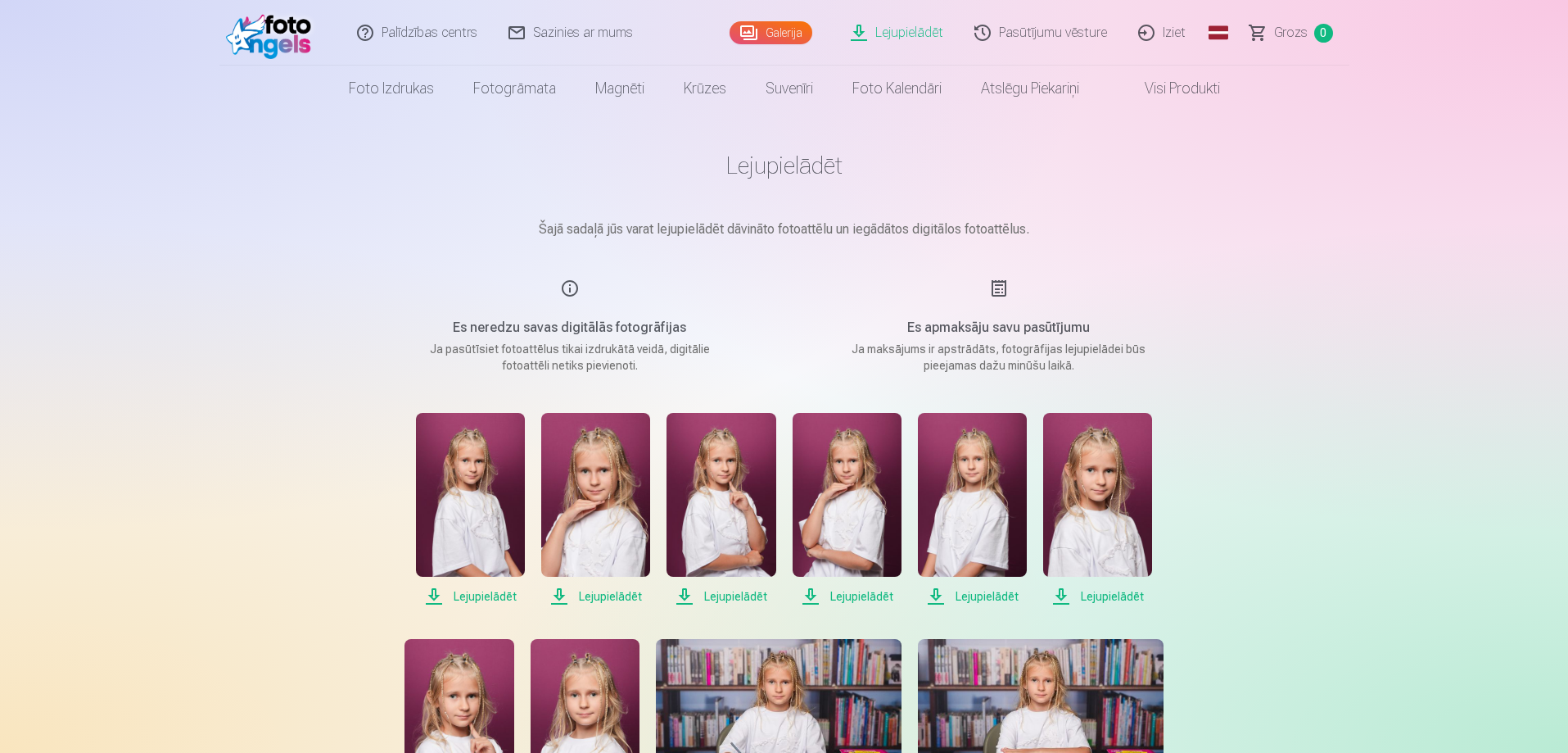
click at [897, 37] on link "Lejupielādēt" at bounding box center [898, 32] width 124 height 65
click at [778, 33] on link "Galerija" at bounding box center [771, 32] width 82 height 23
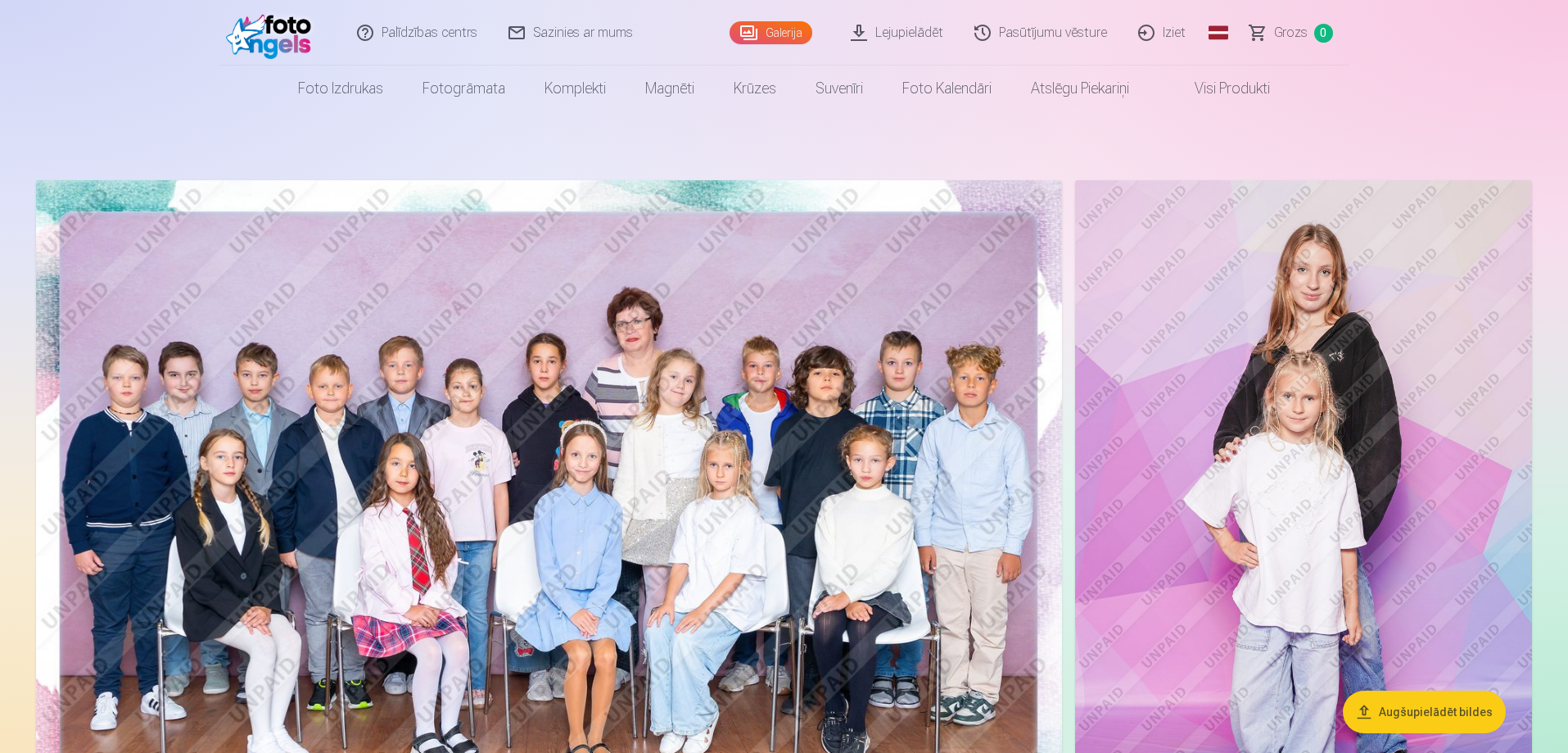
click at [597, 379] on img at bounding box center [548, 523] width 1026 height 685
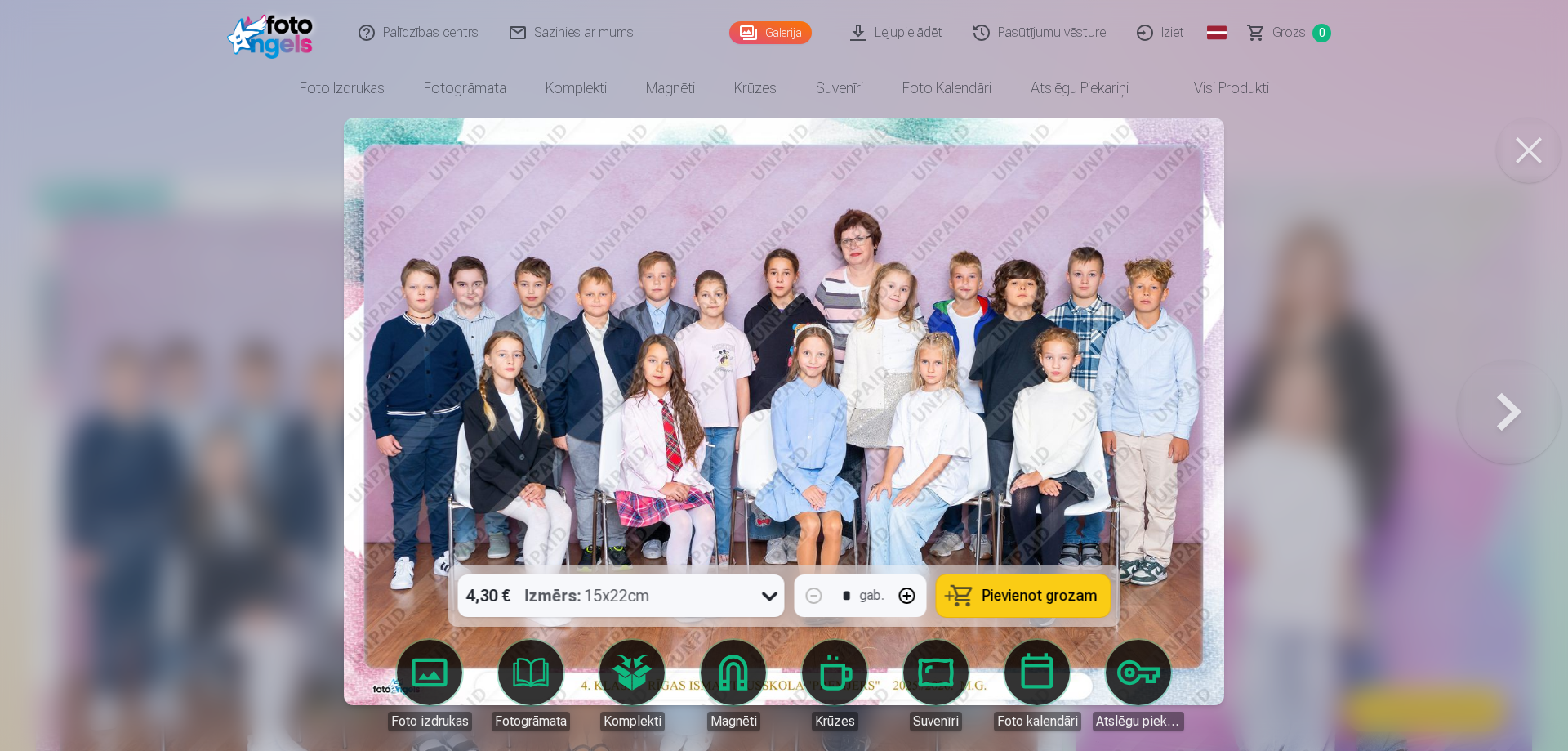
drag, startPoint x: 1538, startPoint y: 147, endPoint x: 1282, endPoint y: 147, distance: 256.0
click at [1537, 147] on button at bounding box center [1528, 150] width 65 height 65
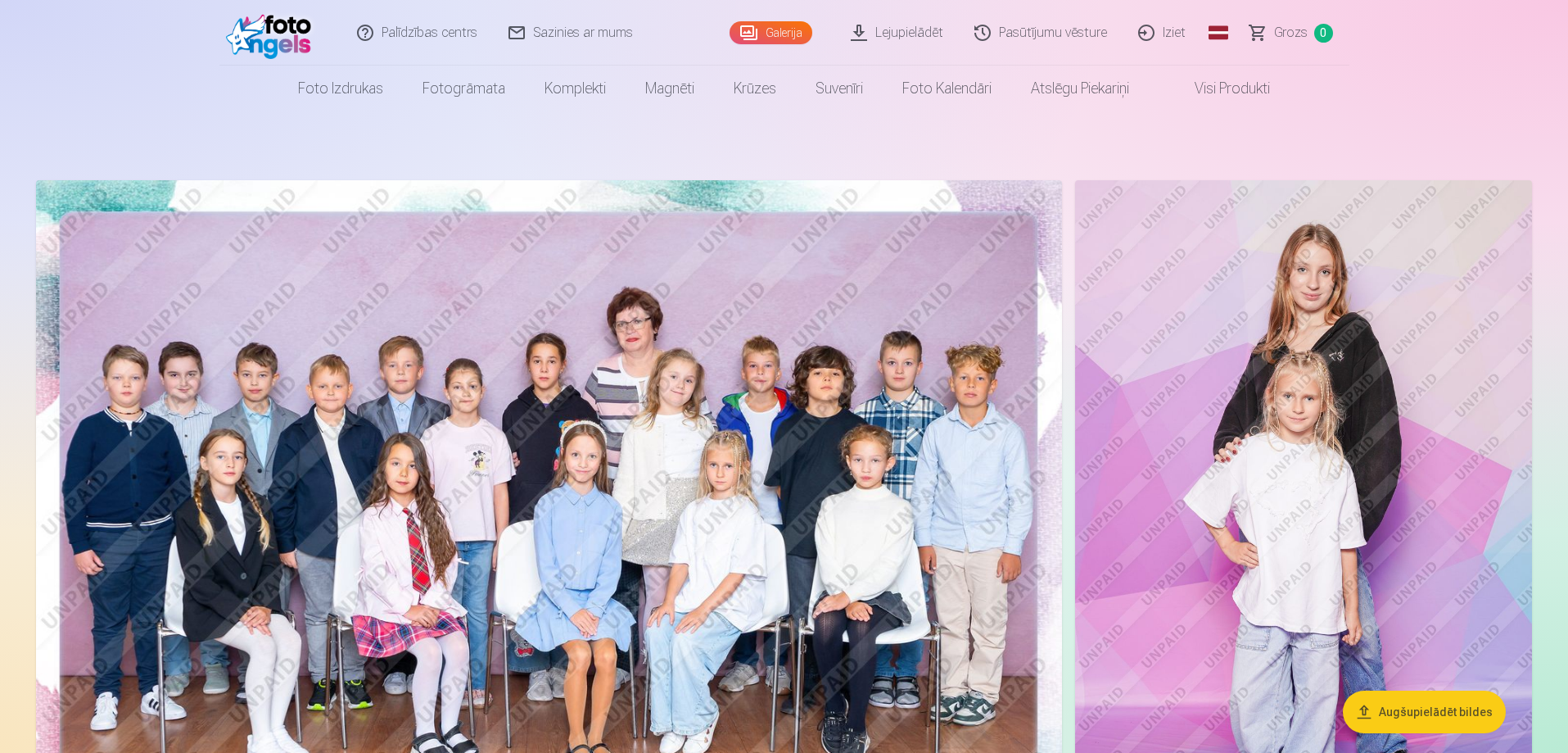
click at [897, 33] on link "Lejupielādēt" at bounding box center [898, 32] width 124 height 65
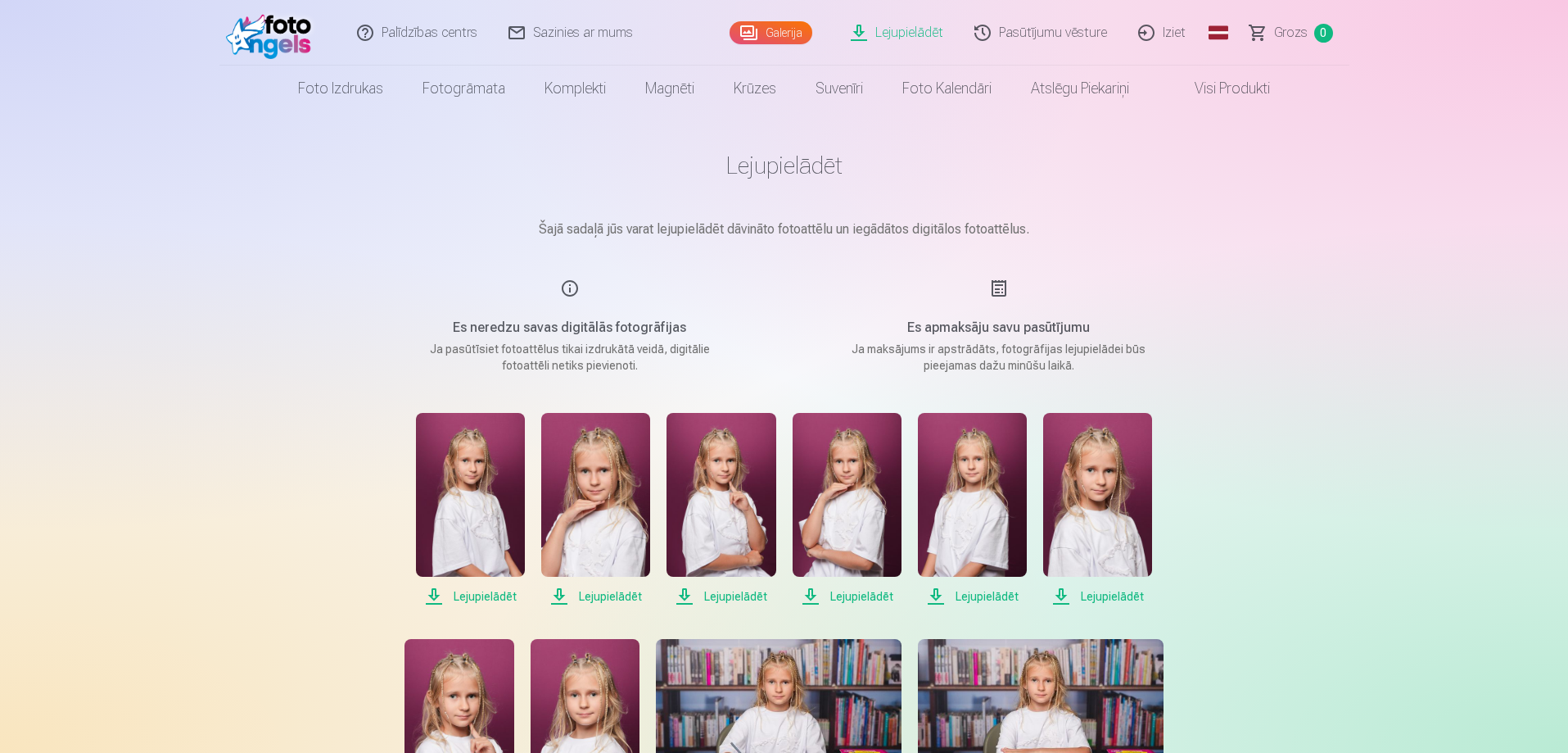
click at [1180, 37] on link "Iziet" at bounding box center [1163, 32] width 79 height 65
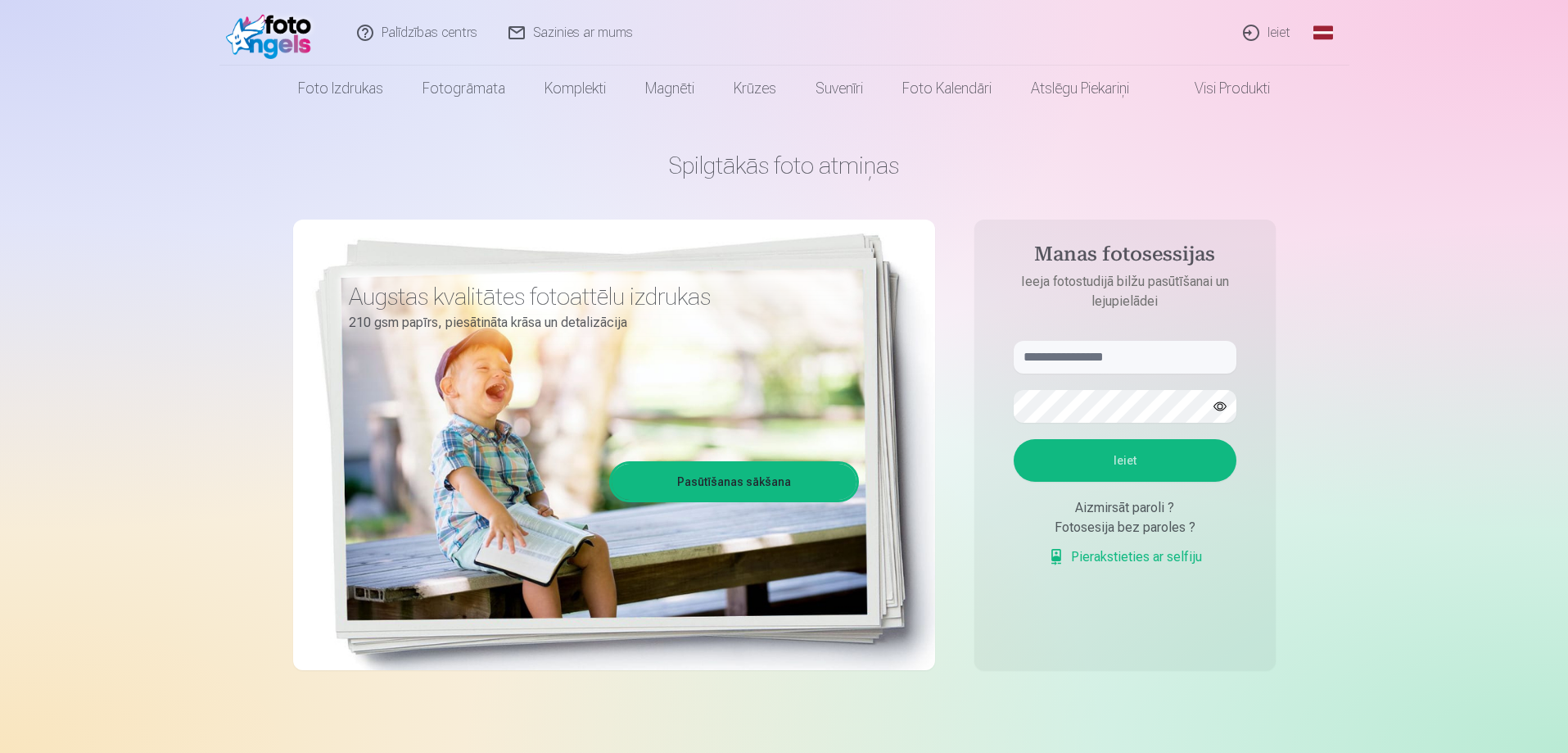
click at [1282, 29] on link "Ieiet" at bounding box center [1267, 32] width 79 height 65
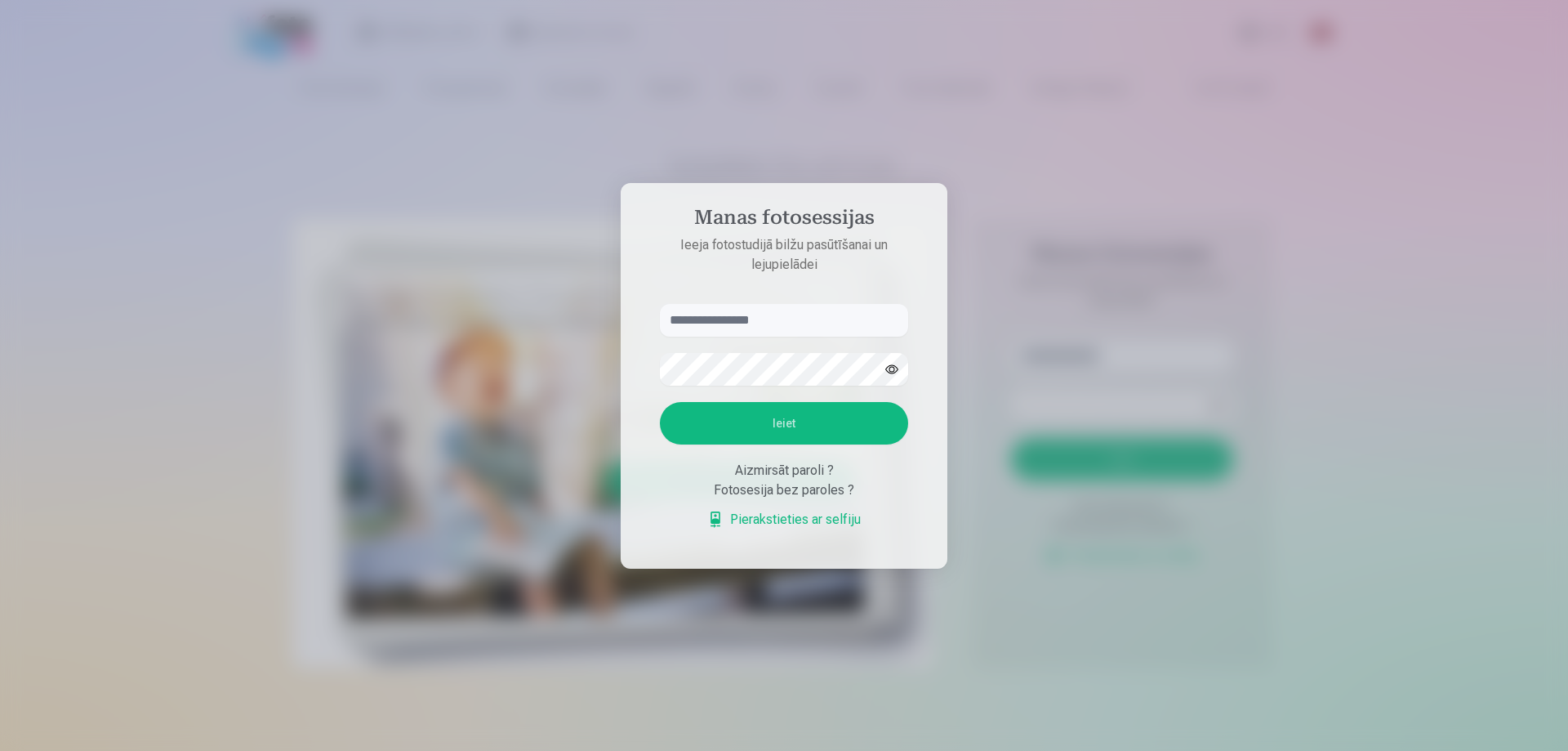
click at [791, 519] on link "Pierakstieties ar selfiju" at bounding box center [784, 519] width 153 height 19
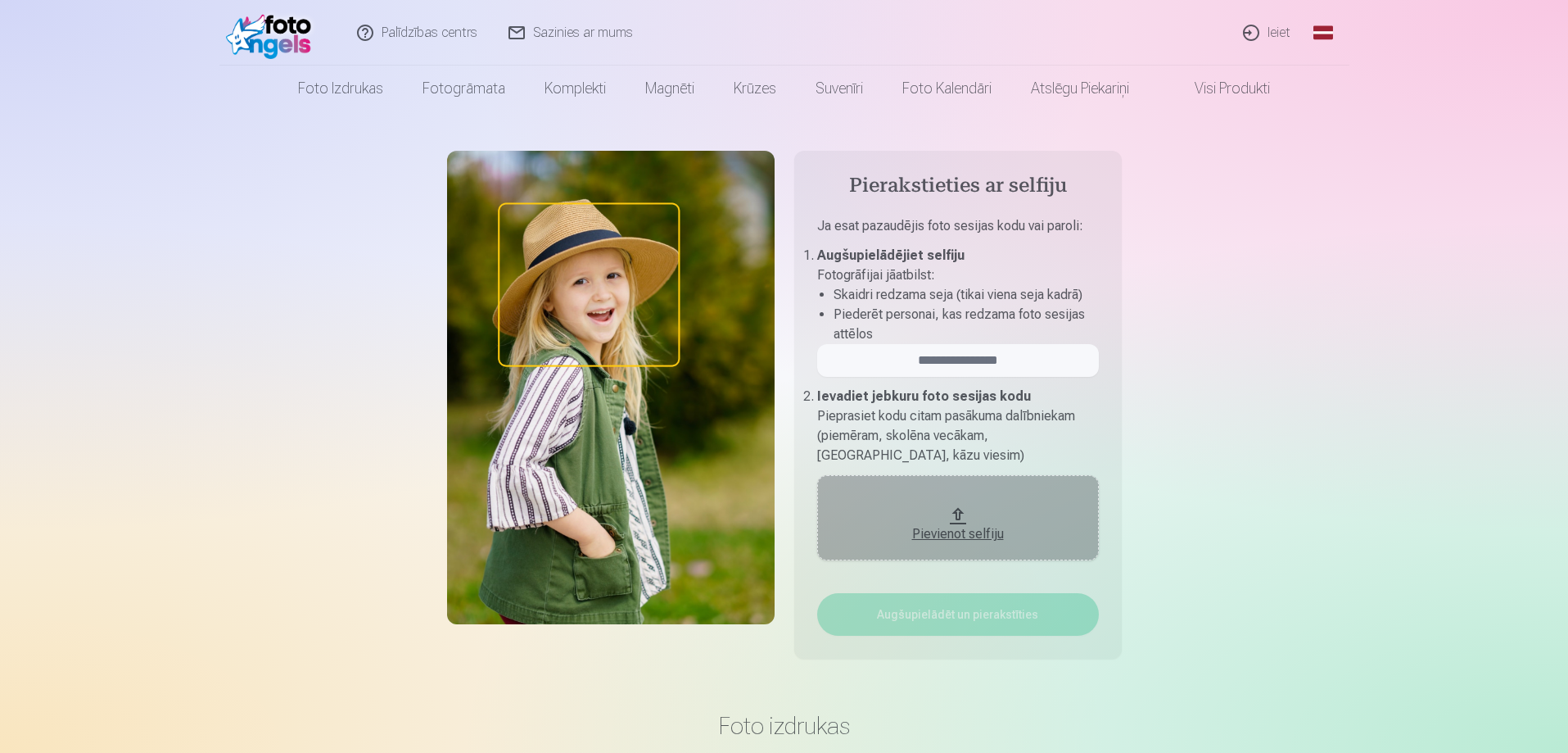
click at [937, 497] on button "Pievienot selfiju" at bounding box center [958, 518] width 281 height 85
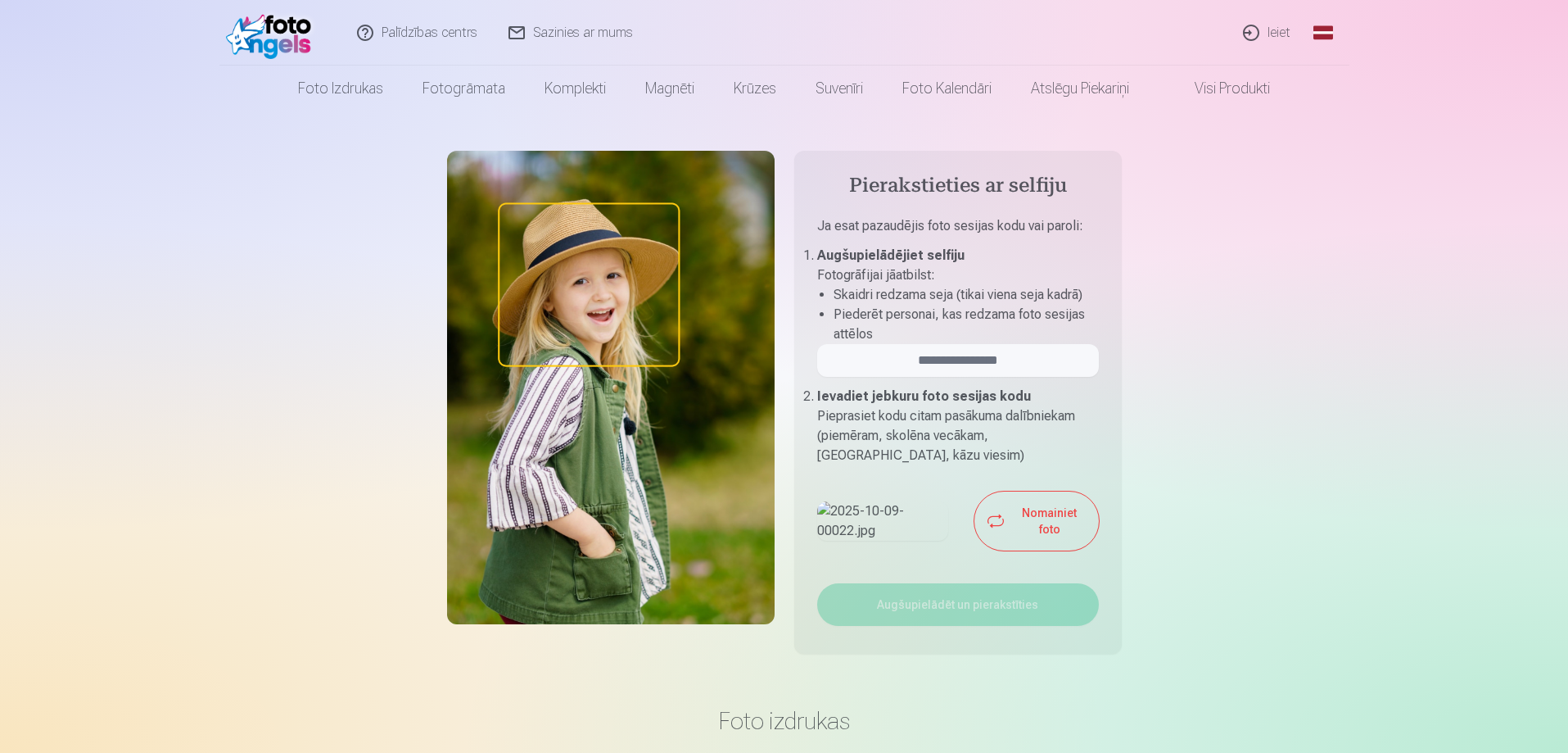
click at [1008, 551] on button "Nomainiet foto" at bounding box center [1037, 520] width 124 height 59
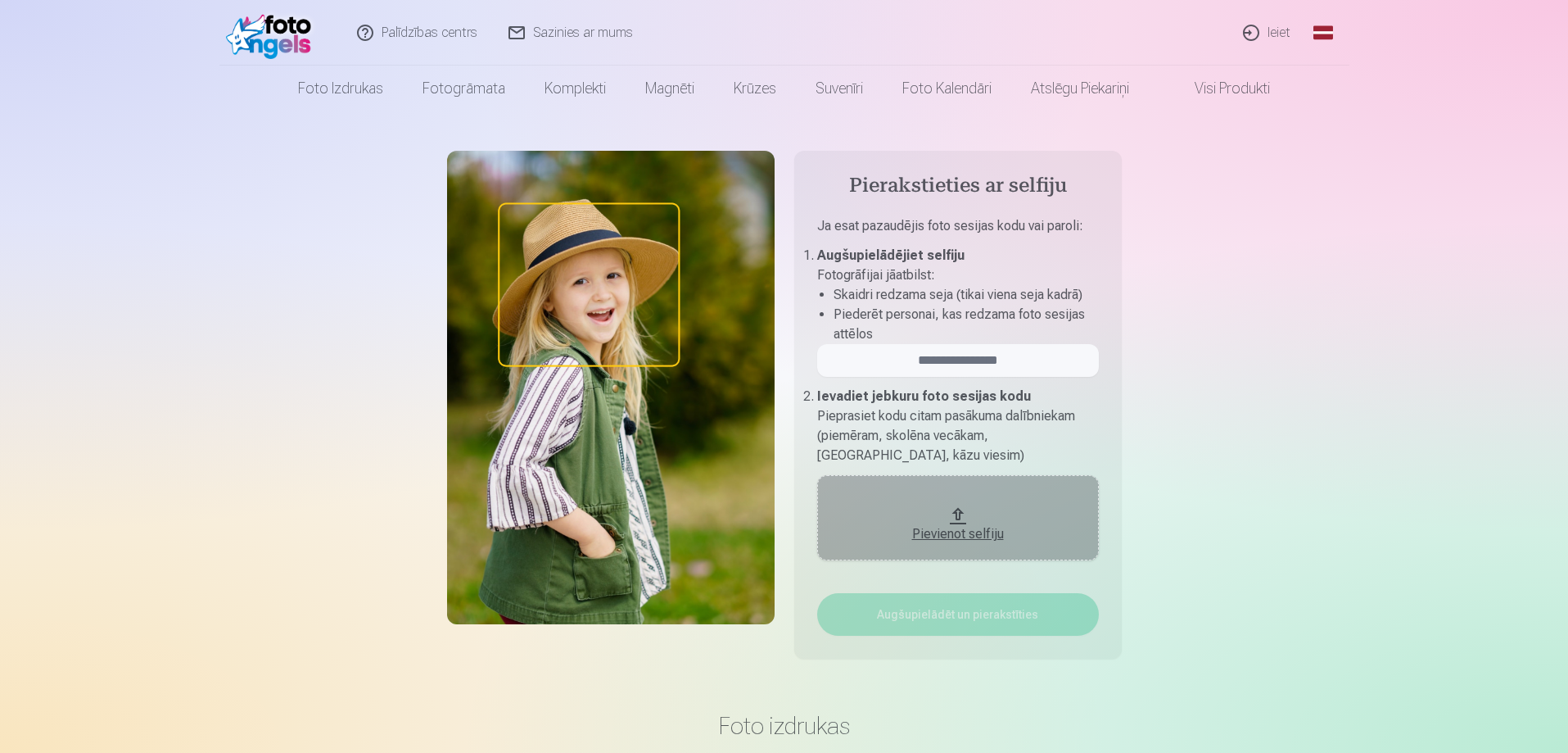
click at [980, 534] on div "Pievienot selfiju" at bounding box center [958, 534] width 249 height 20
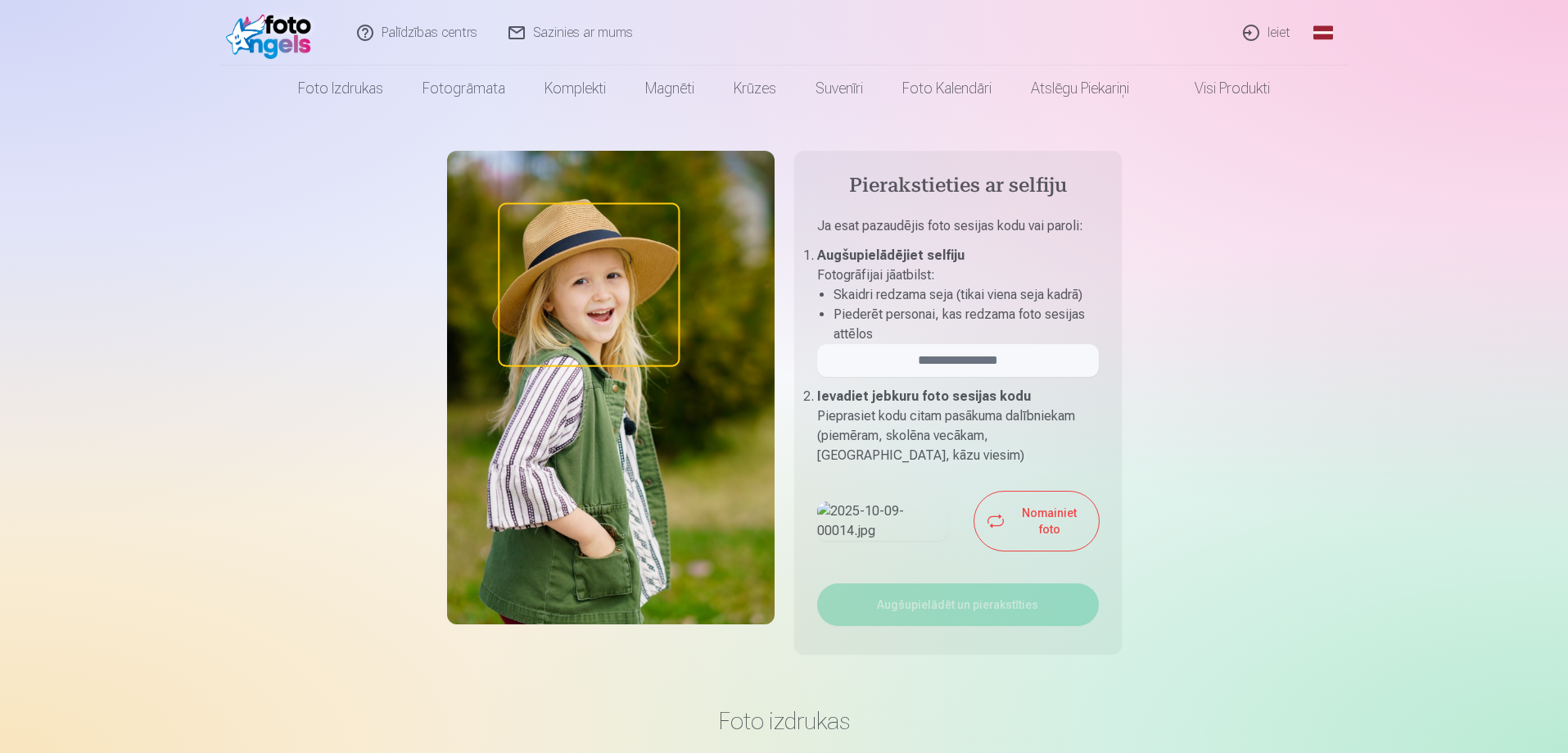
click at [994, 551] on button "Nomainiet foto" at bounding box center [1037, 520] width 124 height 59
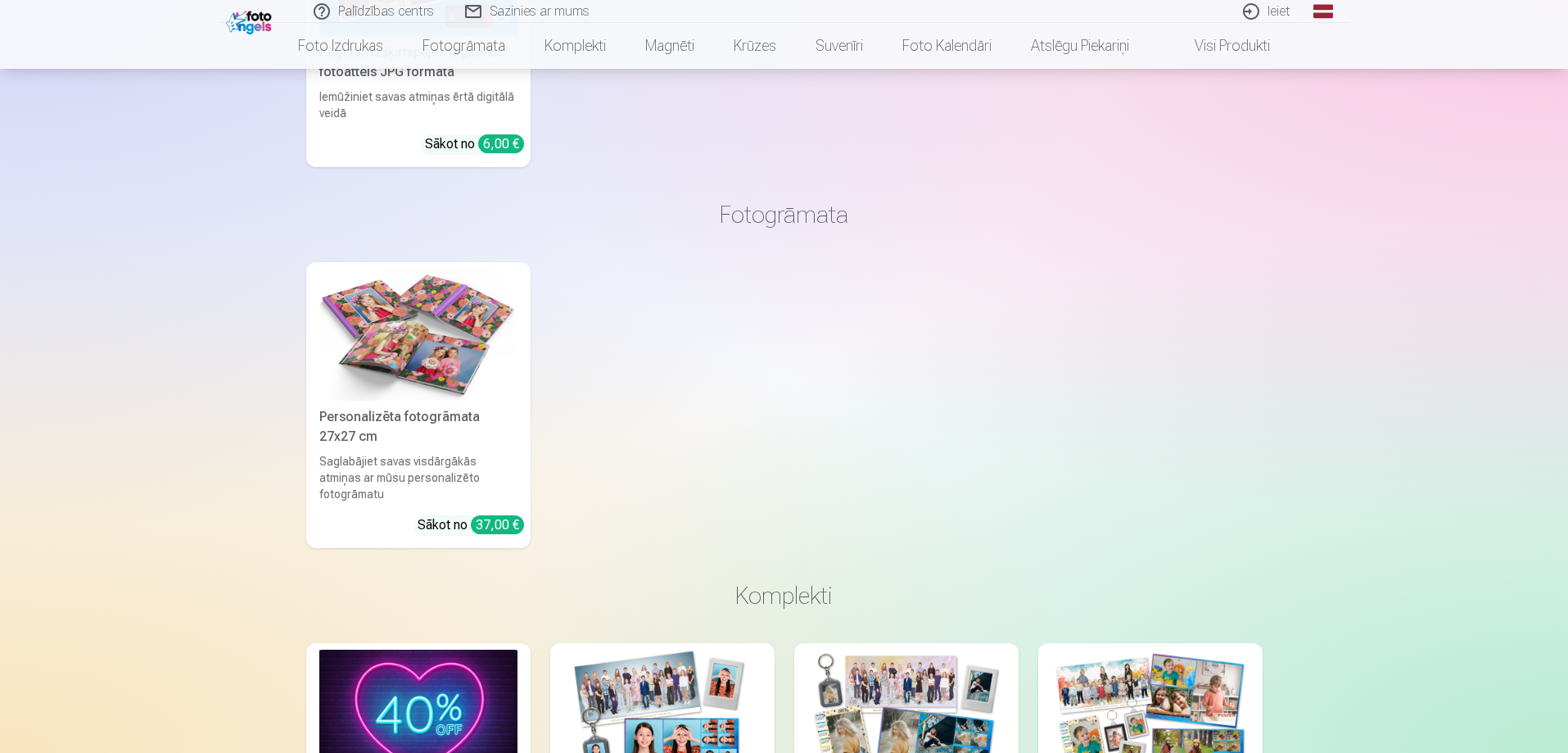
scroll to position [737, 0]
